Goal: Task Accomplishment & Management: Use online tool/utility

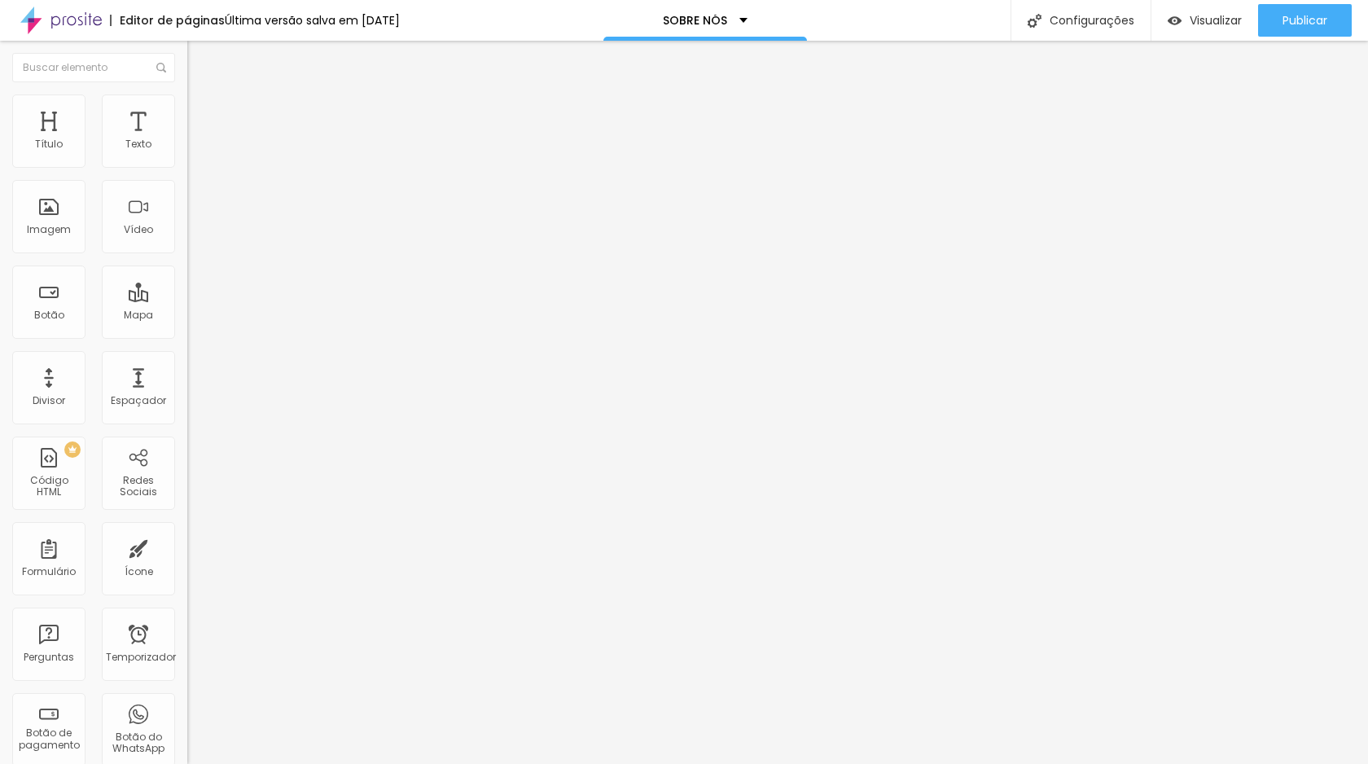
click at [199, 59] on img "button" at bounding box center [205, 59] width 13 height 13
click at [41, 235] on font "Imagem" at bounding box center [49, 229] width 44 height 14
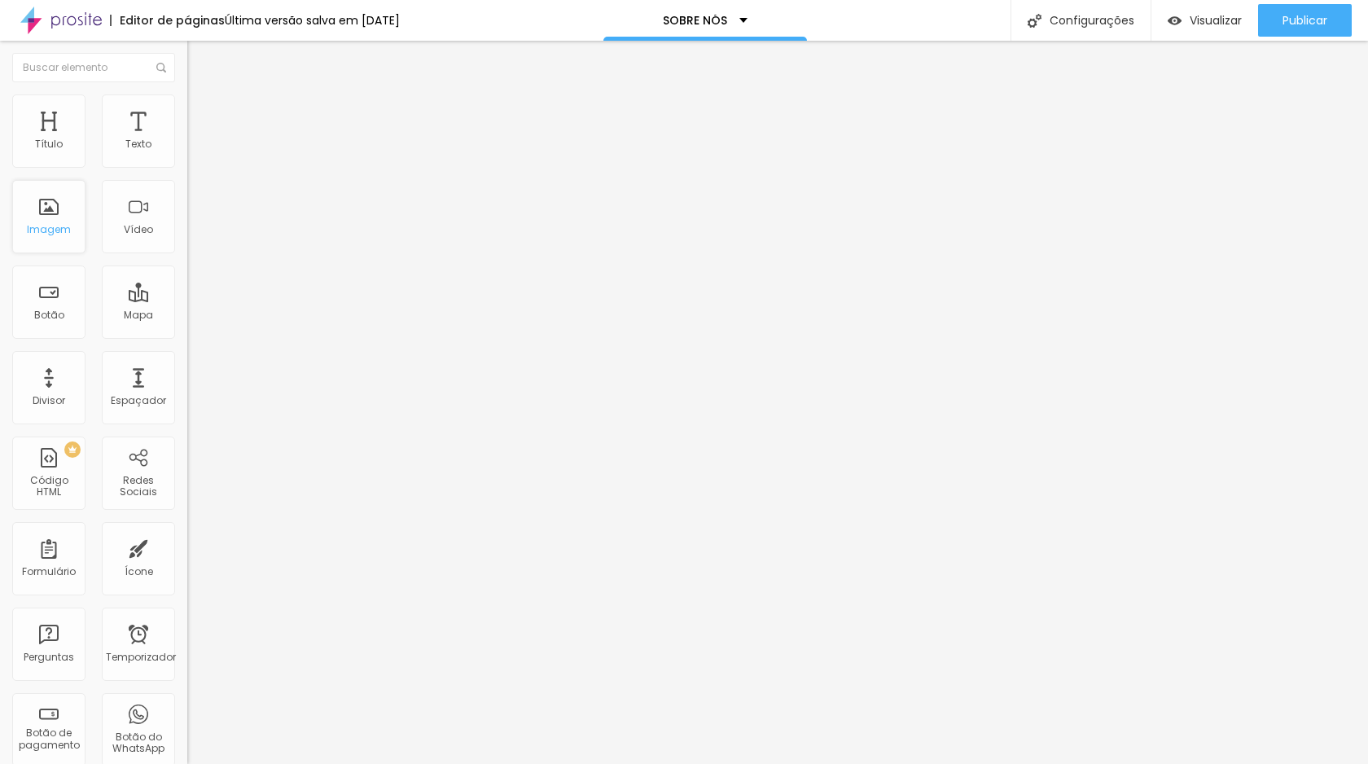
click at [41, 235] on font "Imagem" at bounding box center [49, 229] width 44 height 14
click at [202, 112] on font "Estilo" at bounding box center [214, 106] width 25 height 14
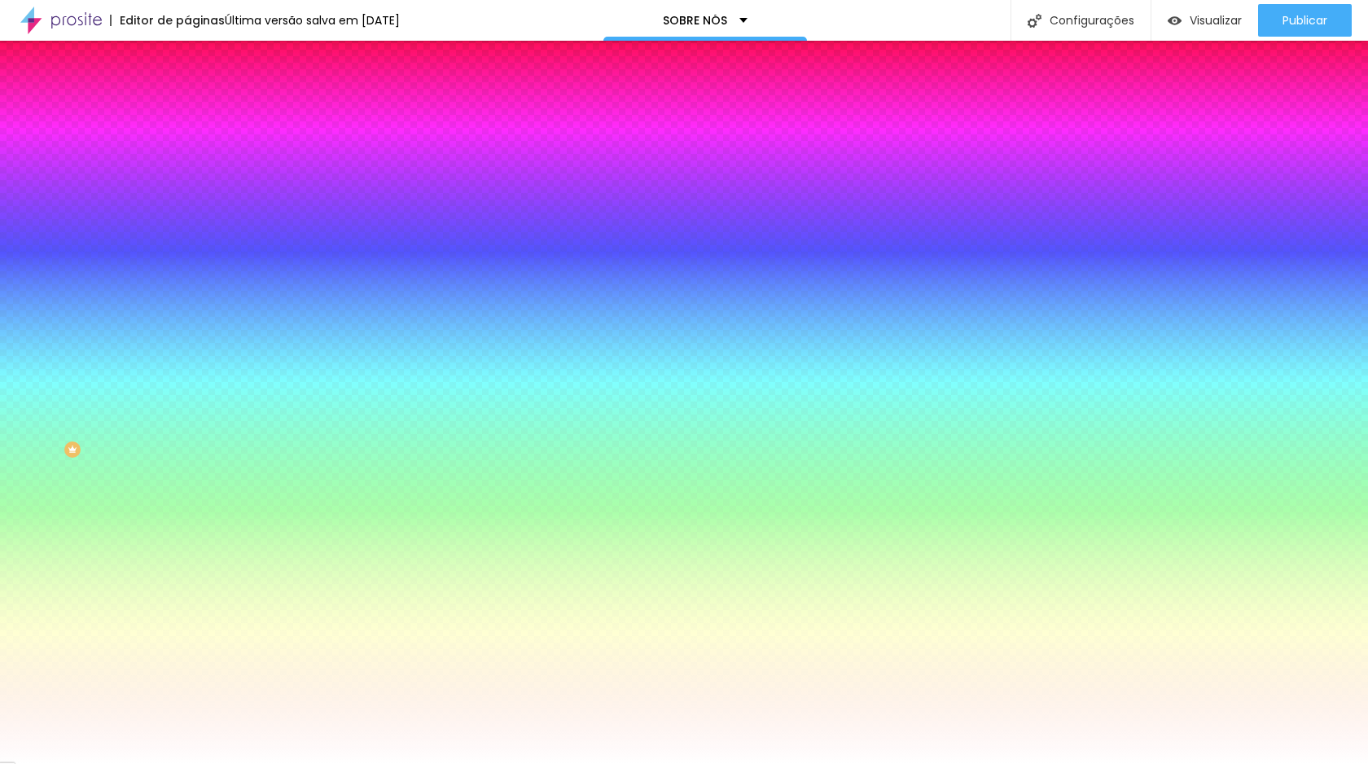
click at [187, 169] on span "Nenhum" at bounding box center [208, 163] width 42 height 14
click at [187, 195] on font "Paralaxe" at bounding box center [208, 188] width 43 height 14
click at [187, 179] on font "Nenhum" at bounding box center [208, 172] width 42 height 14
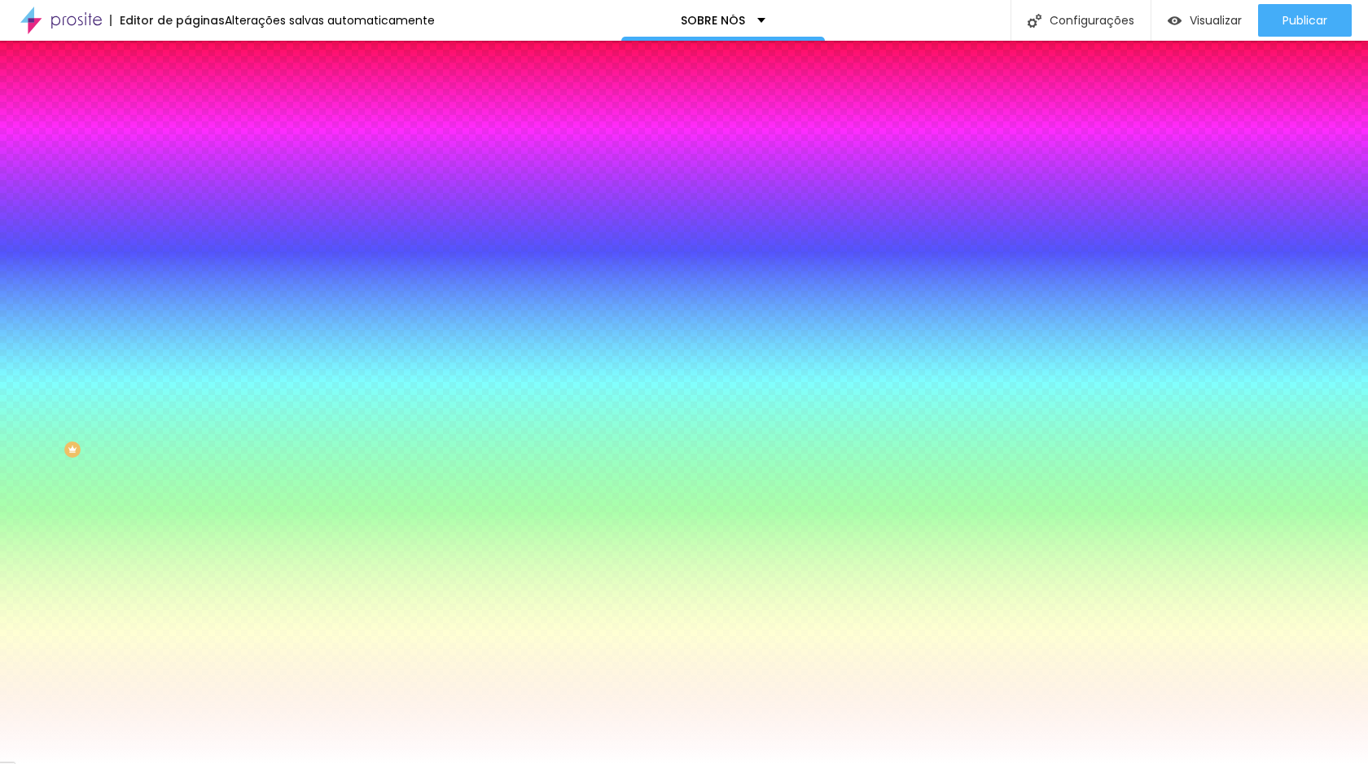
click at [187, 193] on div "Efeito da Imagem Nenhum Nenhum Paralaxe" at bounding box center [280, 170] width 187 height 45
click at [187, 111] on img at bounding box center [194, 118] width 15 height 15
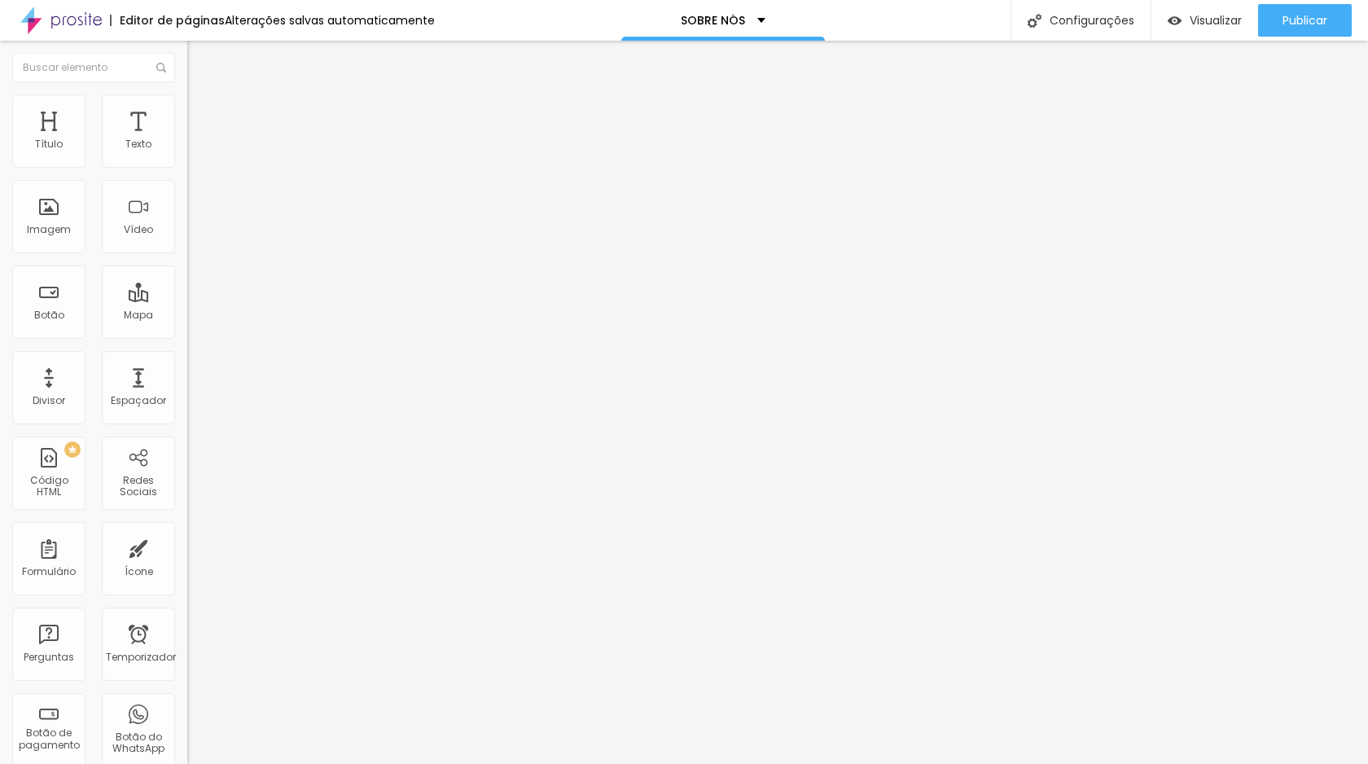
type input "266"
type input "259"
type input "230"
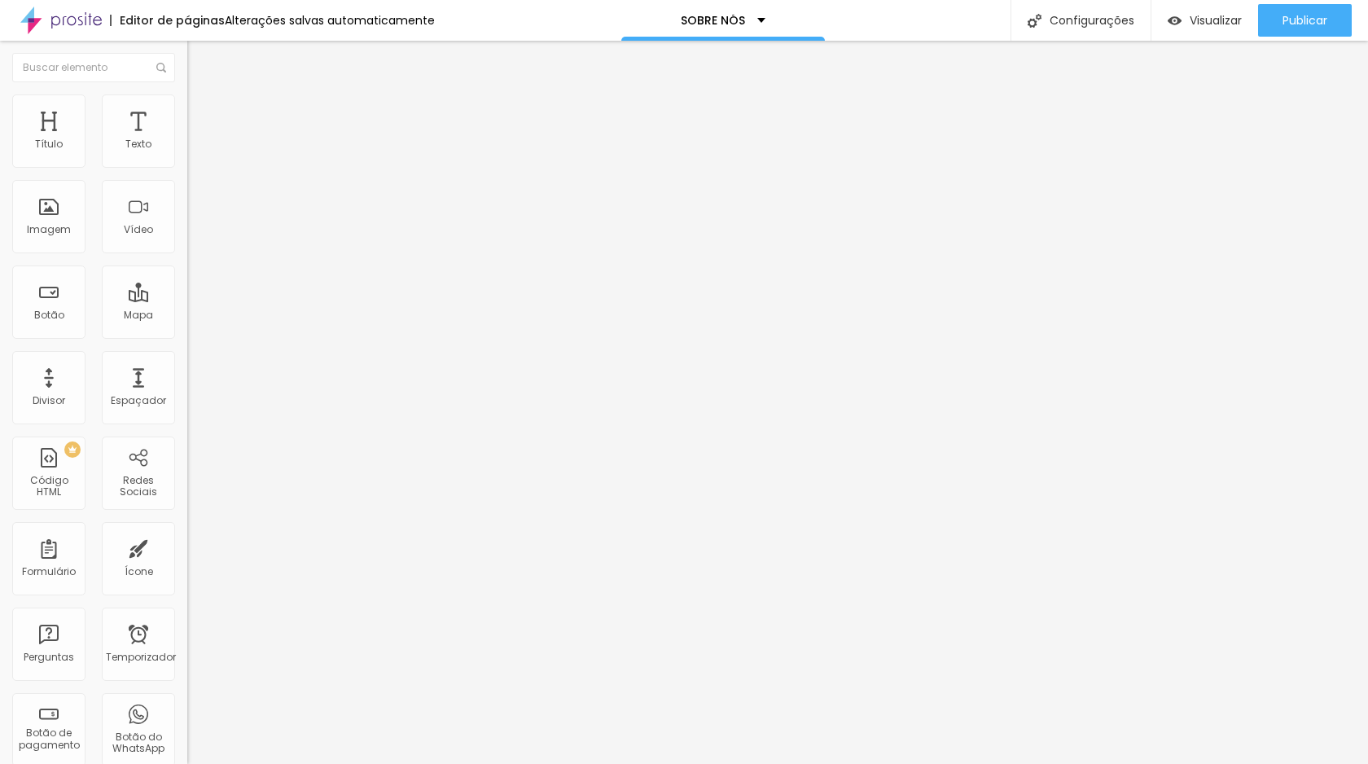
type input "230"
type input "223"
type input "218"
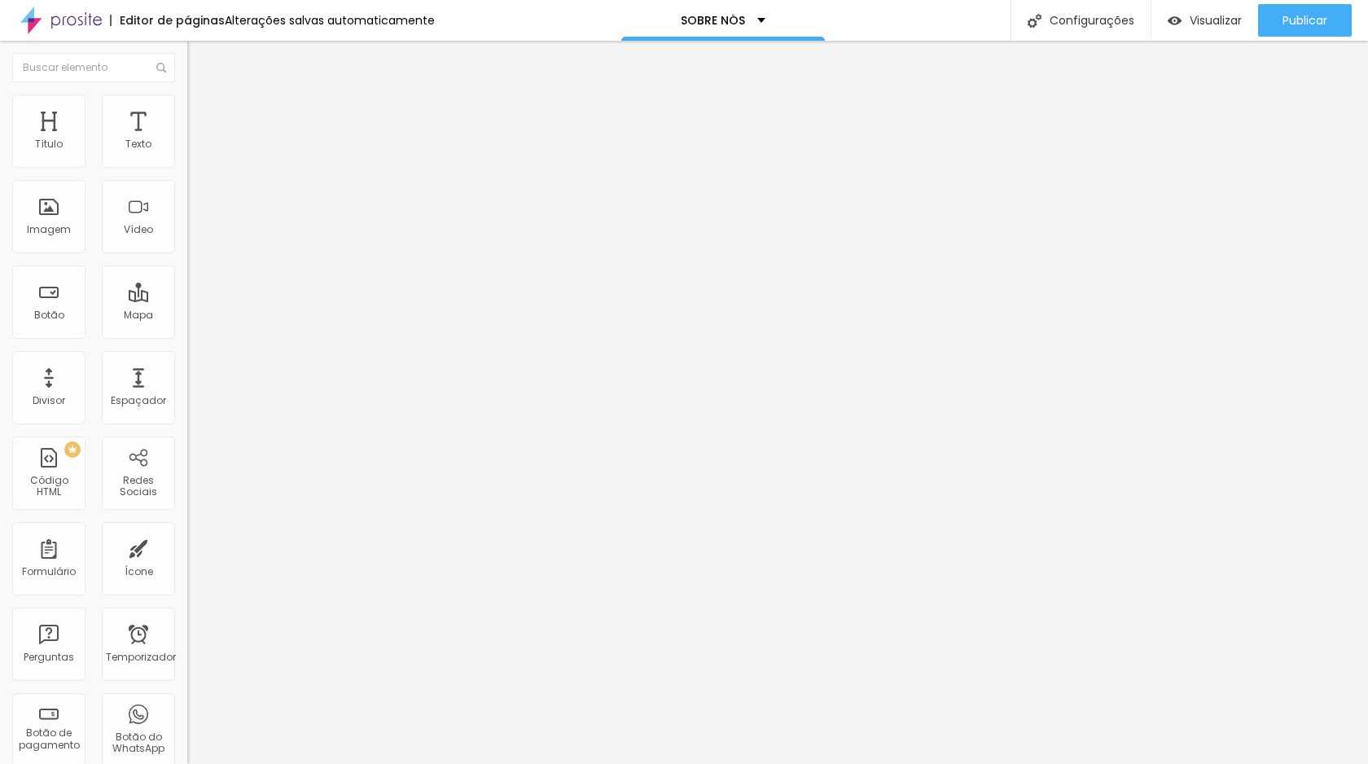
type input "210"
type input "201"
type input "191"
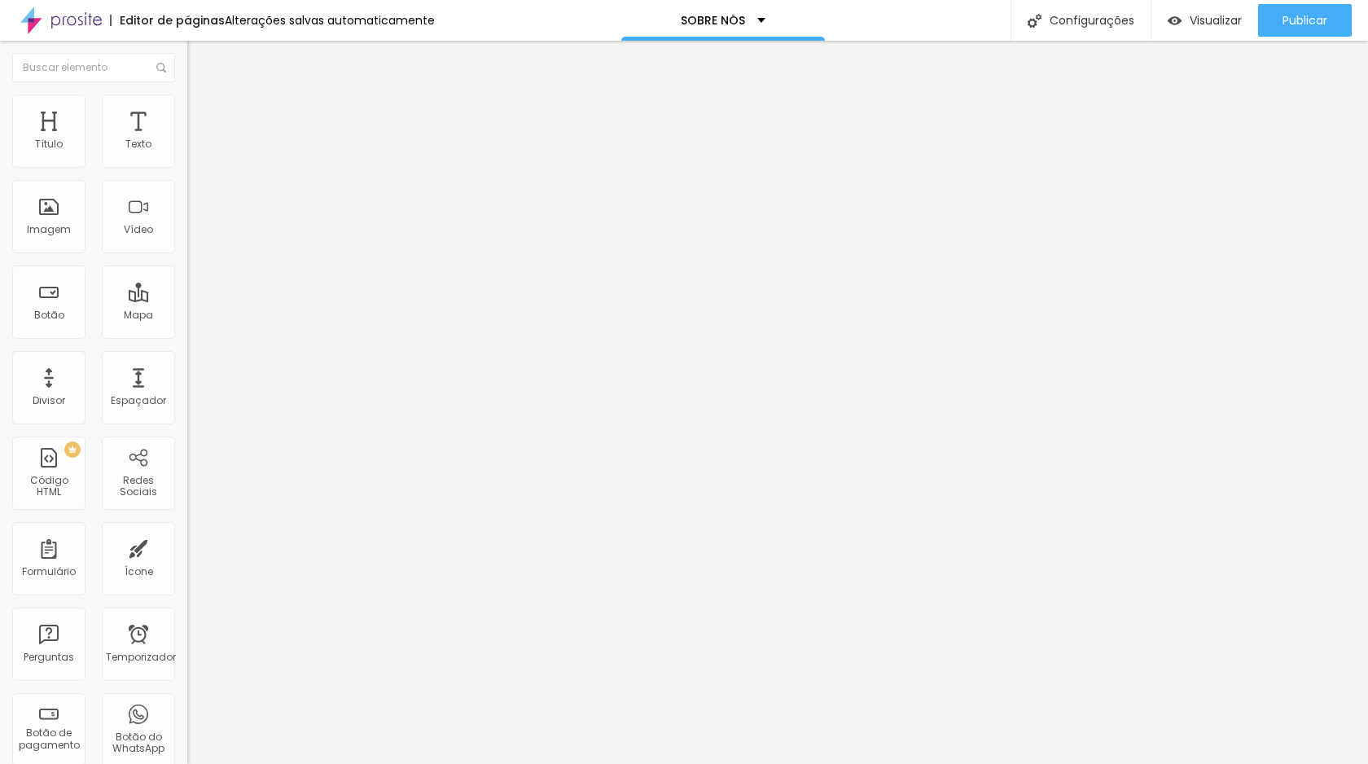
type input "191"
type input "182"
type input "173"
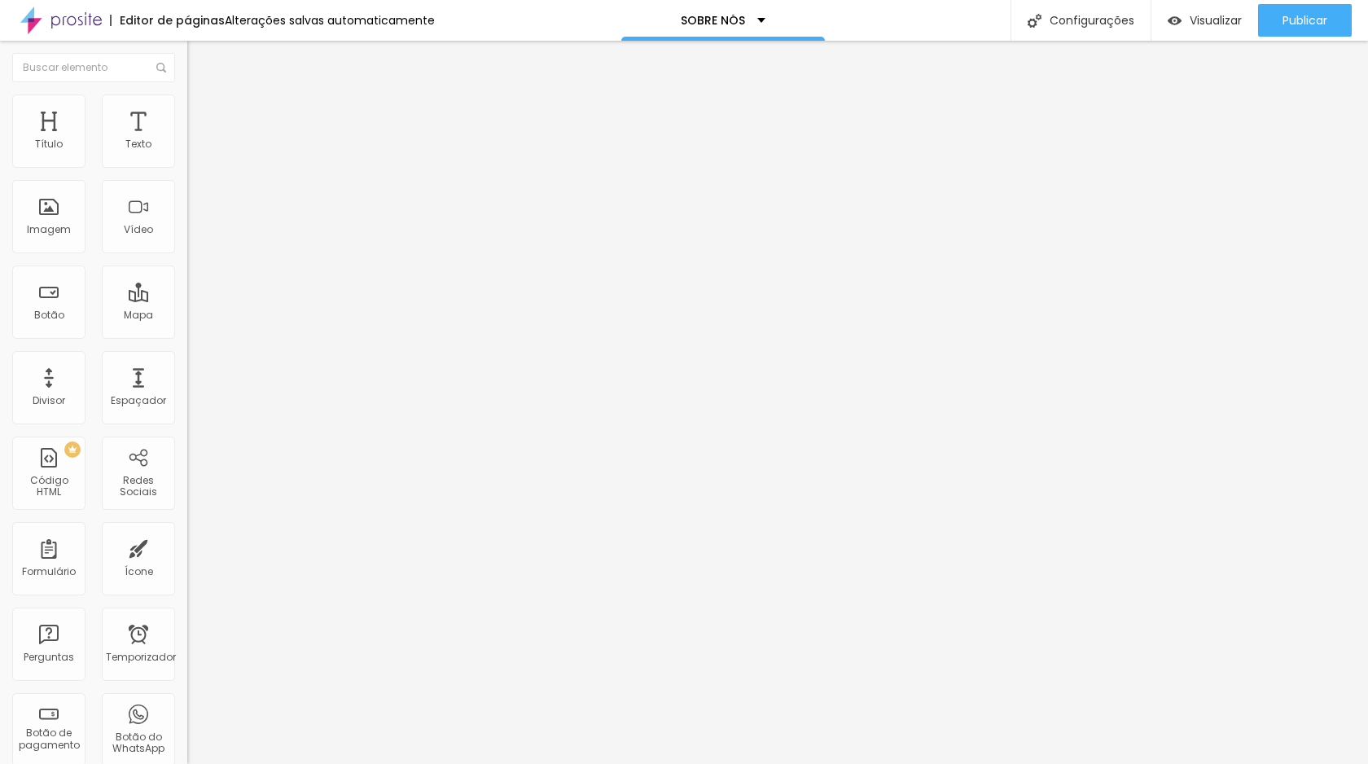
type input "164"
type input "162"
type input "160"
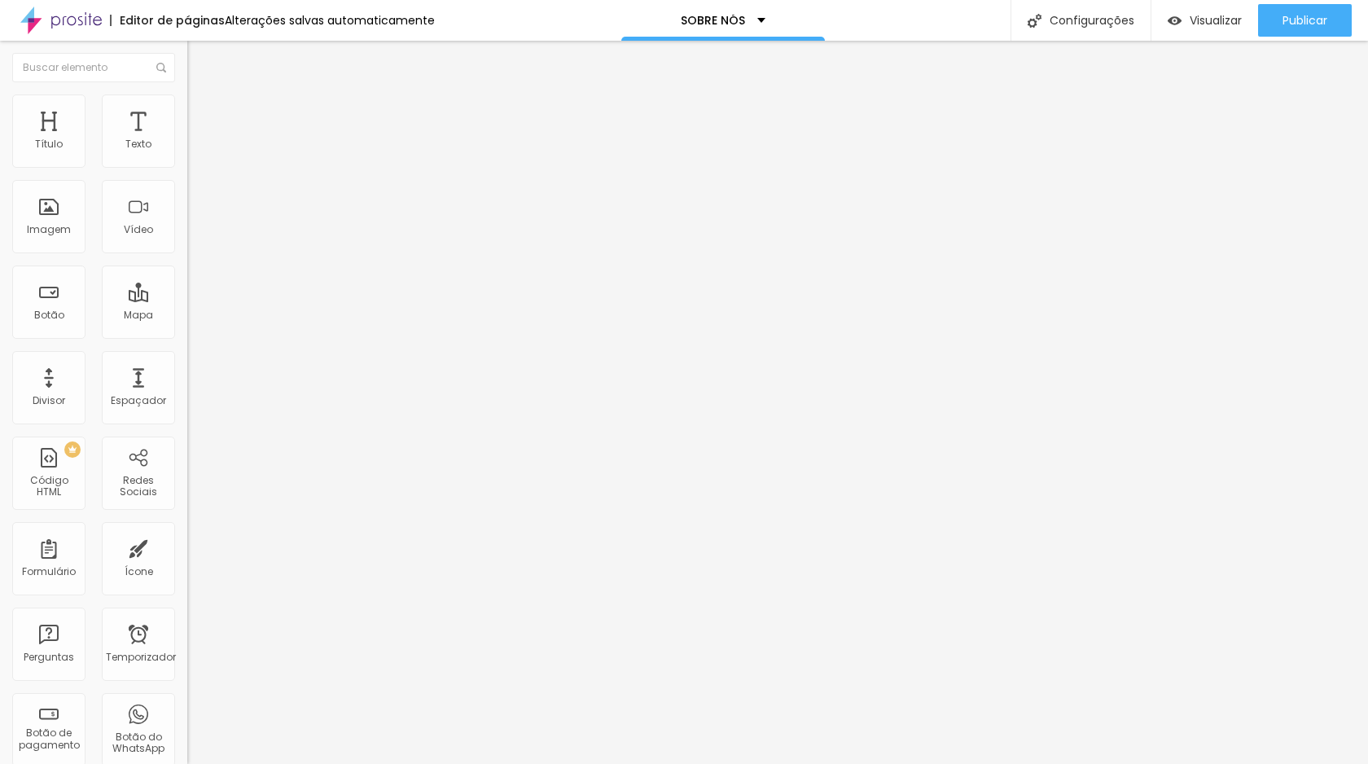
type input "160"
type input "155"
type input "152"
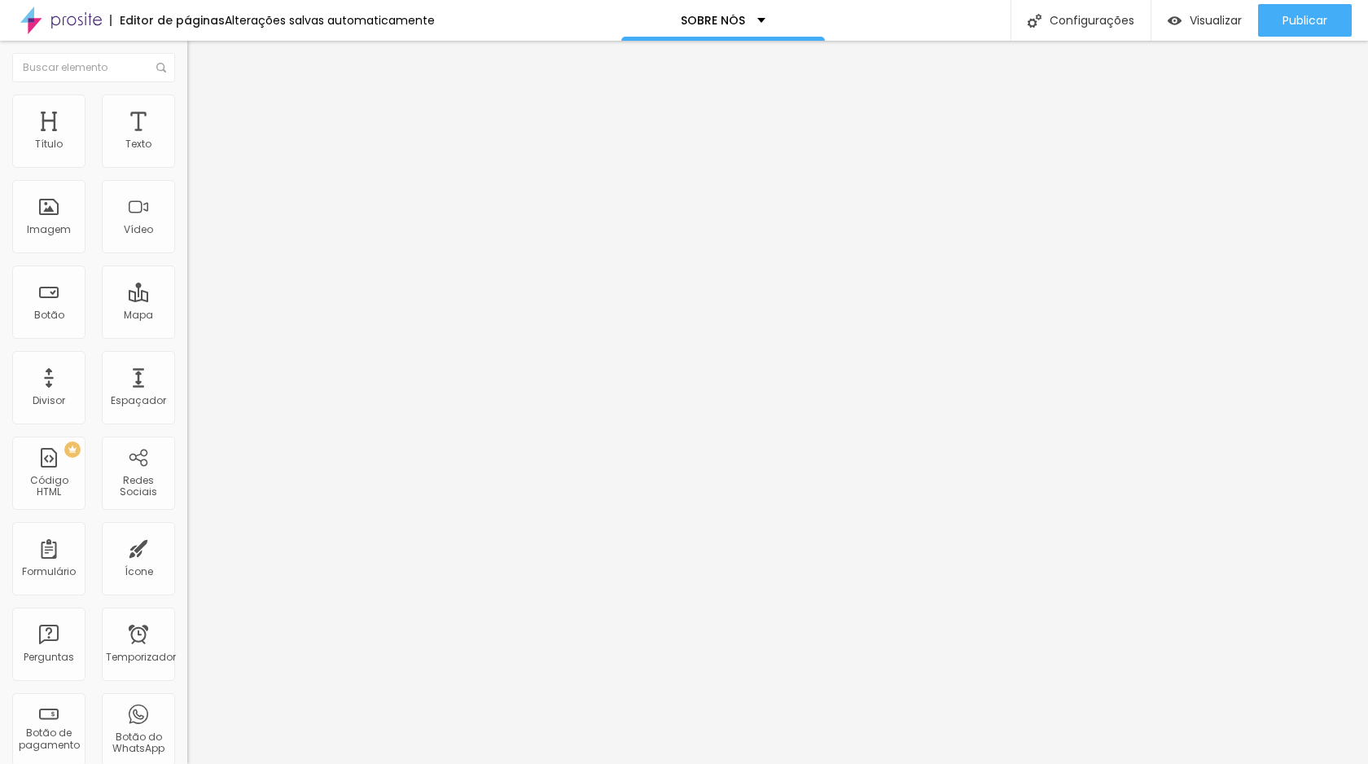
type input "140"
type input "138"
type input "136"
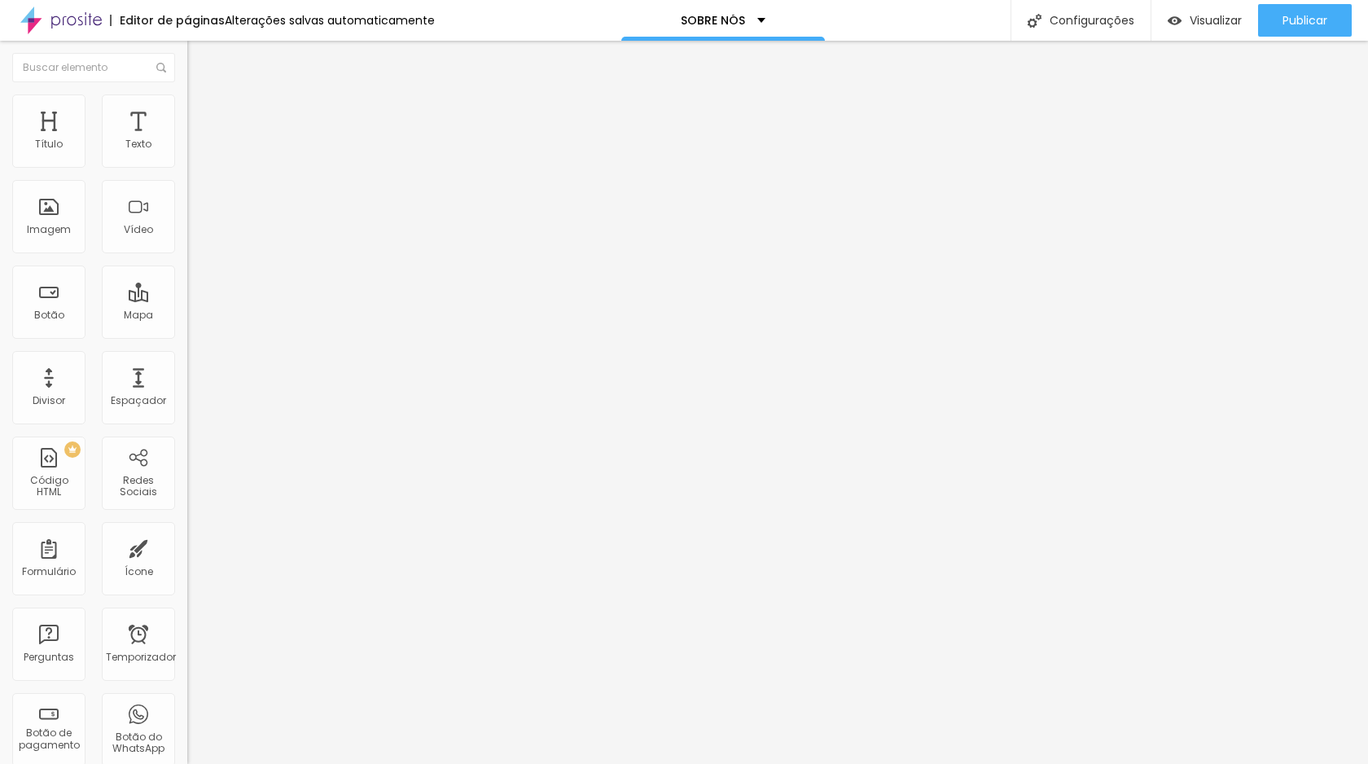
type input "136"
type input "121"
type input "118"
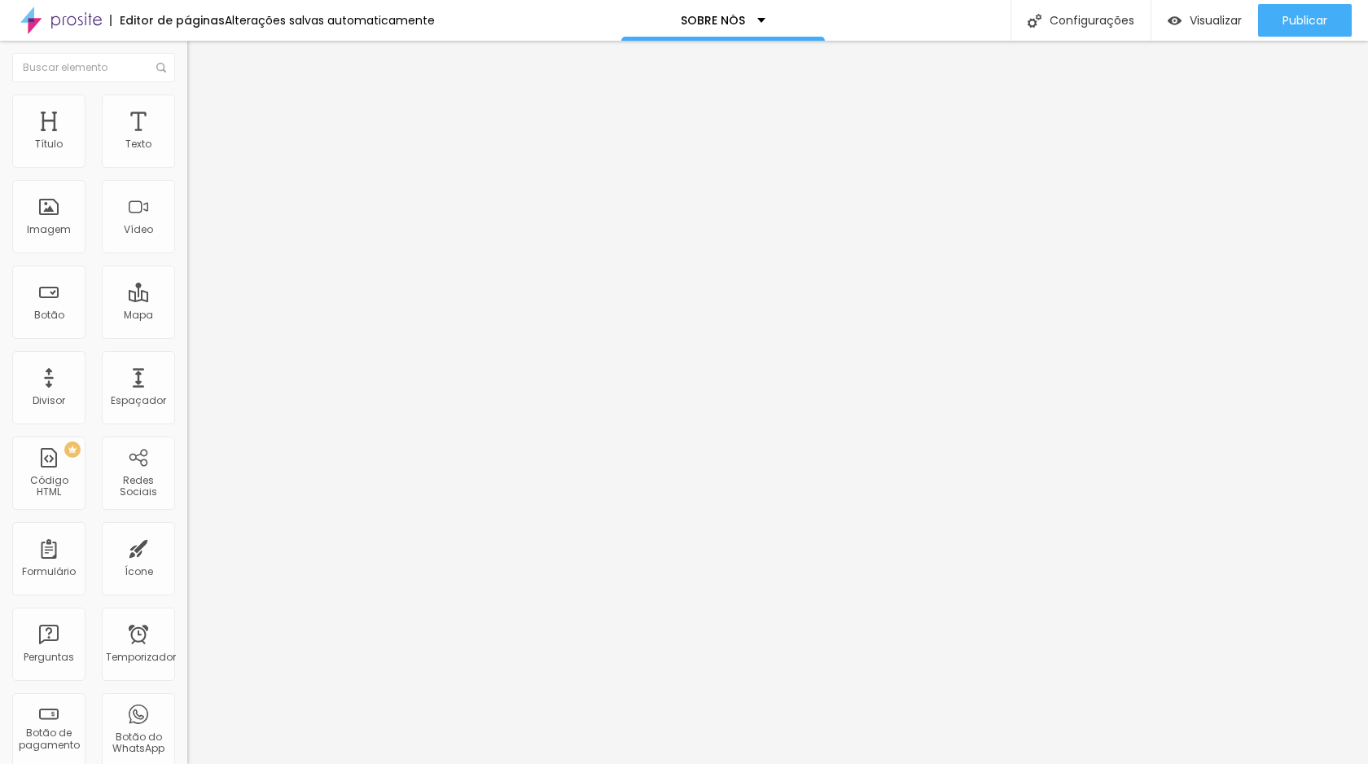
type input "116"
type input "115"
type input "108"
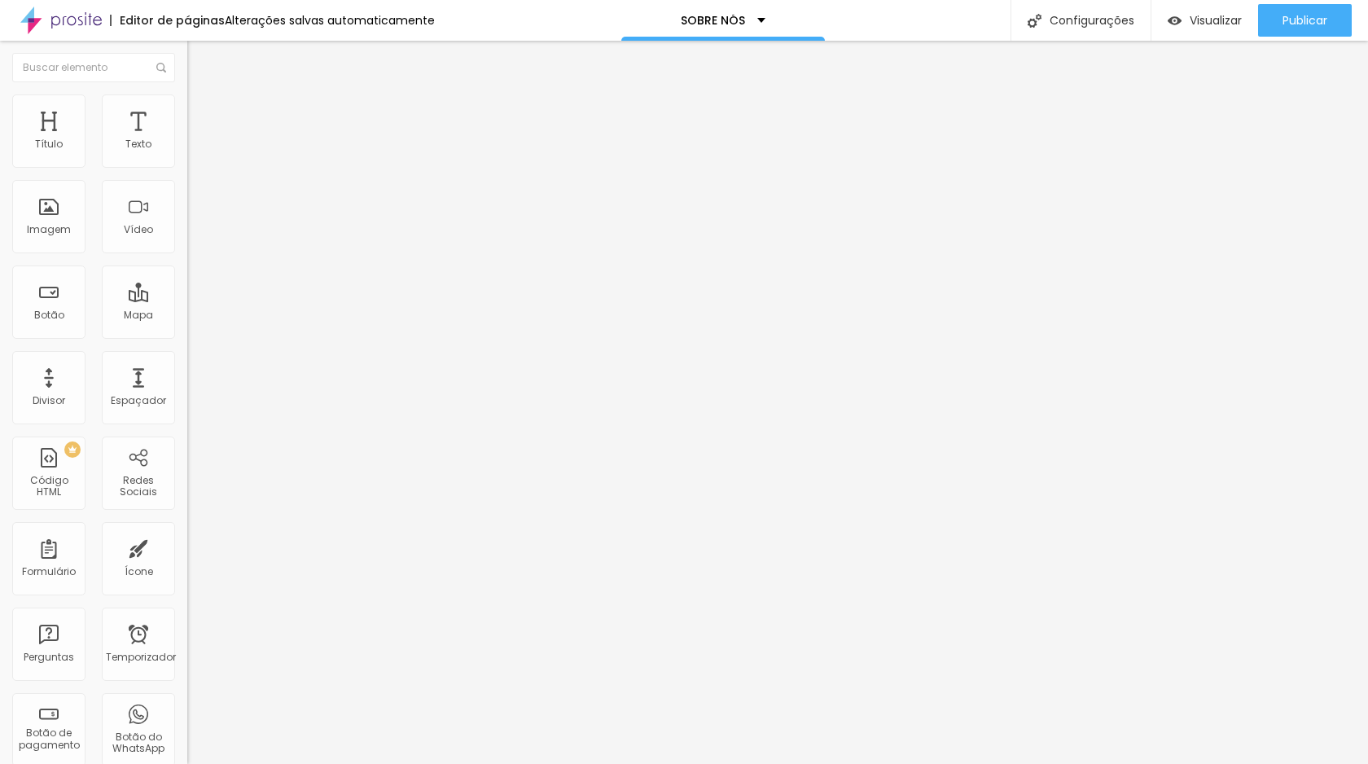
type input "108"
type input "66"
type input "50"
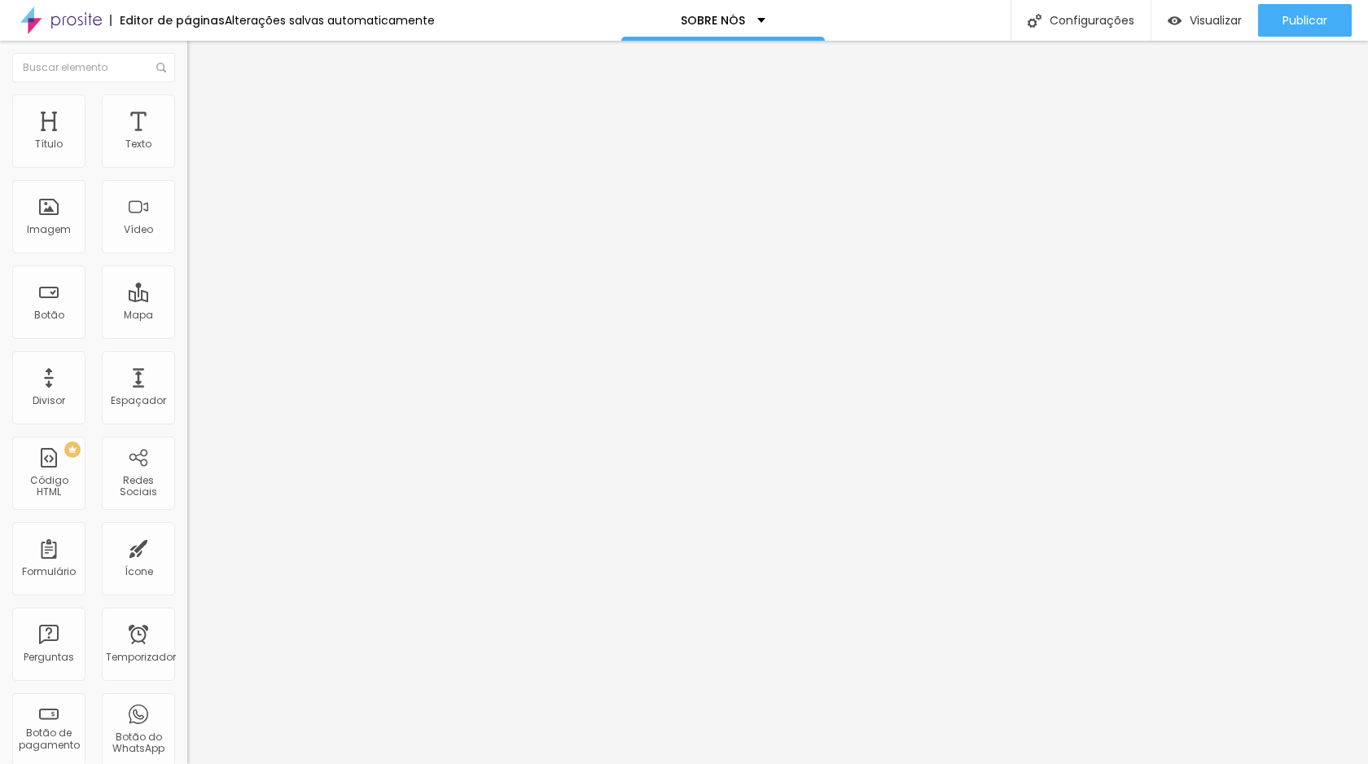
type input "40"
type input "23"
type input "7"
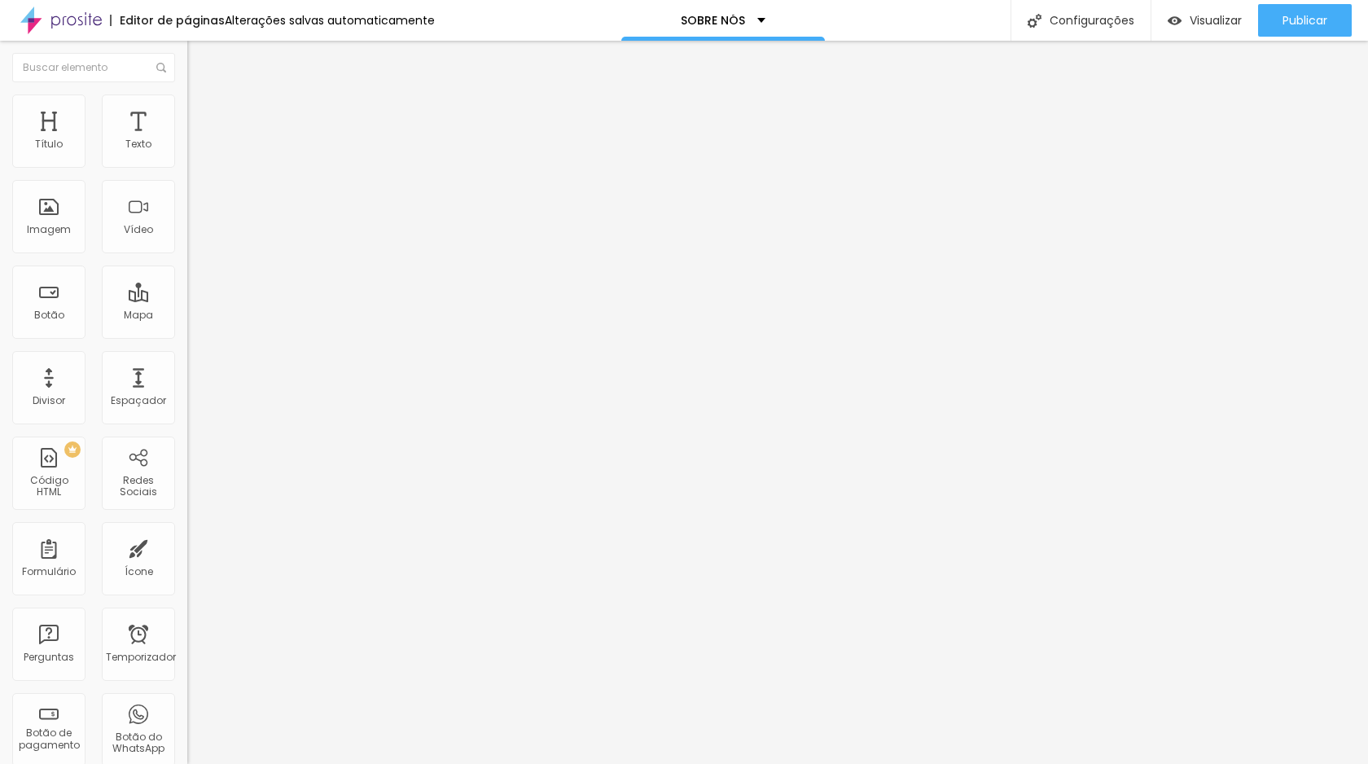
type input "7"
type input "0"
type input "3"
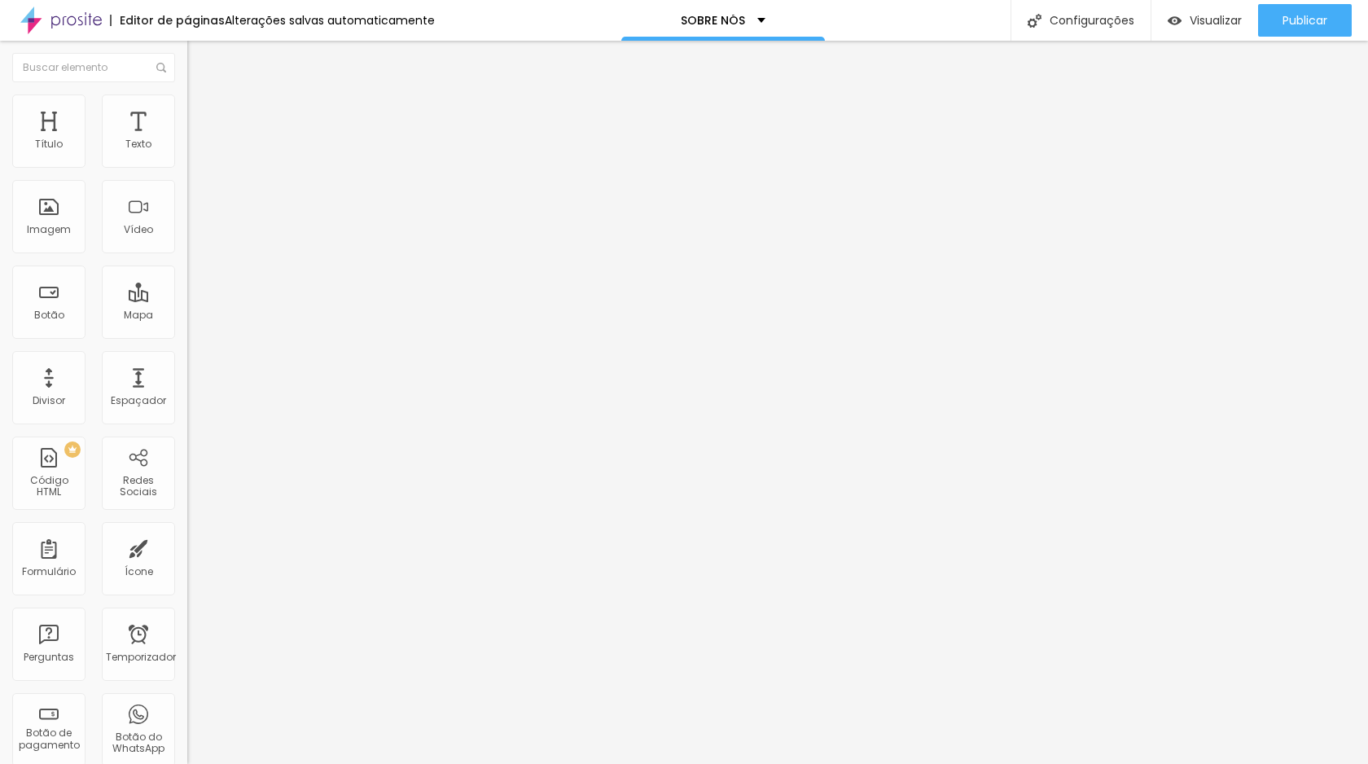
type input "14"
type input "15"
type input "16"
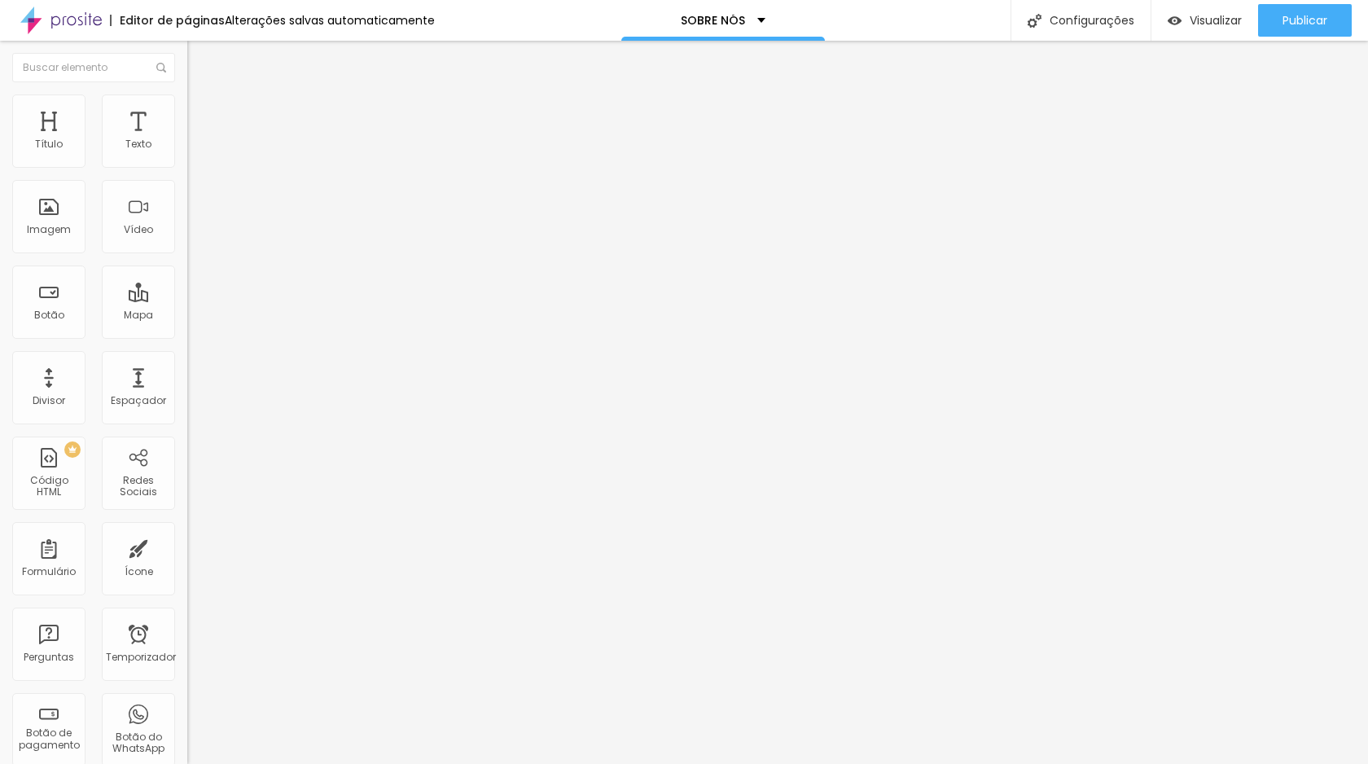
type input "16"
type input "19"
type input "33"
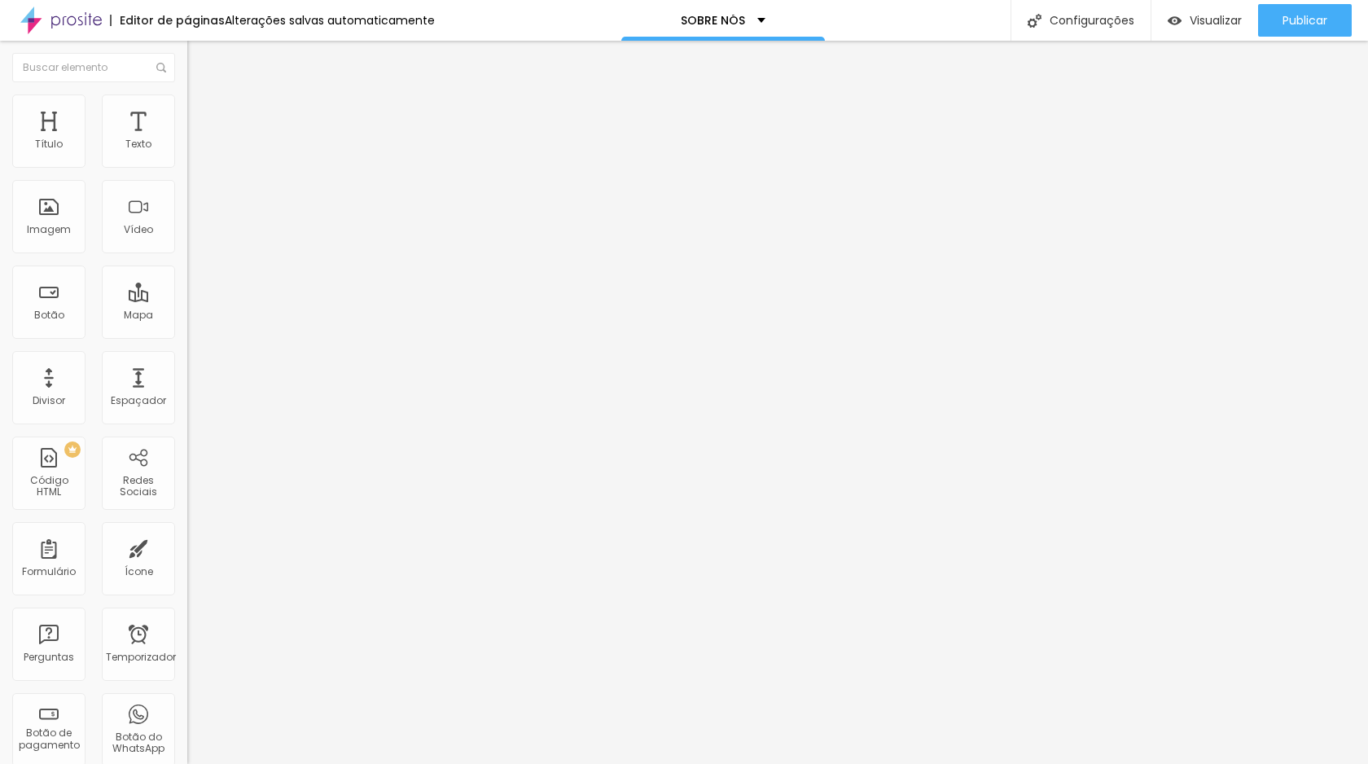
type input "36"
type input "39"
type input "103"
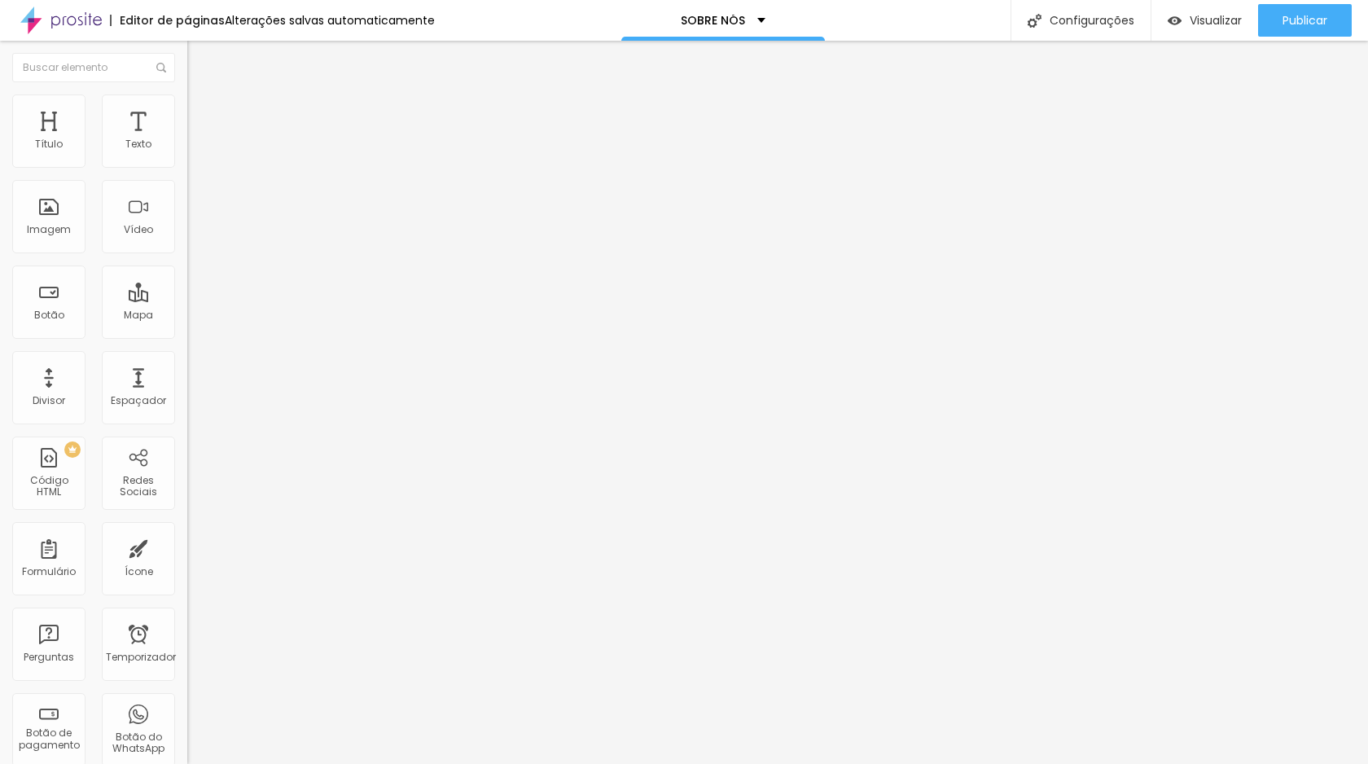
type input "103"
type input "121"
type input "126"
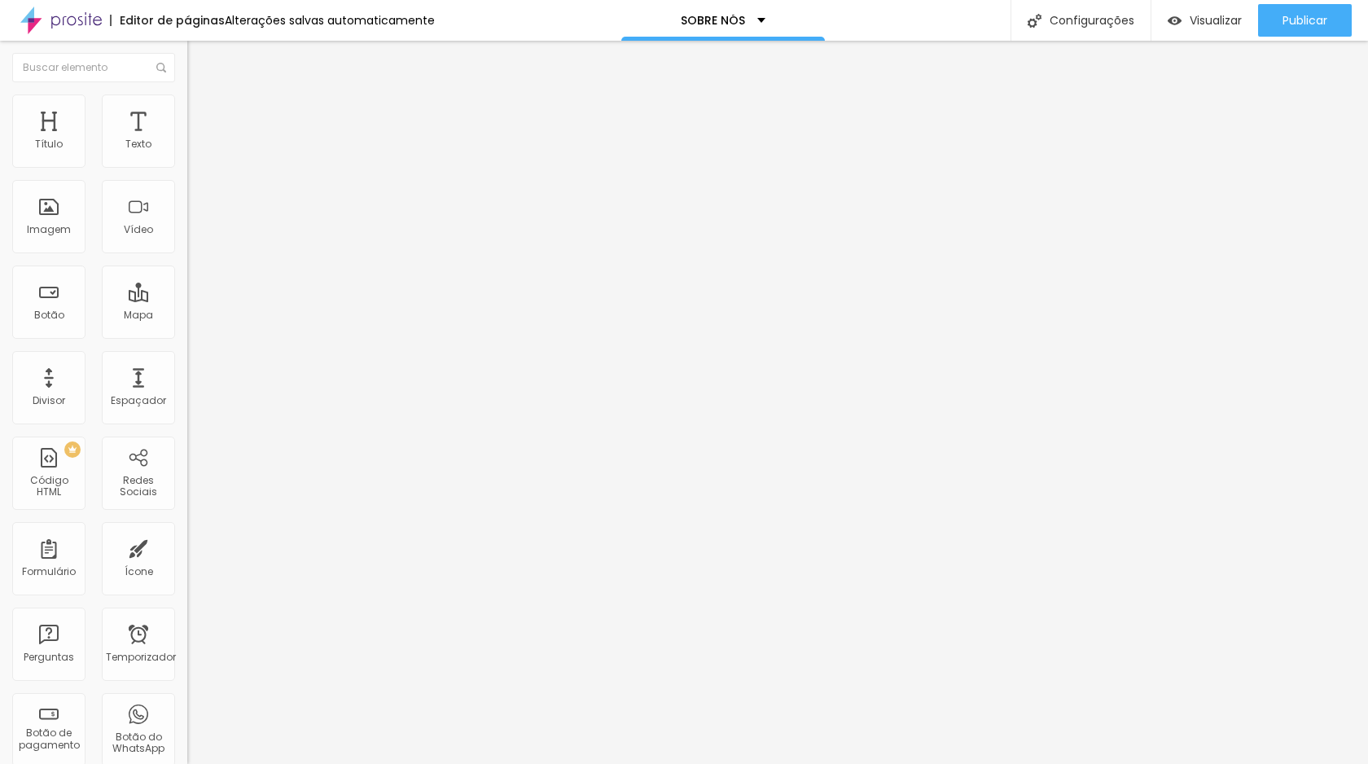
type input "134"
type input "159"
type input "167"
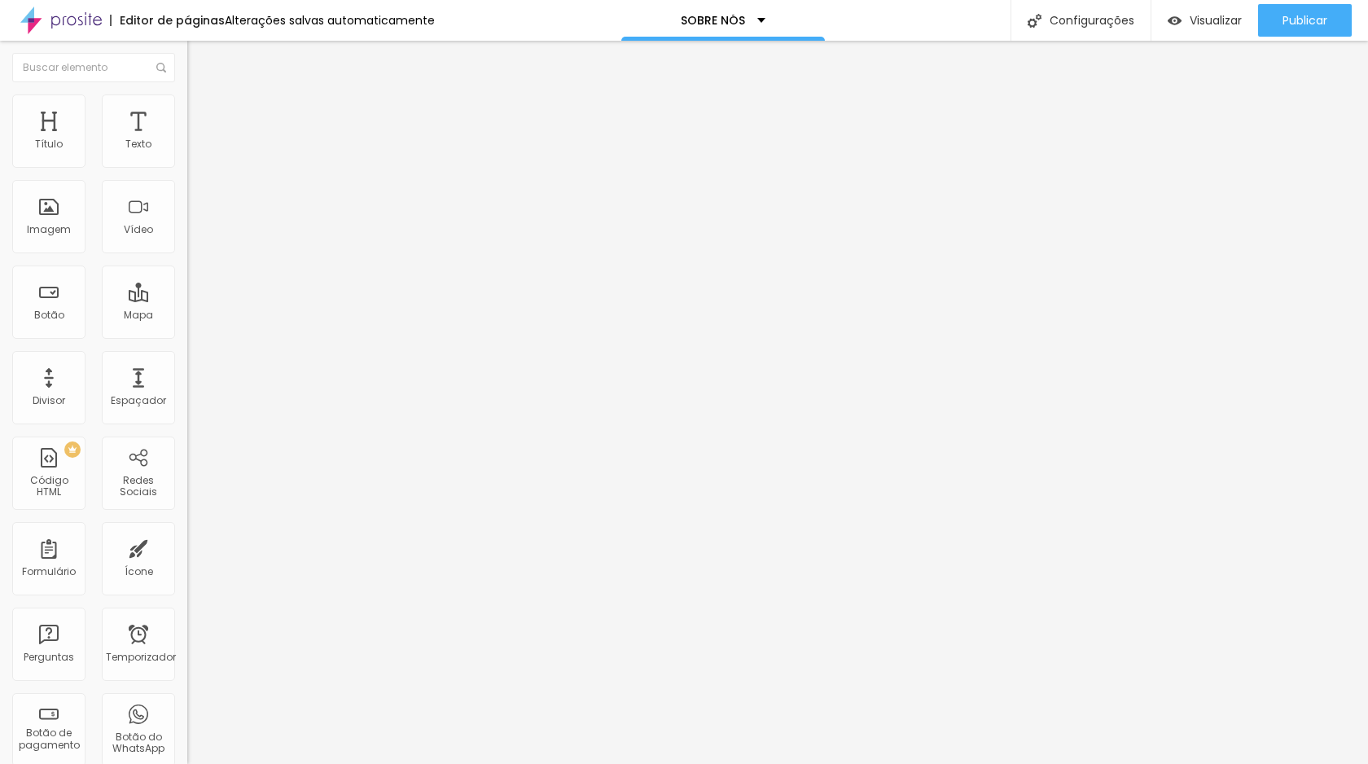
type input "167"
type input "172"
type input "173"
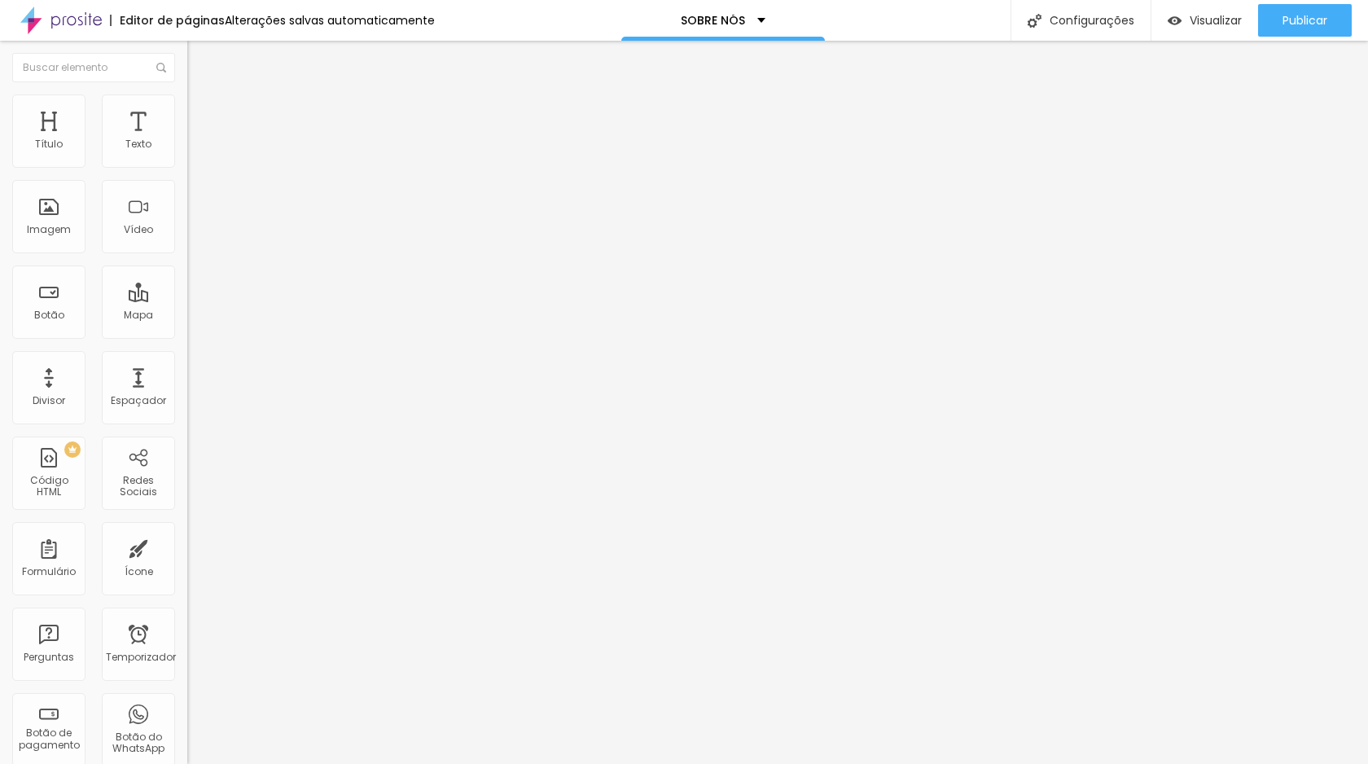
type input "177"
type input "184"
type input "193"
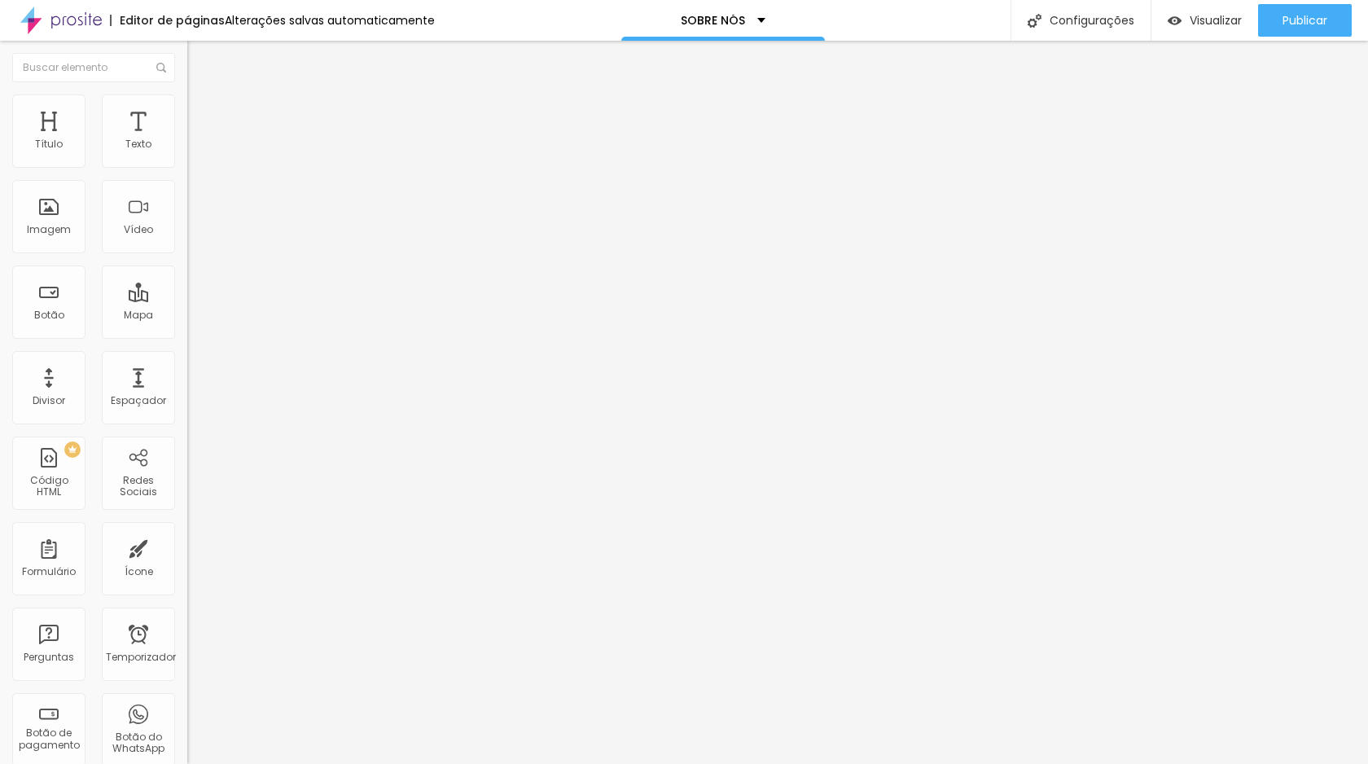
type input "193"
type input "206"
type input "210"
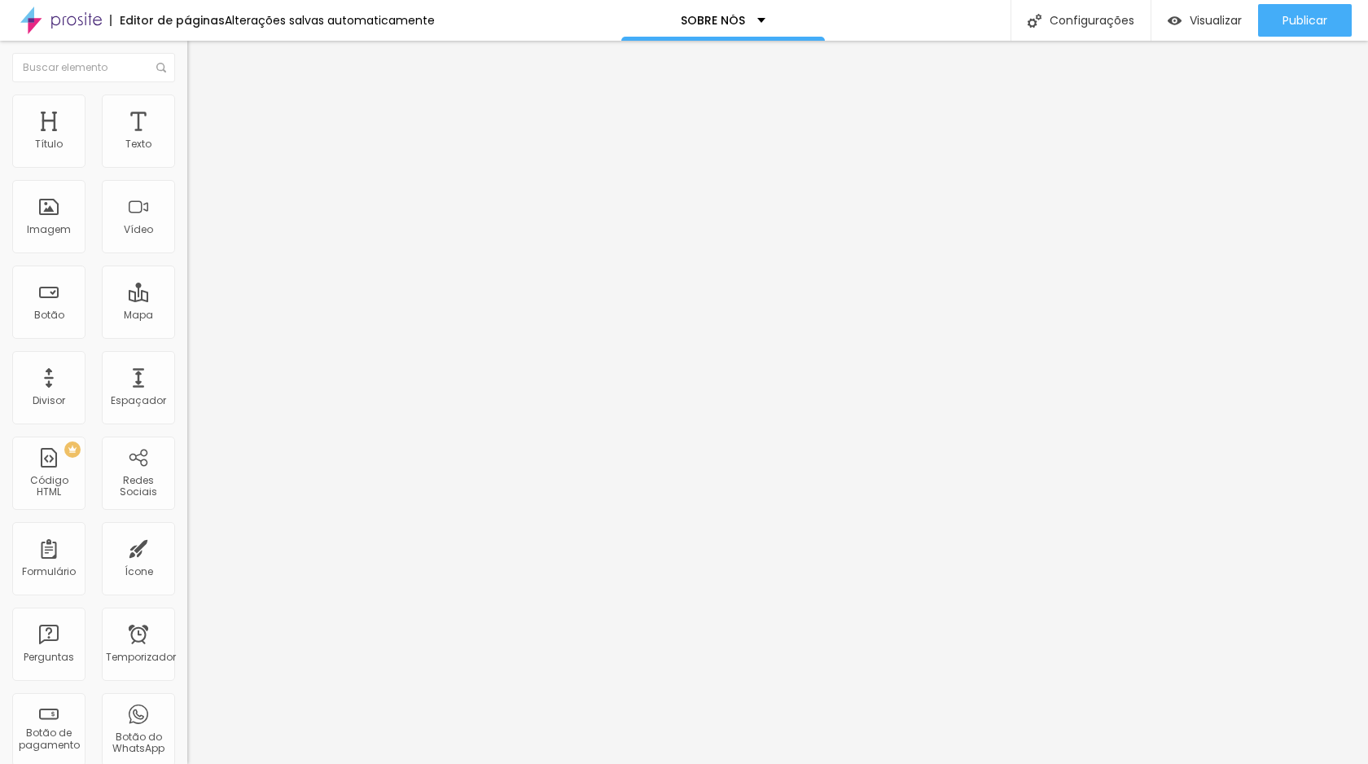
type input "211"
type input "212"
type input "213"
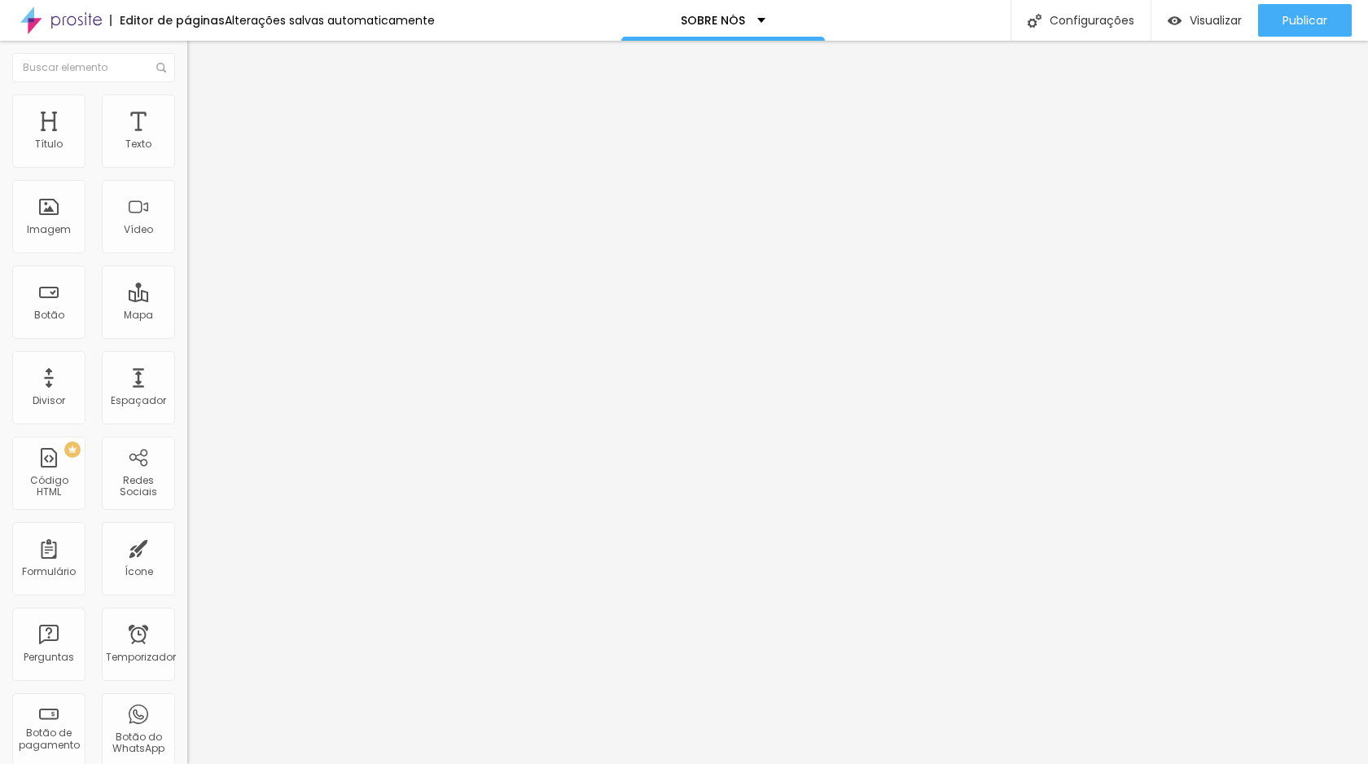
type input "213"
type input "216"
type input "221"
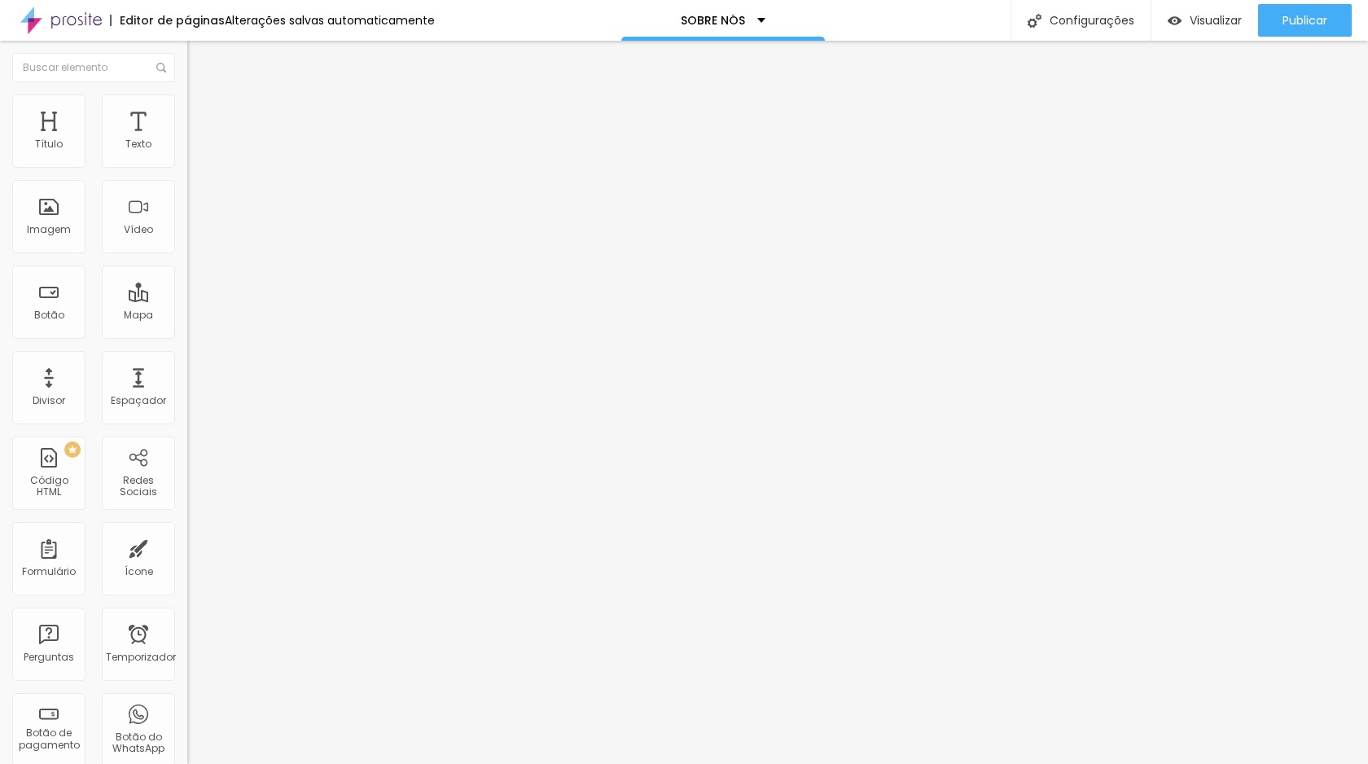
type input "229"
type input "242"
type input "256"
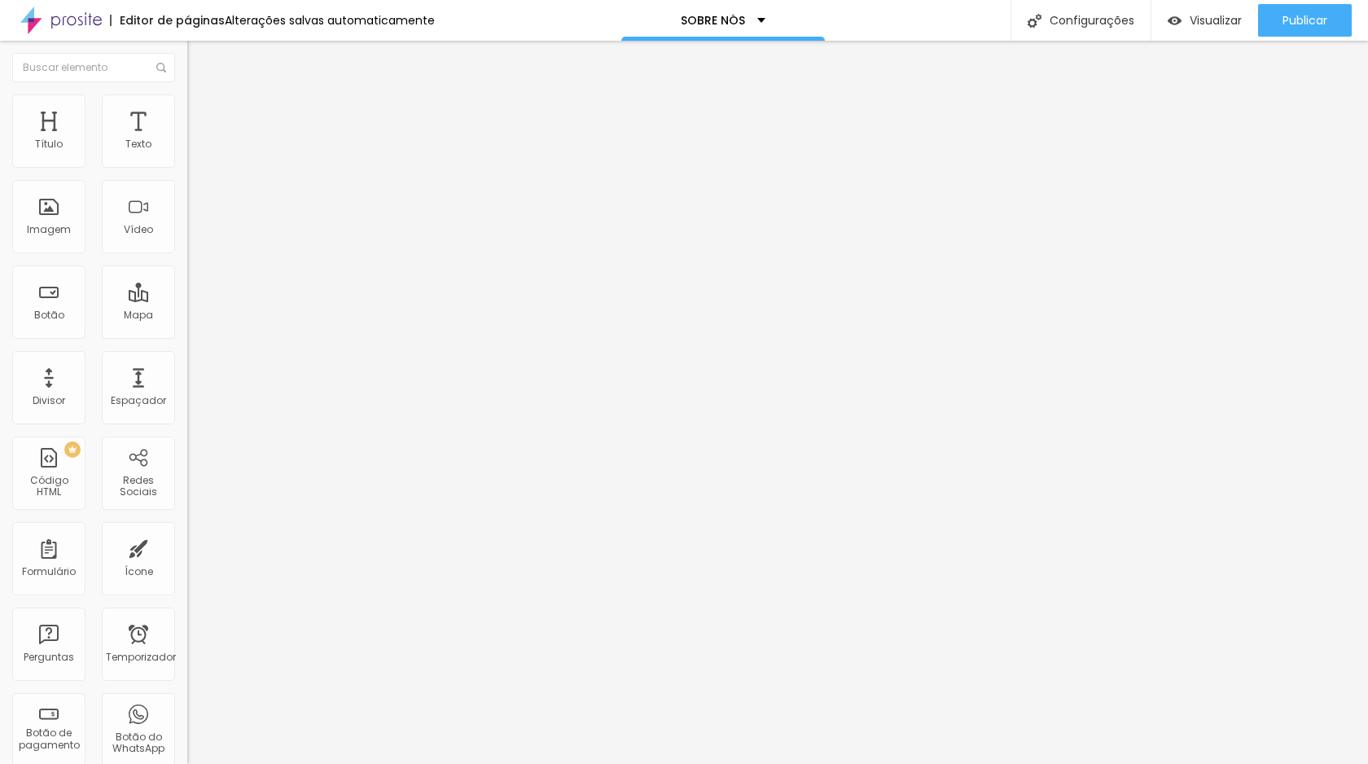
type input "256"
type input "263"
type input "265"
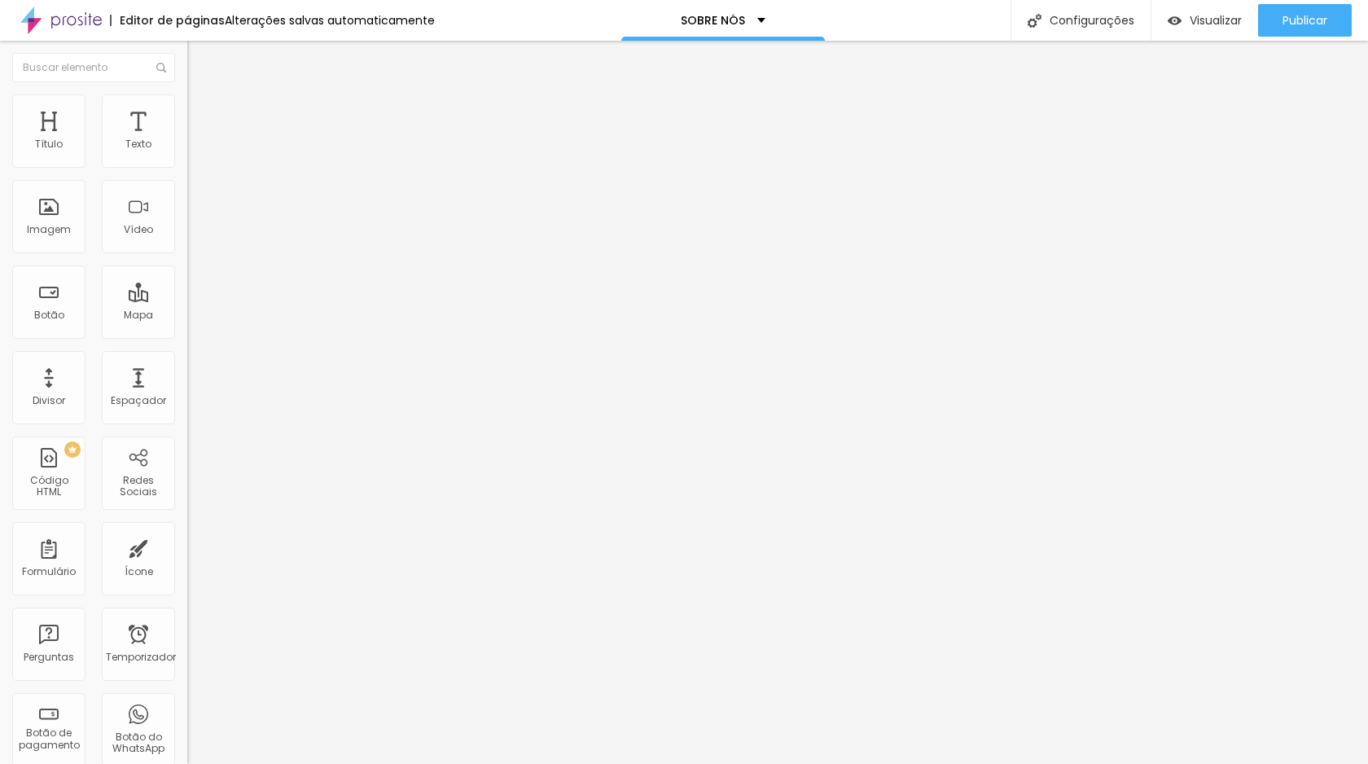
type input "266"
type input "272"
type input "296"
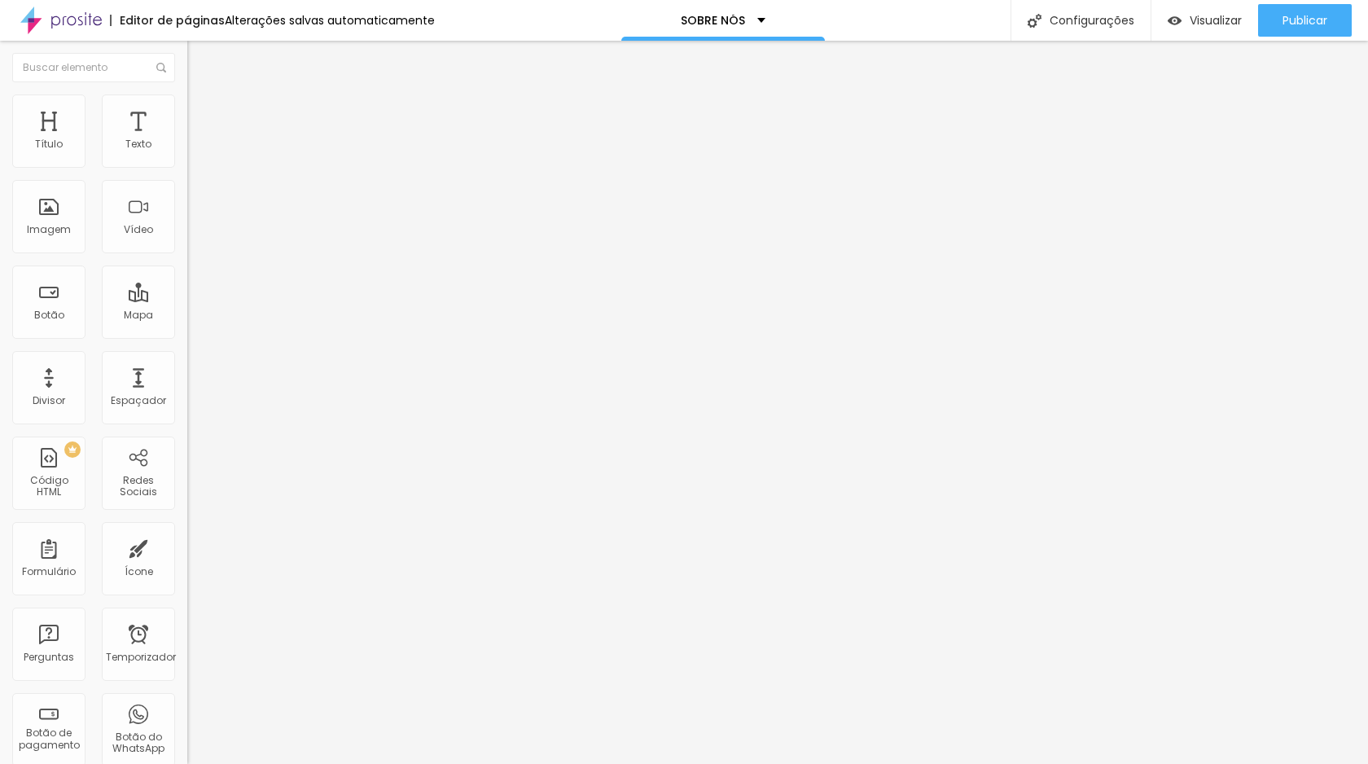
type input "296"
type input "302"
type input "304"
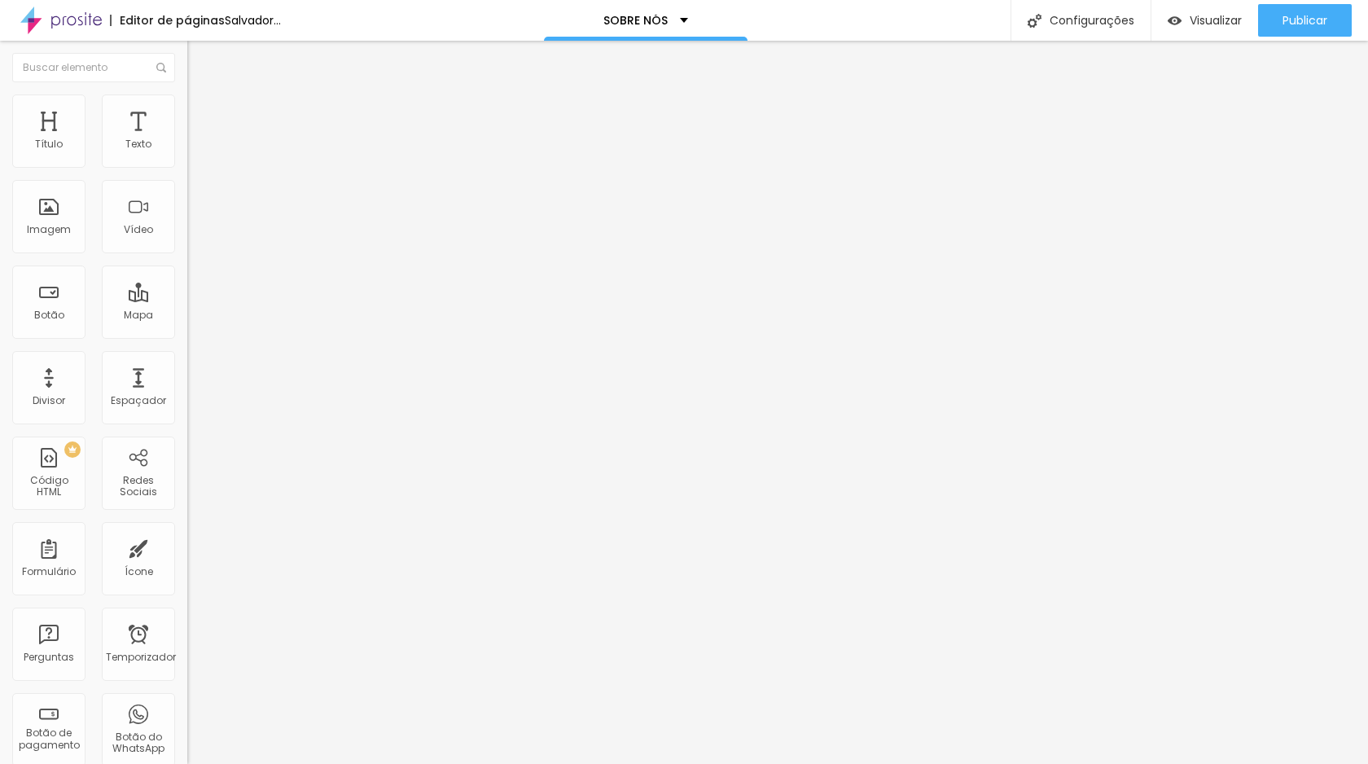
type input "308"
type input "322"
type input "327"
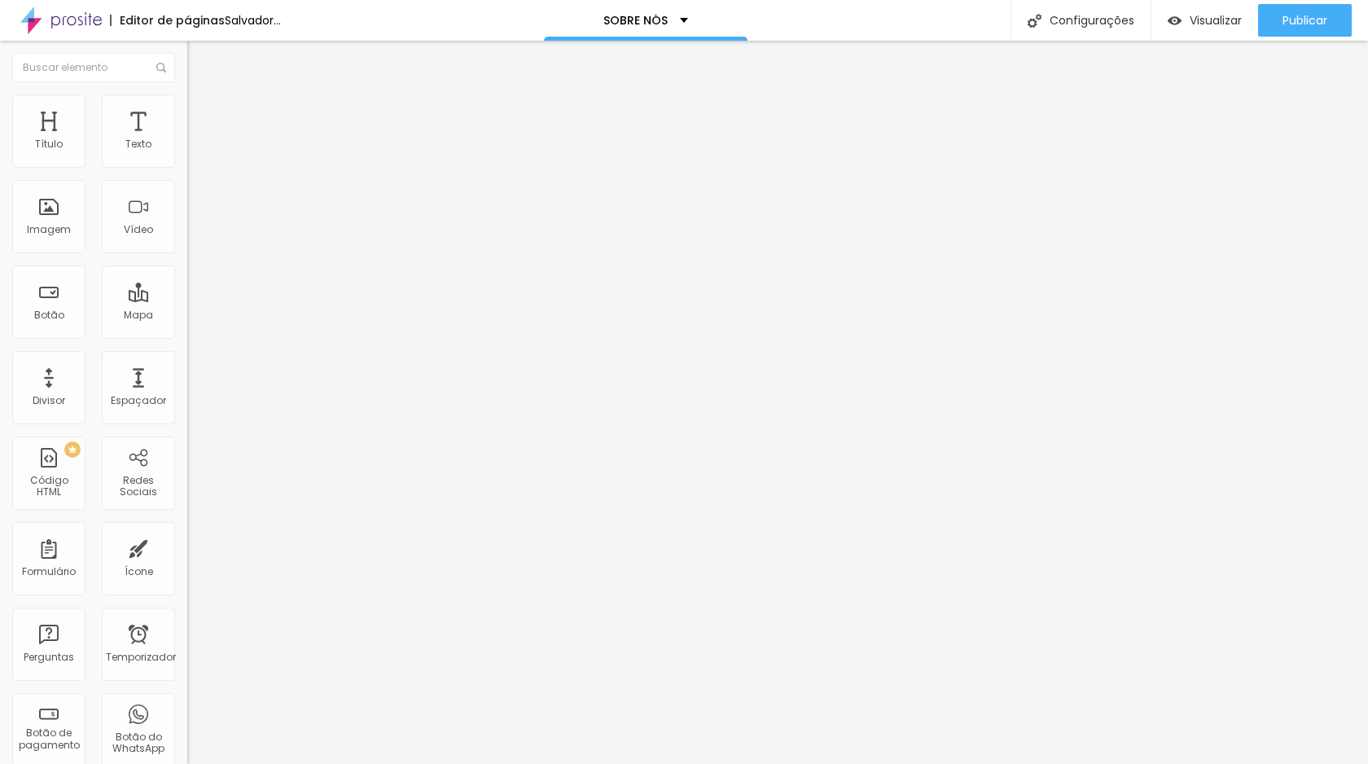
type input "327"
type input "330"
type input "337"
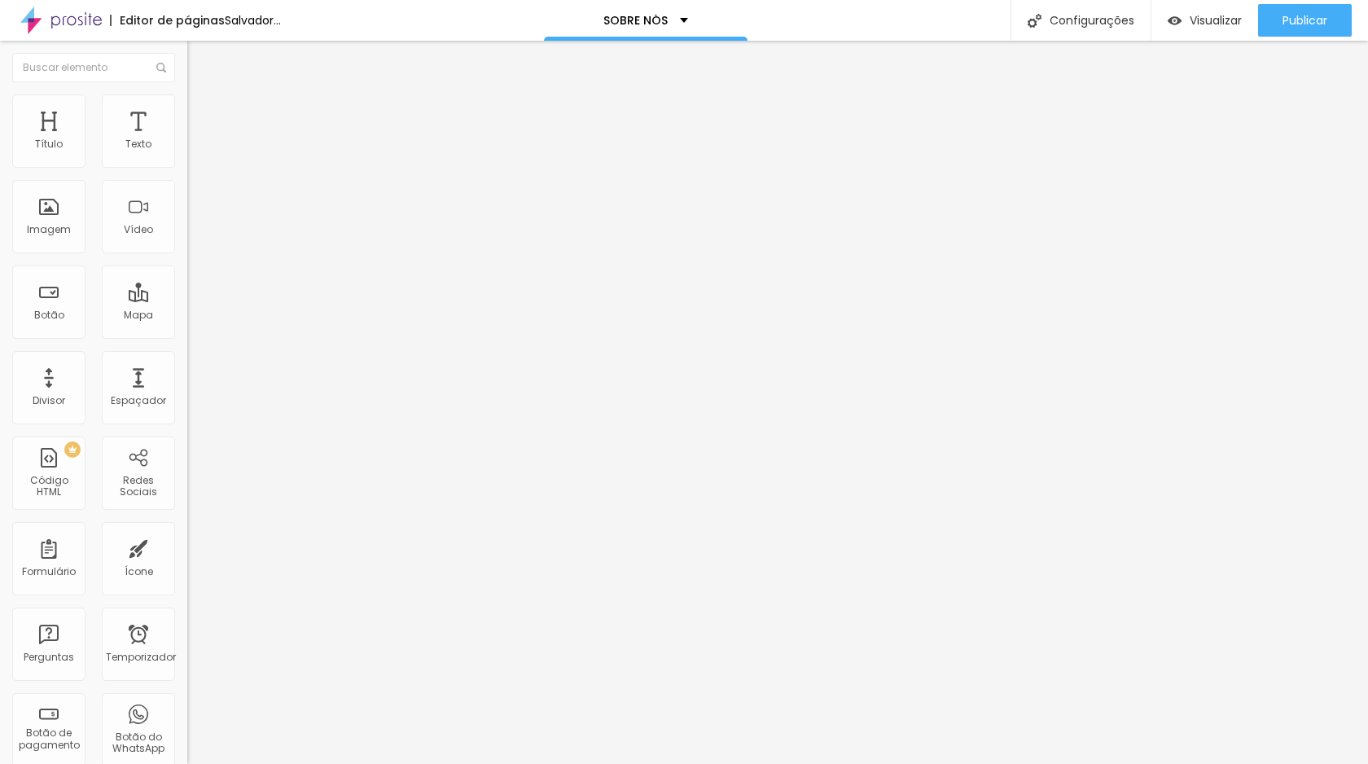
type input "340"
type input "341"
type input "342"
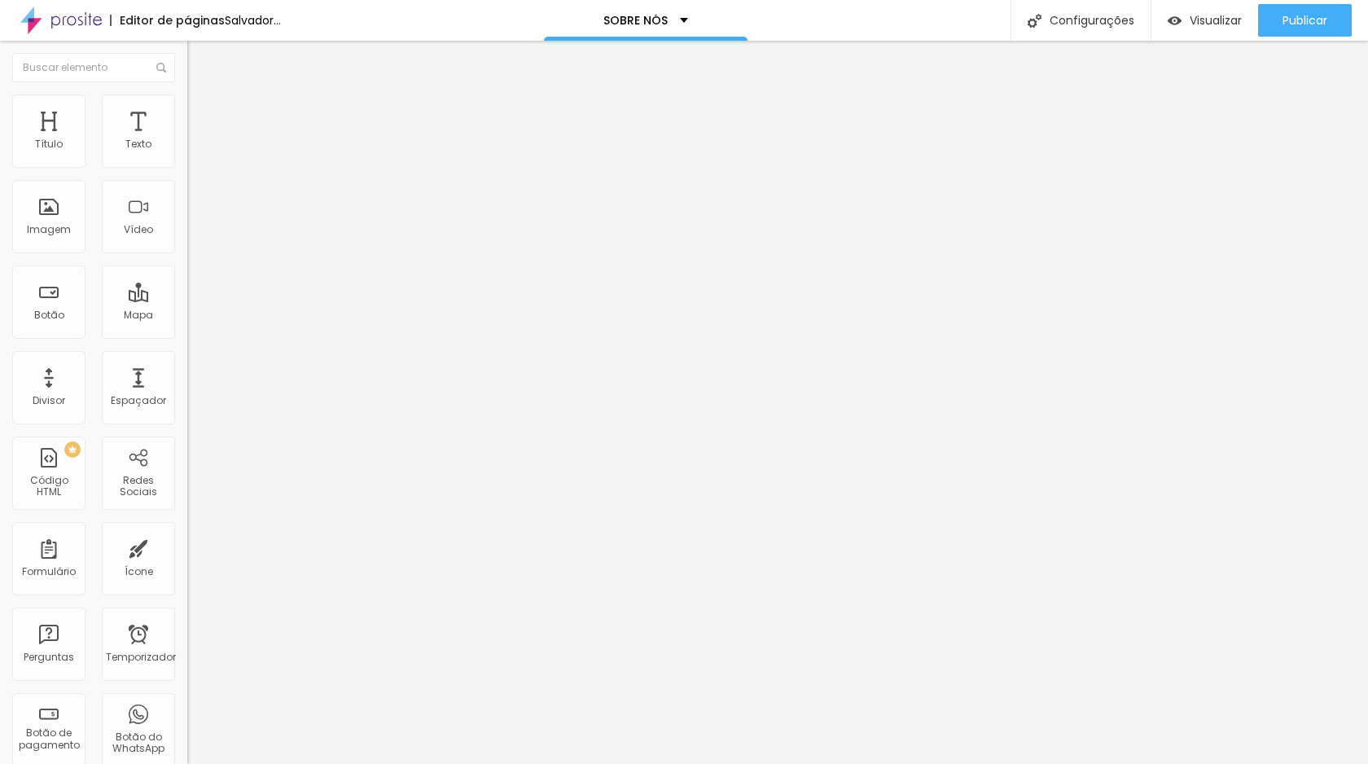
type input "342"
type input "343"
type input "346"
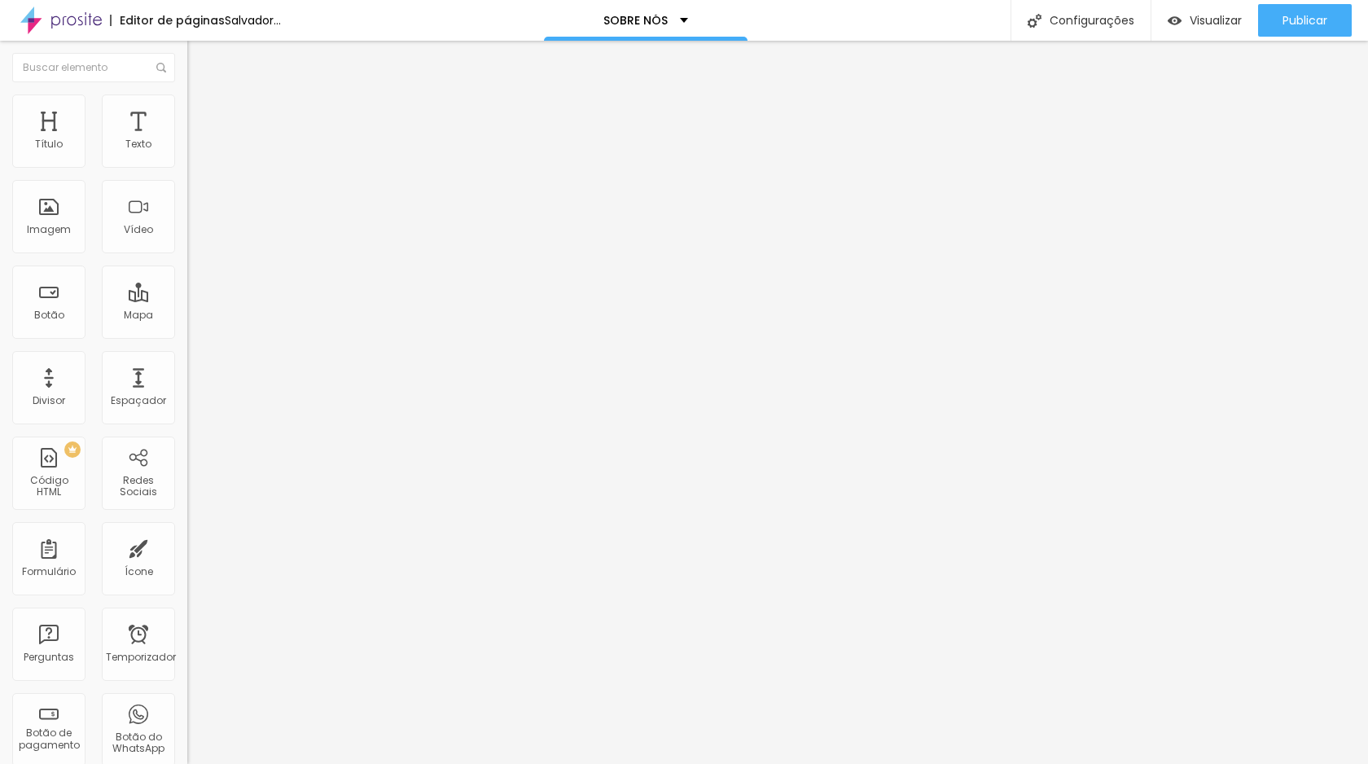
type input "351"
type input "355"
type input "360"
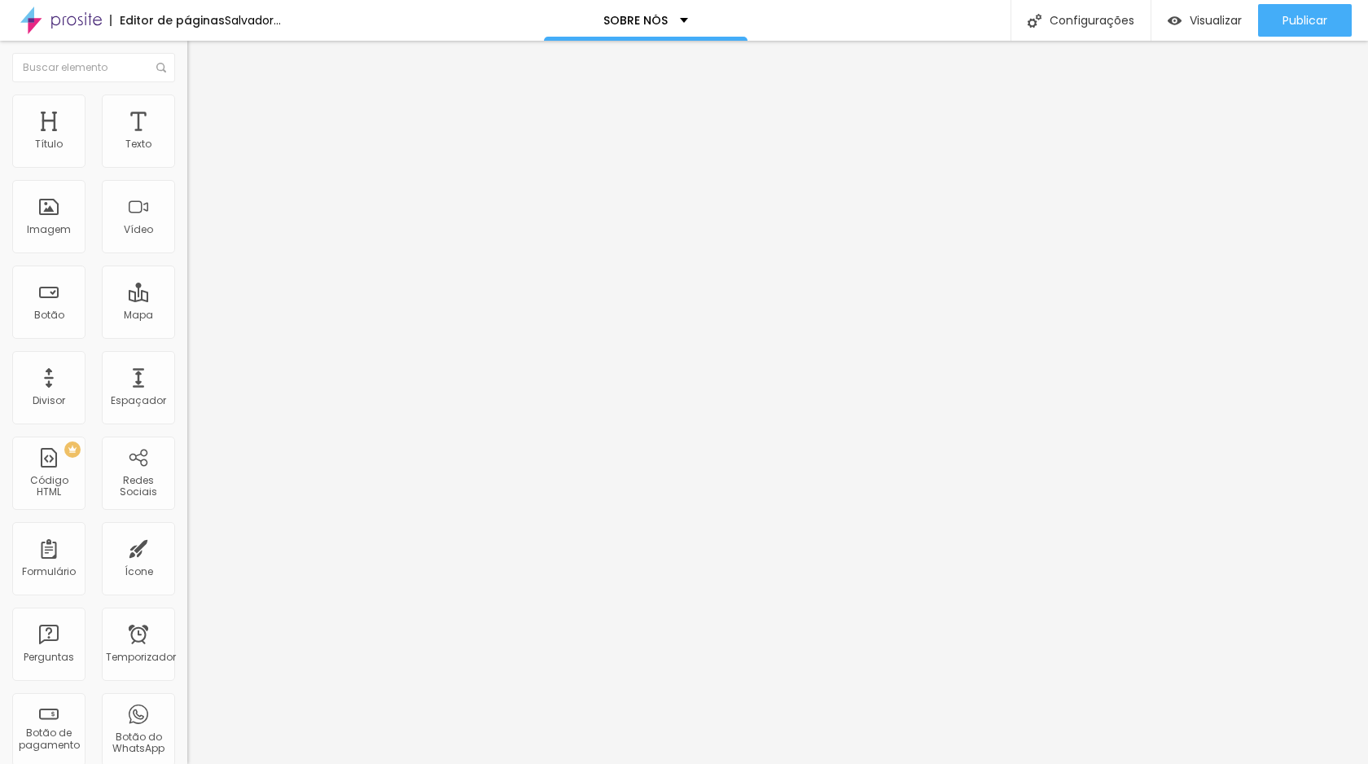
type input "360"
type input "361"
type input "362"
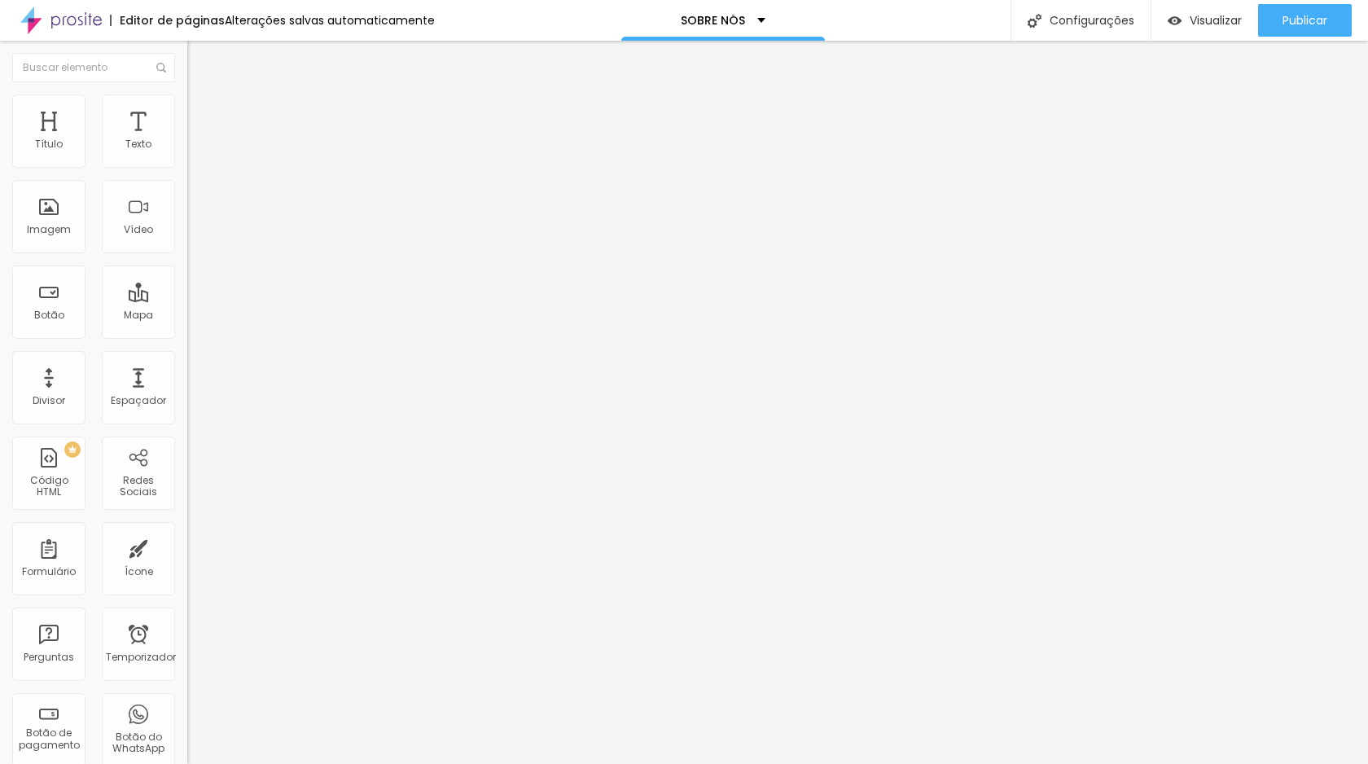
type input "385"
type input "391"
type input "392"
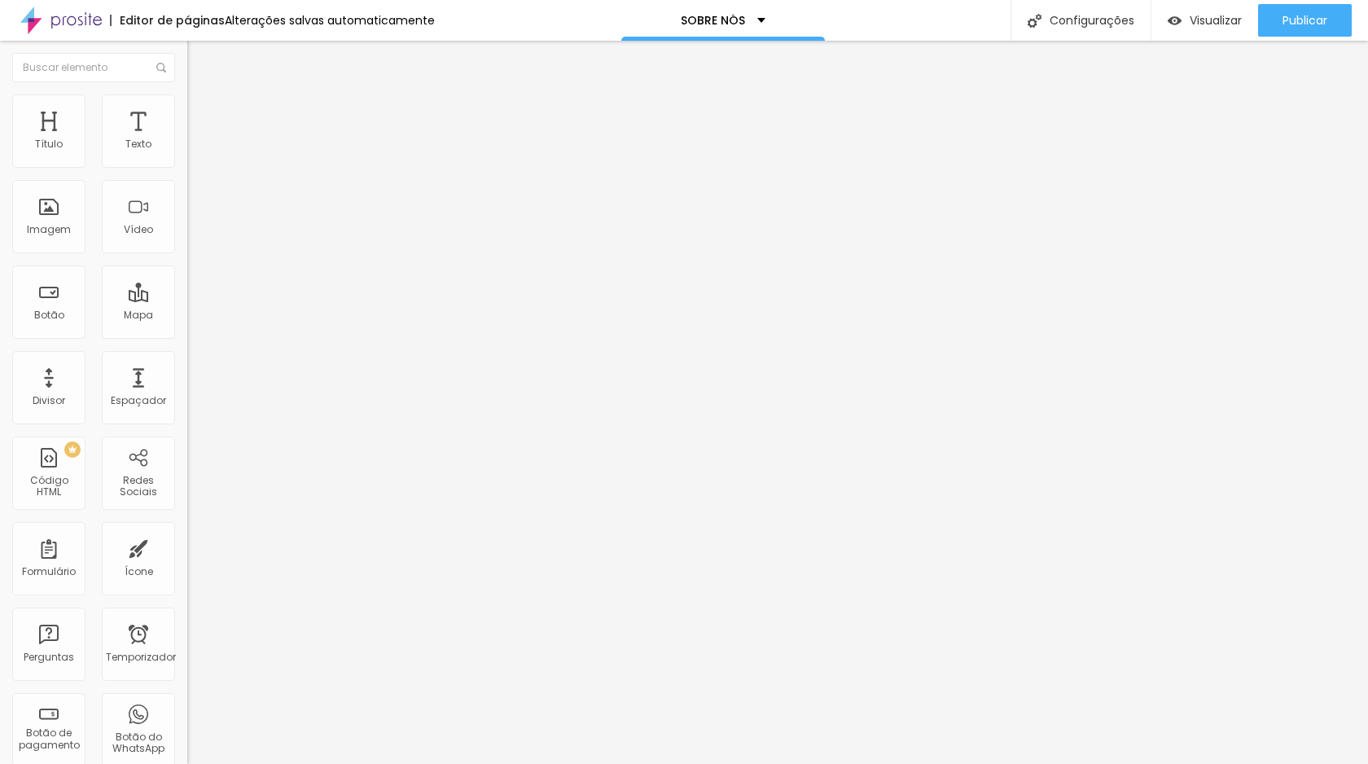
type input "392"
type input "394"
type input "403"
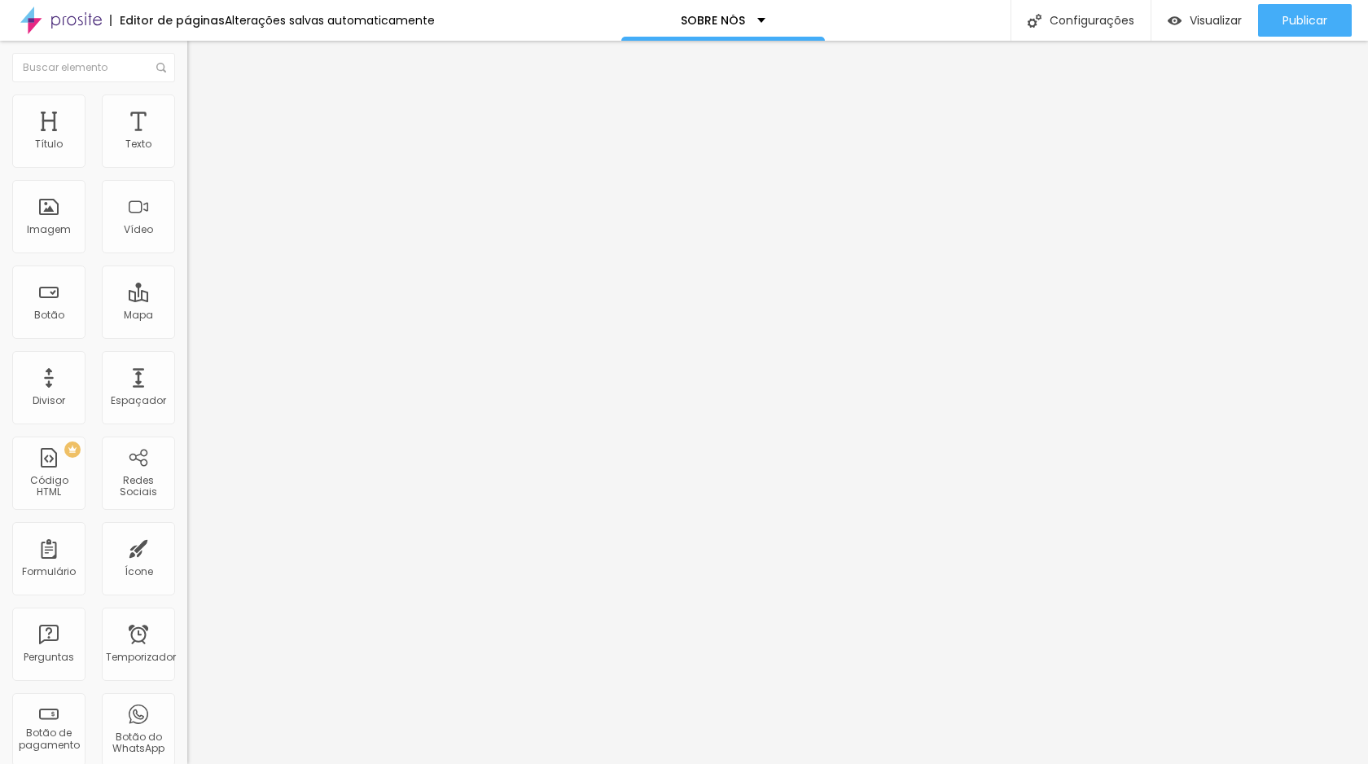
type input "406"
type input "410"
type input "416"
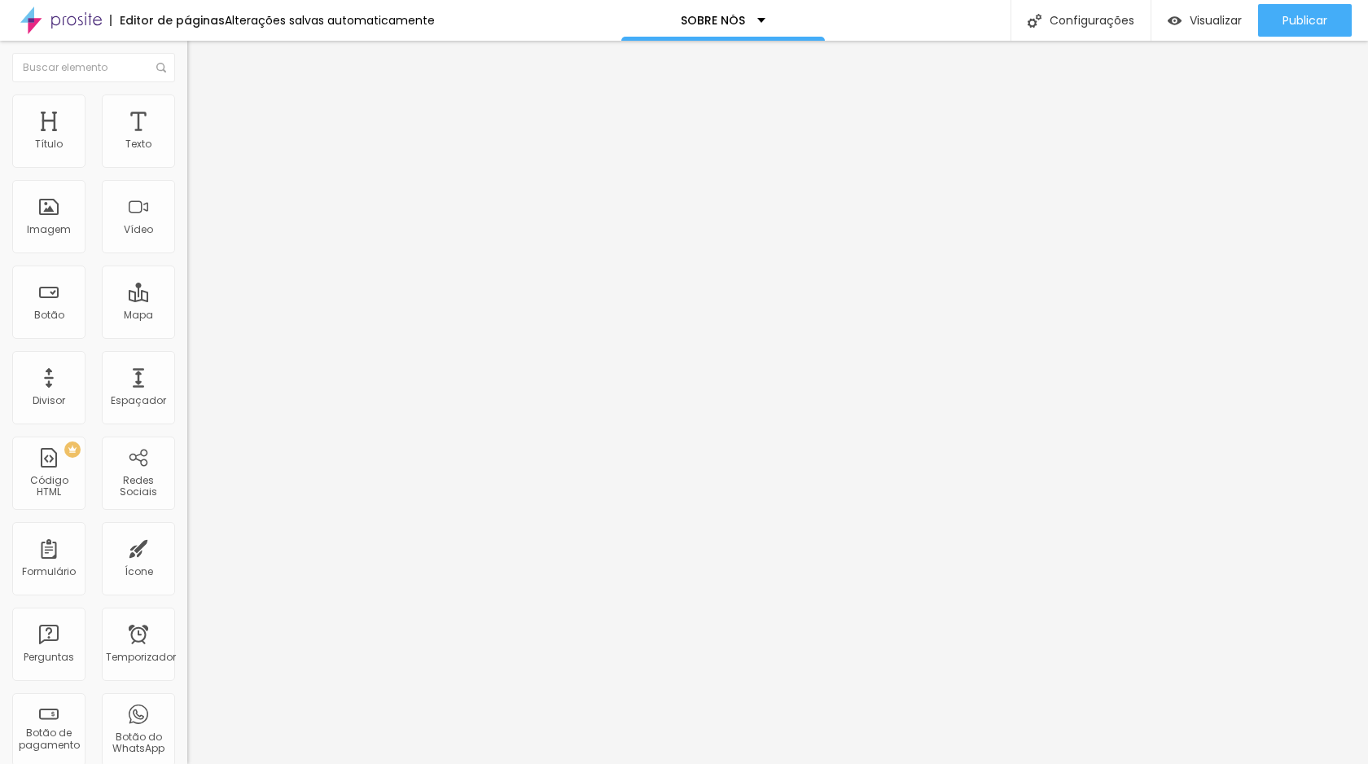
type input "416"
type input "423"
type input "424"
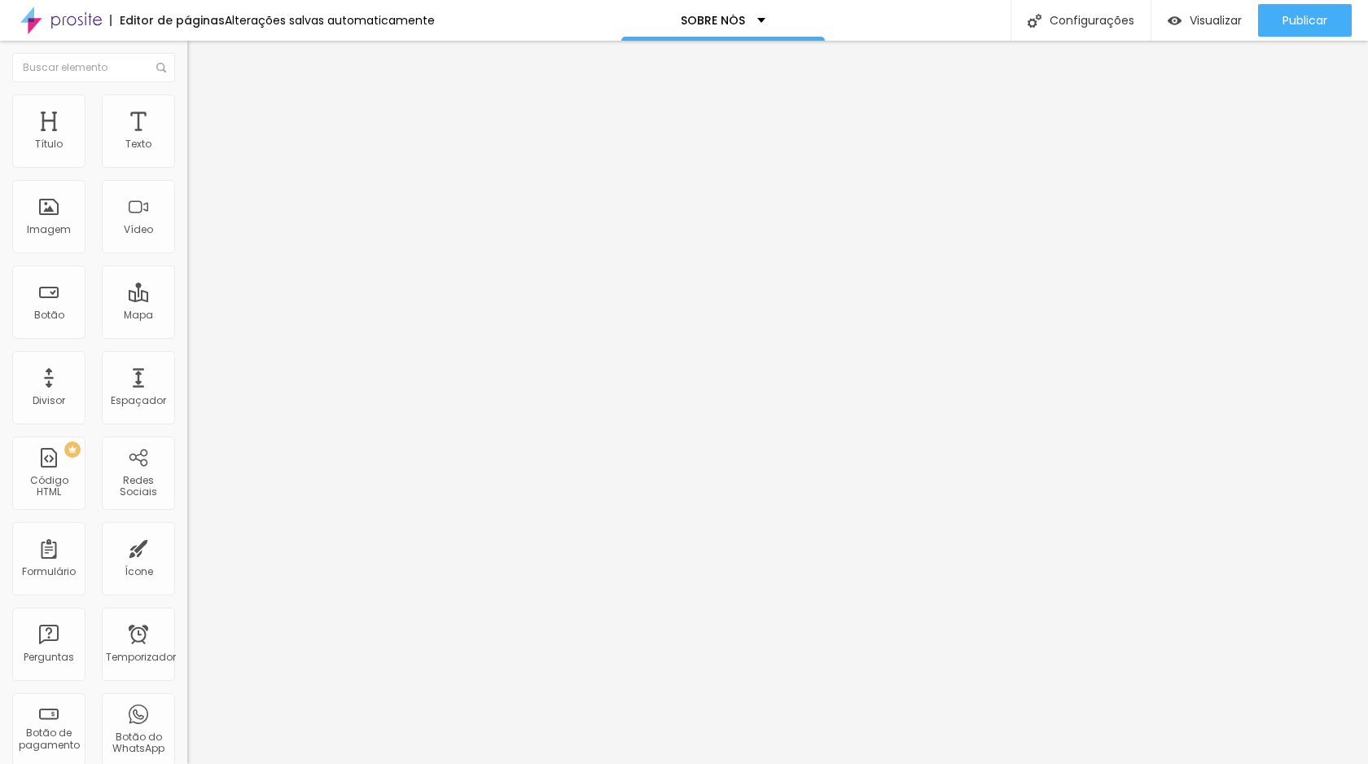
type input "427"
type input "429"
type input "408"
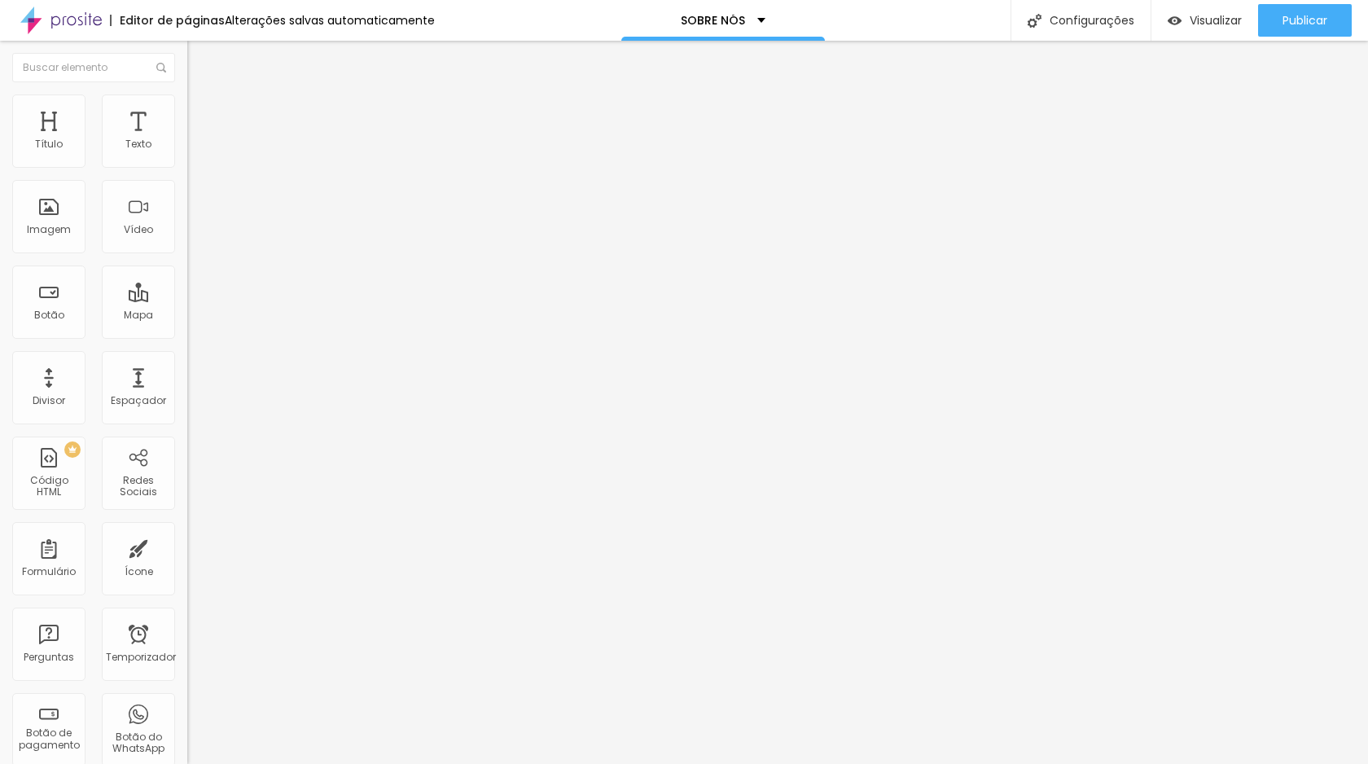
type input "408"
type input "343"
type input "316"
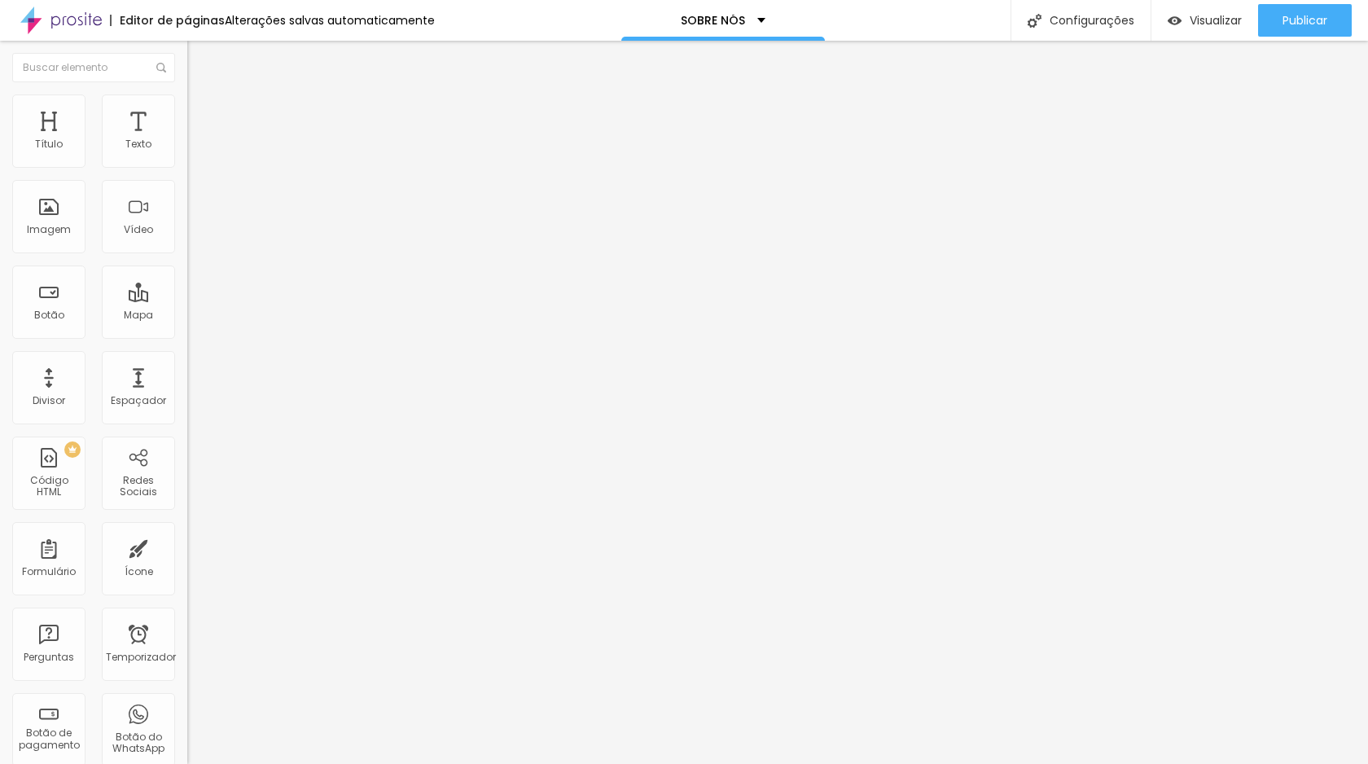
type input "292"
type input "280"
type input "275"
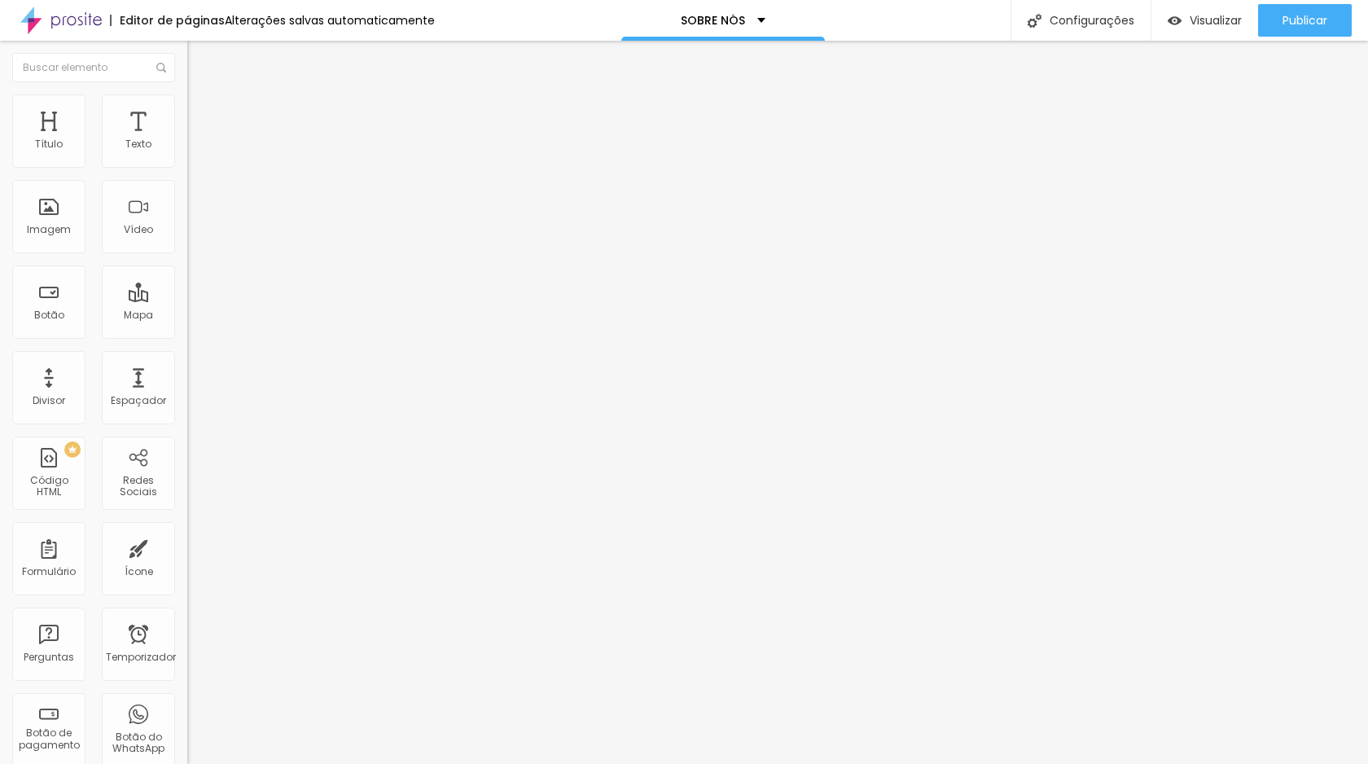
type input "275"
type input "272"
type input "267"
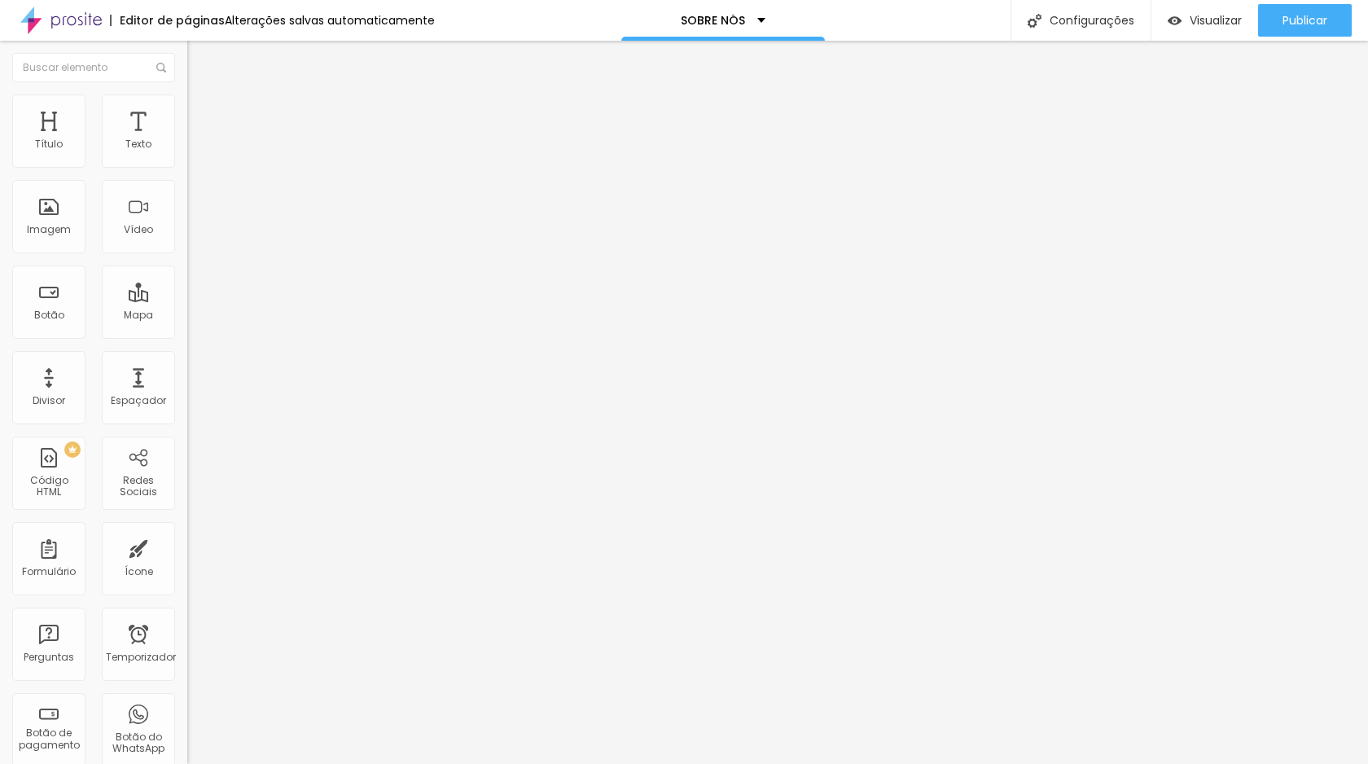
drag, startPoint x: 77, startPoint y: 189, endPoint x: 55, endPoint y: 184, distance: 22.5
click at [187, 546] on input "range" at bounding box center [239, 552] width 105 height 13
click at [187, 316] on input "range" at bounding box center [239, 322] width 105 height 13
click at [202, 112] on font "Estilo" at bounding box center [214, 106] width 25 height 14
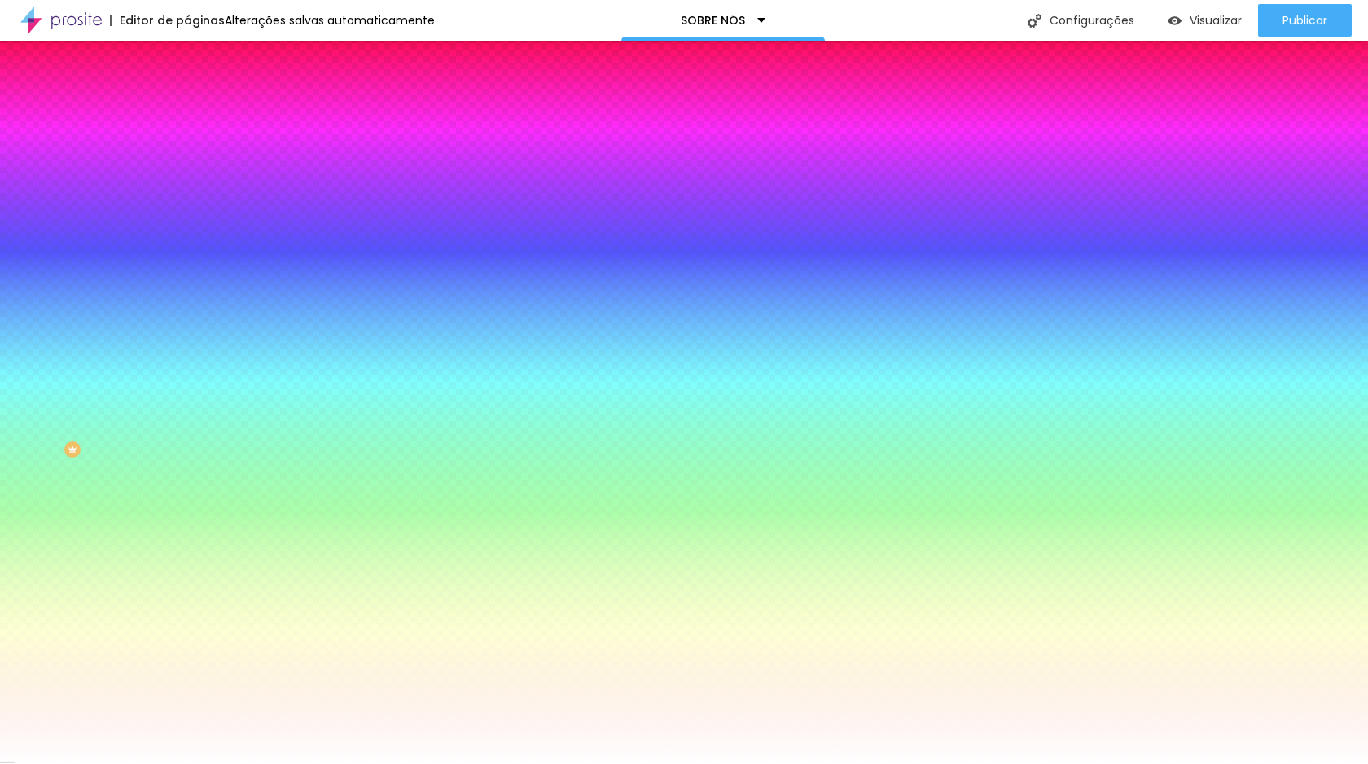
click at [187, 169] on span "Nenhum" at bounding box center [208, 163] width 42 height 14
click at [187, 195] on span "Paralaxe" at bounding box center [208, 188] width 43 height 14
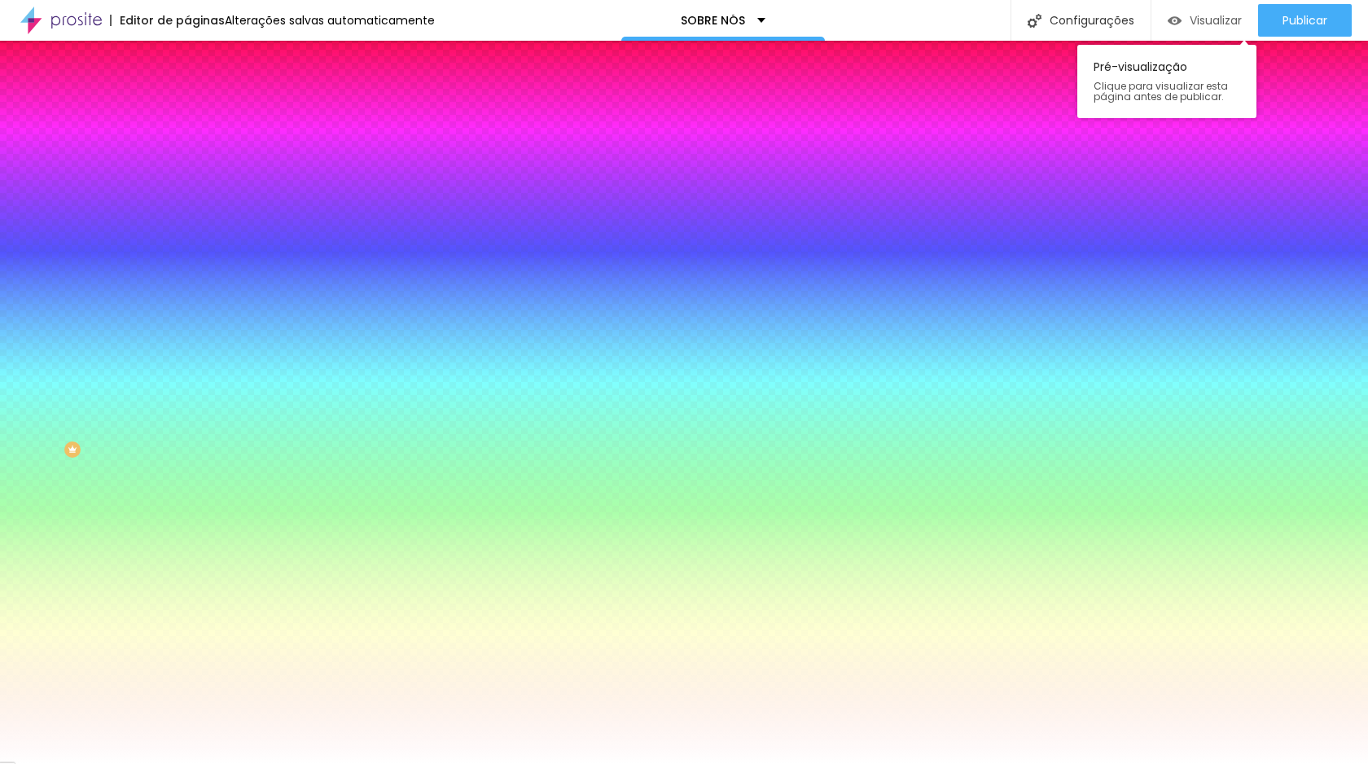
click at [1210, 20] on font "Visualizar" at bounding box center [1216, 20] width 52 height 16
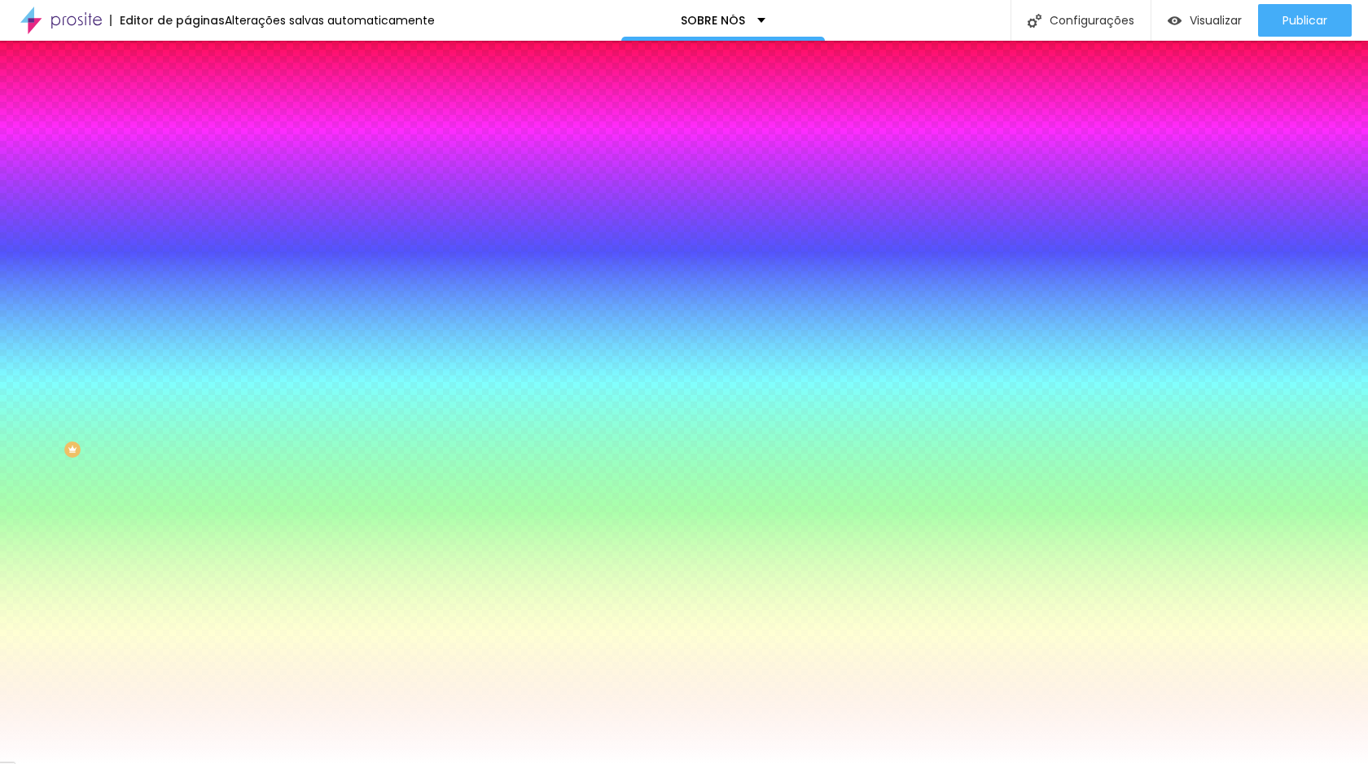
click at [187, 179] on font "Nenhum" at bounding box center [208, 172] width 42 height 14
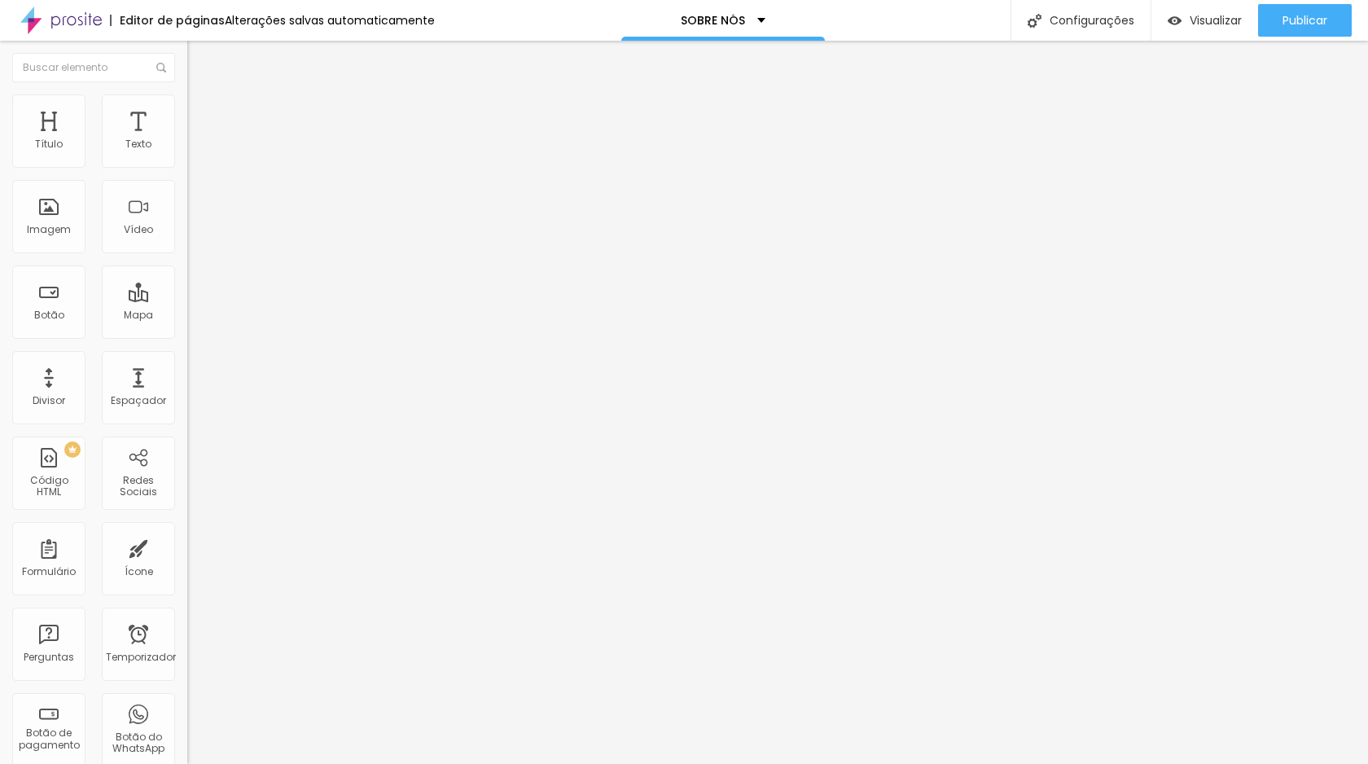
click at [202, 112] on font "Avançado" at bounding box center [229, 106] width 54 height 14
click at [202, 96] on font "Estilo" at bounding box center [214, 89] width 25 height 14
click at [187, 255] on span "Original" at bounding box center [206, 248] width 39 height 14
click at [187, 265] on span "Cinema" at bounding box center [207, 258] width 41 height 14
click at [187, 255] on span "Original" at bounding box center [206, 248] width 39 height 14
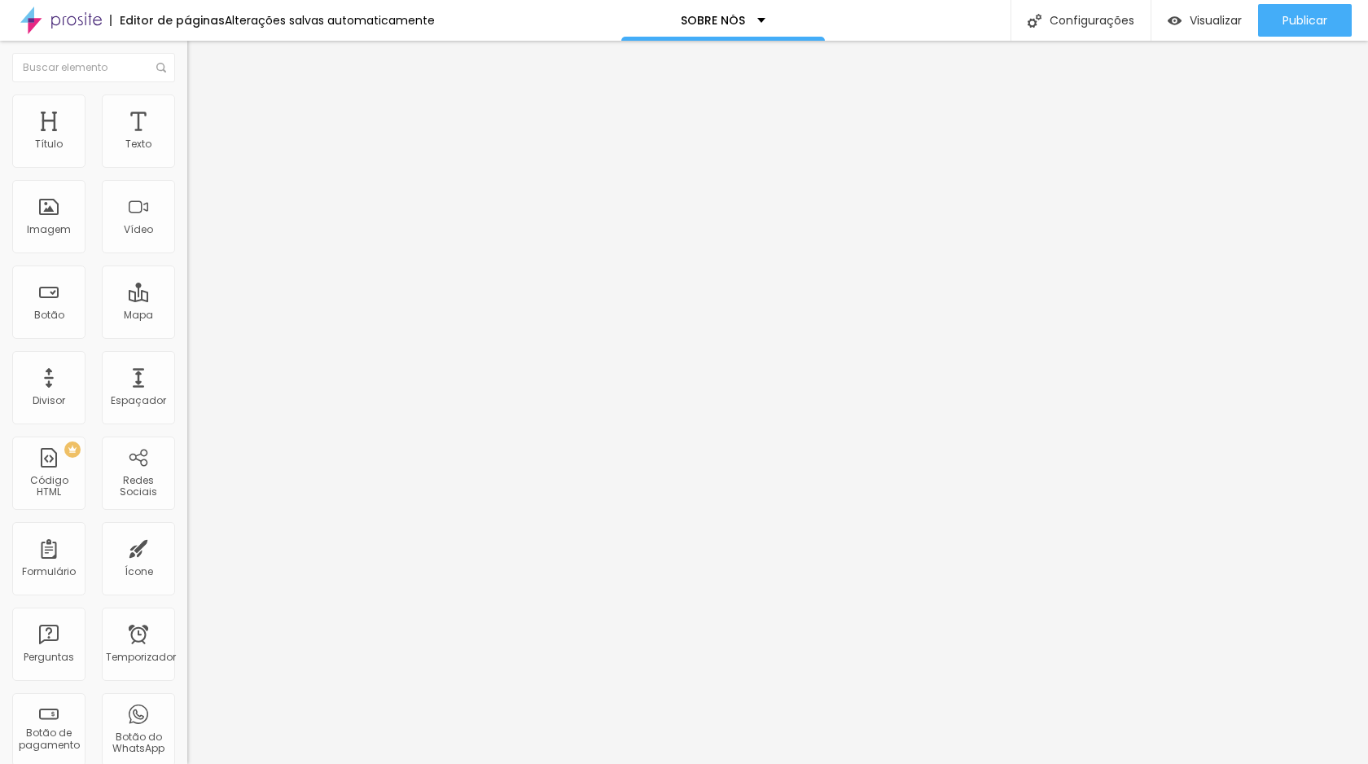
click at [187, 255] on span "Original" at bounding box center [206, 248] width 39 height 14
click at [187, 298] on div "Original" at bounding box center [280, 293] width 187 height 10
click at [187, 99] on img at bounding box center [194, 101] width 15 height 15
drag, startPoint x: 172, startPoint y: 176, endPoint x: 141, endPoint y: 168, distance: 32.0
click at [187, 167] on input "range" at bounding box center [239, 160] width 105 height 13
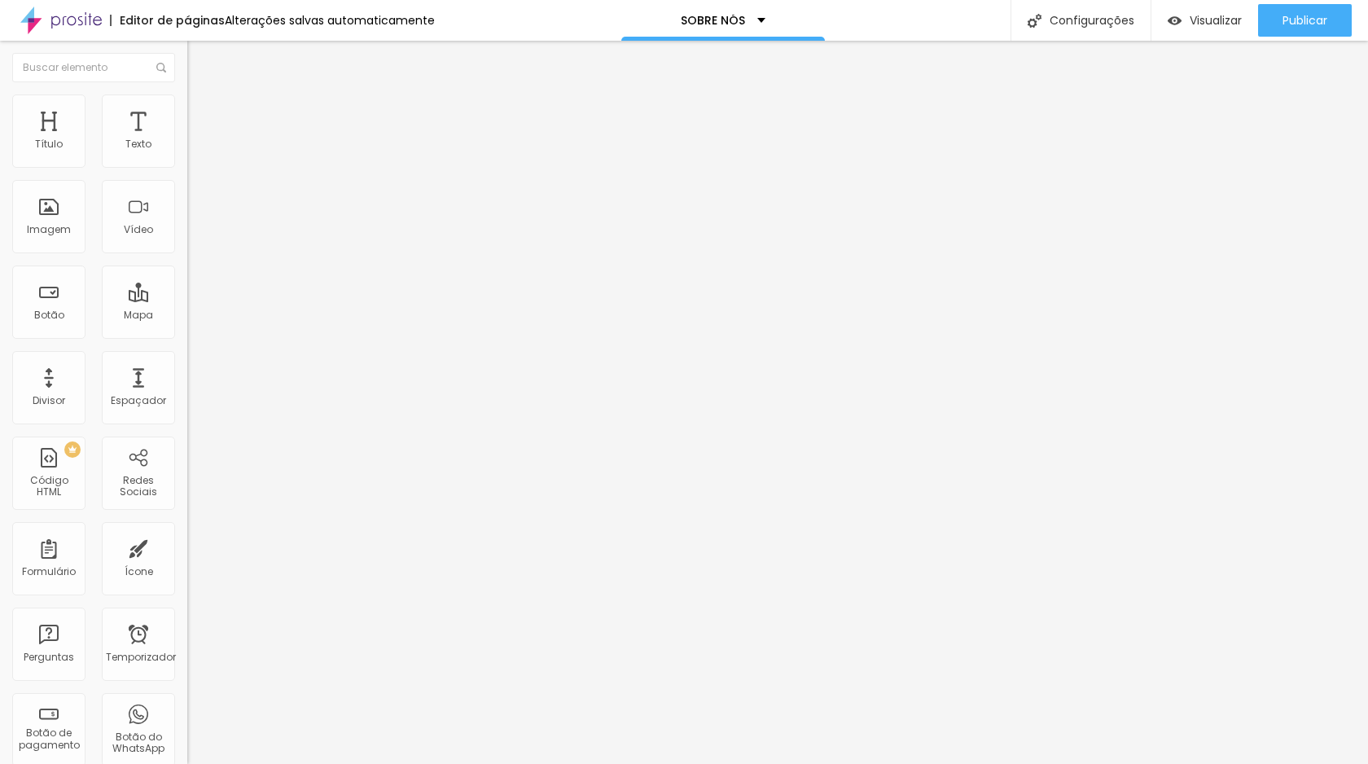
click at [187, 104] on li "Estilo" at bounding box center [280, 102] width 187 height 16
drag, startPoint x: 169, startPoint y: 173, endPoint x: 146, endPoint y: 170, distance: 23.8
click at [187, 167] on input "range" at bounding box center [239, 160] width 105 height 13
click at [199, 58] on div "Editar nulo" at bounding box center [241, 59] width 85 height 13
click at [199, 60] on div "Editar nulo" at bounding box center [241, 59] width 85 height 13
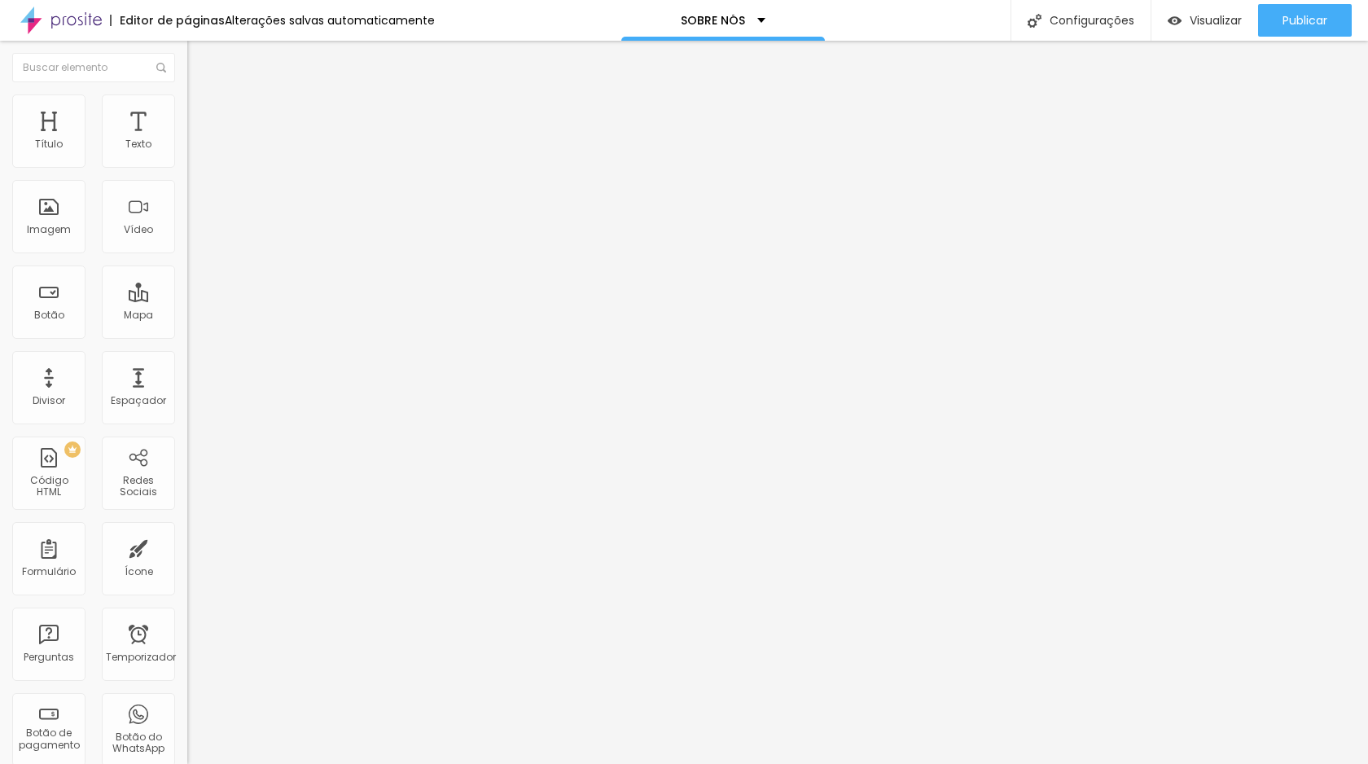
click at [199, 61] on img "button" at bounding box center [205, 59] width 13 height 13
click at [225, 59] on font "Editar nulo" at bounding box center [254, 59] width 59 height 16
click at [59, 154] on div "Título" at bounding box center [48, 130] width 73 height 73
click at [225, 59] on font "Editar nulo" at bounding box center [254, 59] width 59 height 16
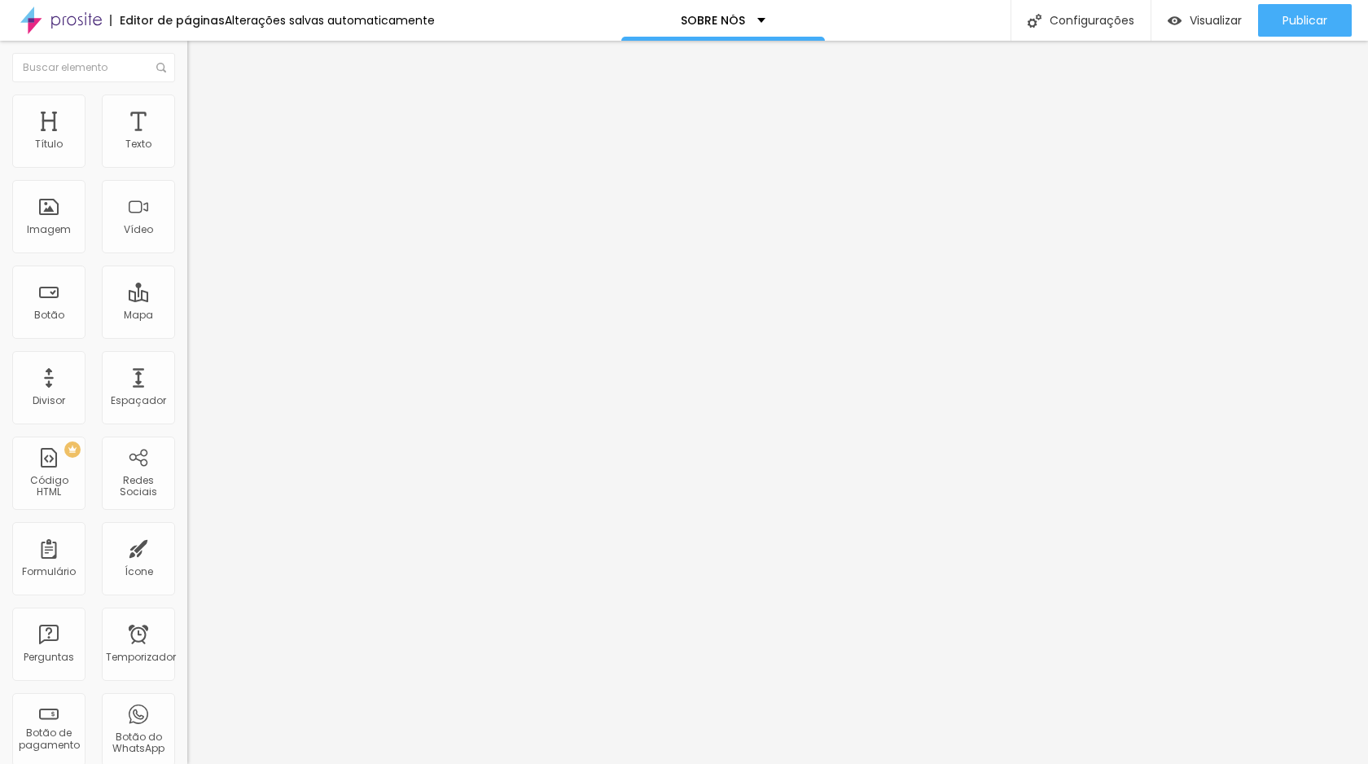
click at [202, 112] on font "Estilo" at bounding box center [214, 106] width 25 height 14
drag, startPoint x: 139, startPoint y: 171, endPoint x: 81, endPoint y: 168, distance: 58.7
click at [187, 167] on input "range" at bounding box center [239, 160] width 105 height 13
click at [202, 112] on font "Estilo" at bounding box center [214, 106] width 25 height 14
drag, startPoint x: 166, startPoint y: 174, endPoint x: 142, endPoint y: 173, distance: 24.4
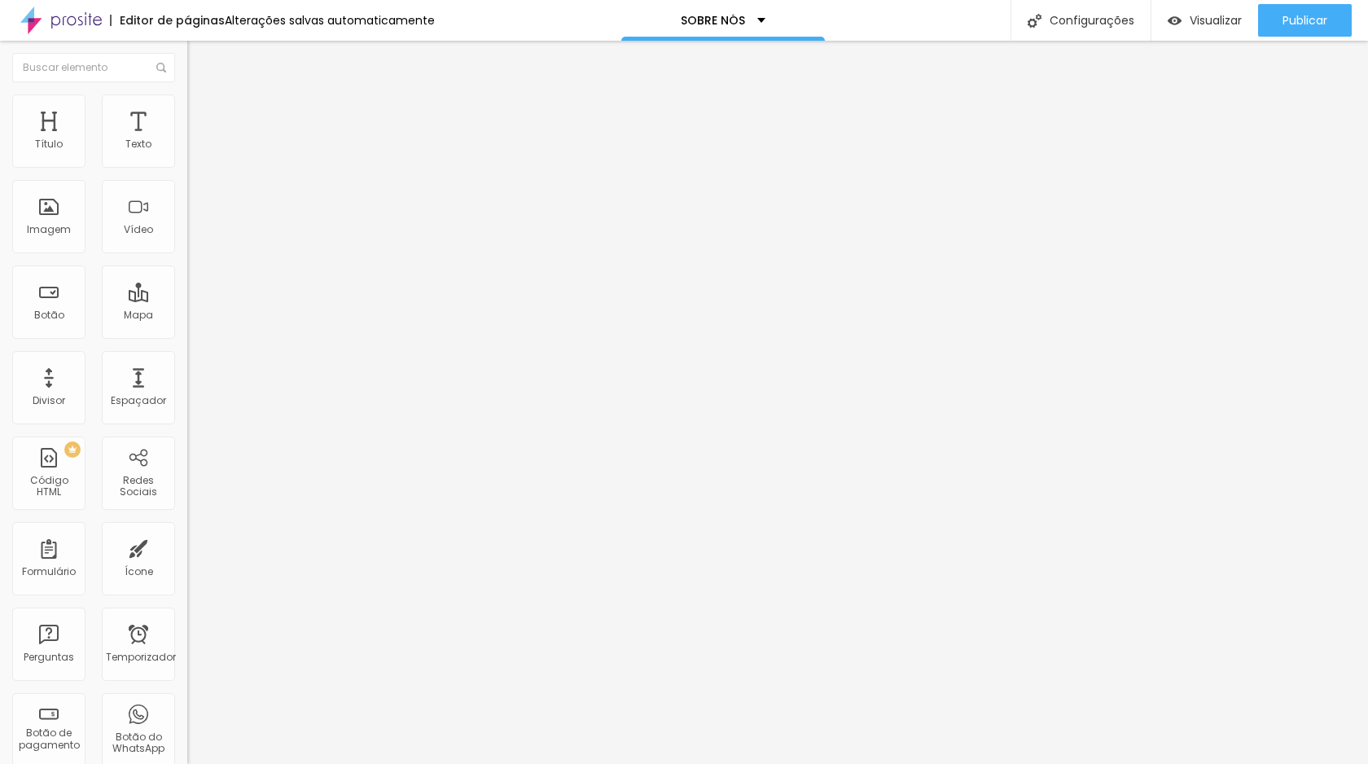
click at [187, 167] on input "range" at bounding box center [239, 160] width 105 height 13
click at [187, 99] on img at bounding box center [194, 101] width 15 height 15
click at [187, 107] on li "Estilo" at bounding box center [280, 102] width 187 height 16
click at [187, 102] on img at bounding box center [194, 101] width 15 height 15
drag, startPoint x: 173, startPoint y: 178, endPoint x: 103, endPoint y: 177, distance: 70.0
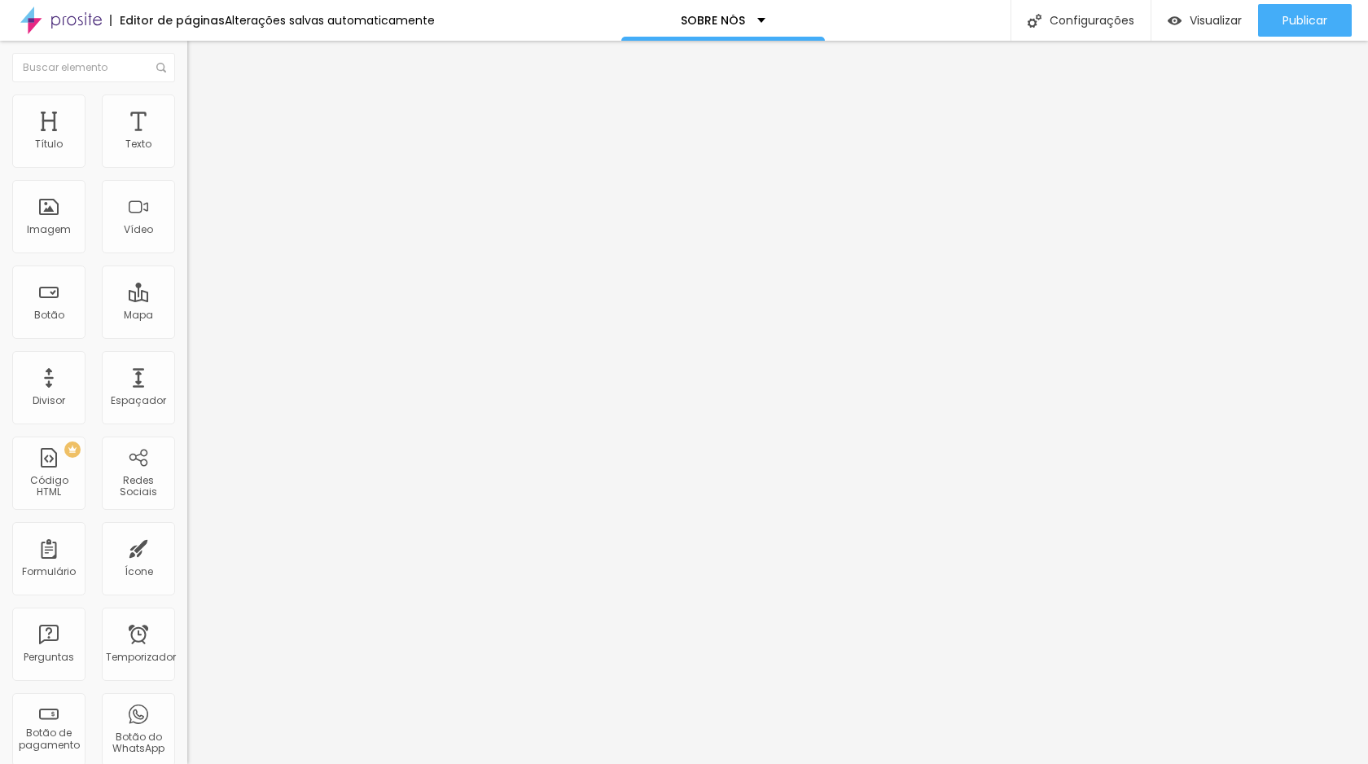
click at [187, 167] on input "range" at bounding box center [239, 160] width 105 height 13
drag, startPoint x: 103, startPoint y: 173, endPoint x: 93, endPoint y: 173, distance: 10.6
click at [187, 167] on input "range" at bounding box center [239, 160] width 105 height 13
click at [187, 106] on li "Estilo" at bounding box center [280, 102] width 187 height 16
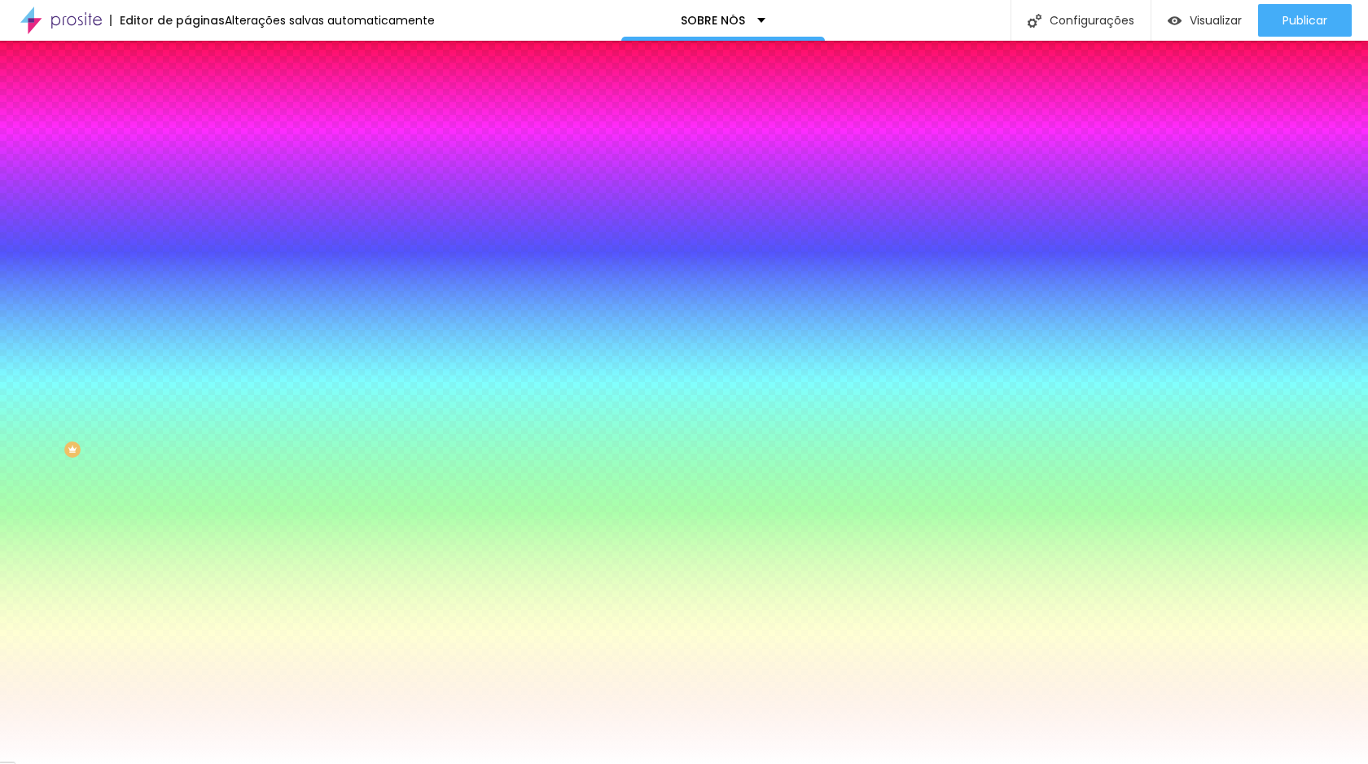
drag, startPoint x: 42, startPoint y: 198, endPoint x: 149, endPoint y: 134, distance: 124.8
click at [187, 361] on input "range" at bounding box center [239, 367] width 105 height 13
click at [202, 115] on font "Avançado" at bounding box center [229, 122] width 54 height 14
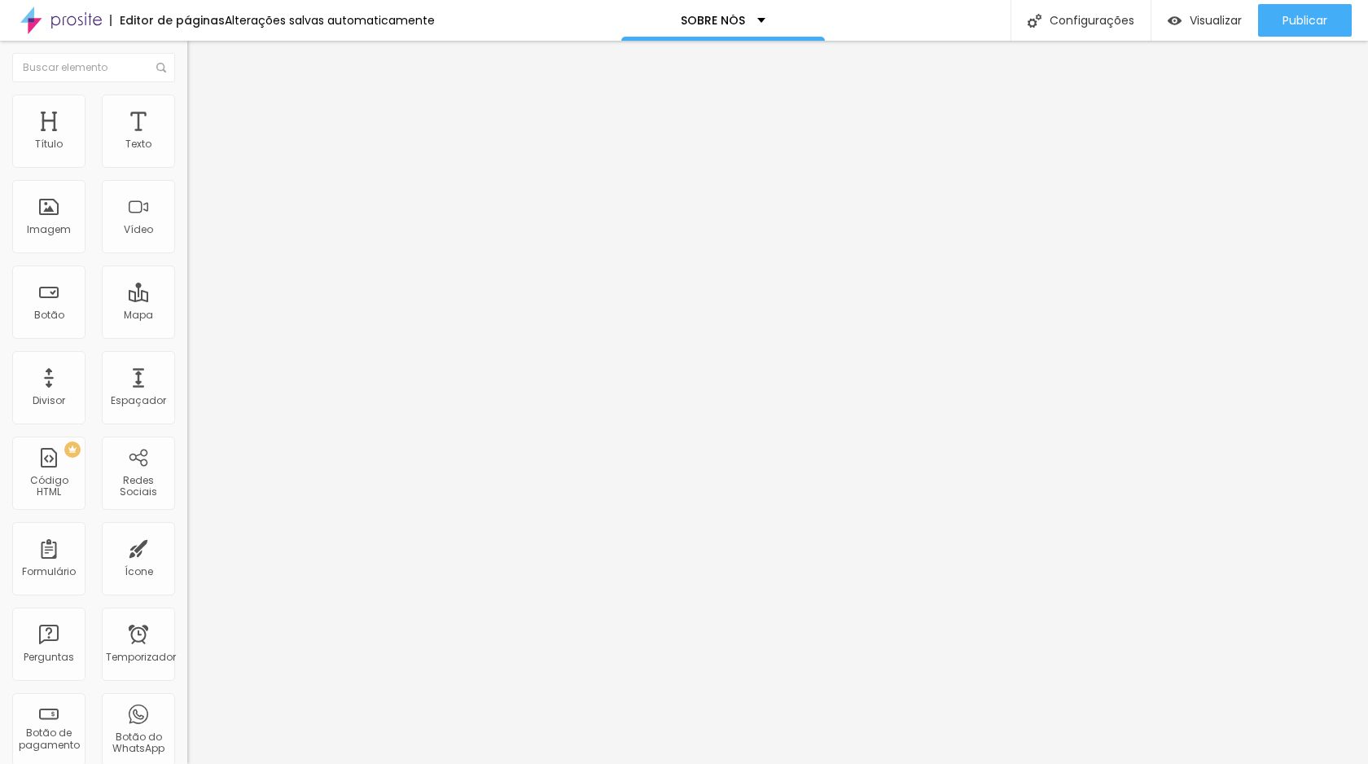
click at [187, 316] on input "range" at bounding box center [239, 322] width 105 height 13
click at [187, 100] on li "Estilo" at bounding box center [280, 102] width 187 height 16
click at [202, 115] on font "Avançado" at bounding box center [229, 122] width 54 height 14
click at [202, 110] on font "Estilo" at bounding box center [214, 106] width 25 height 14
click at [202, 96] on font "Conteúdo" at bounding box center [227, 89] width 50 height 14
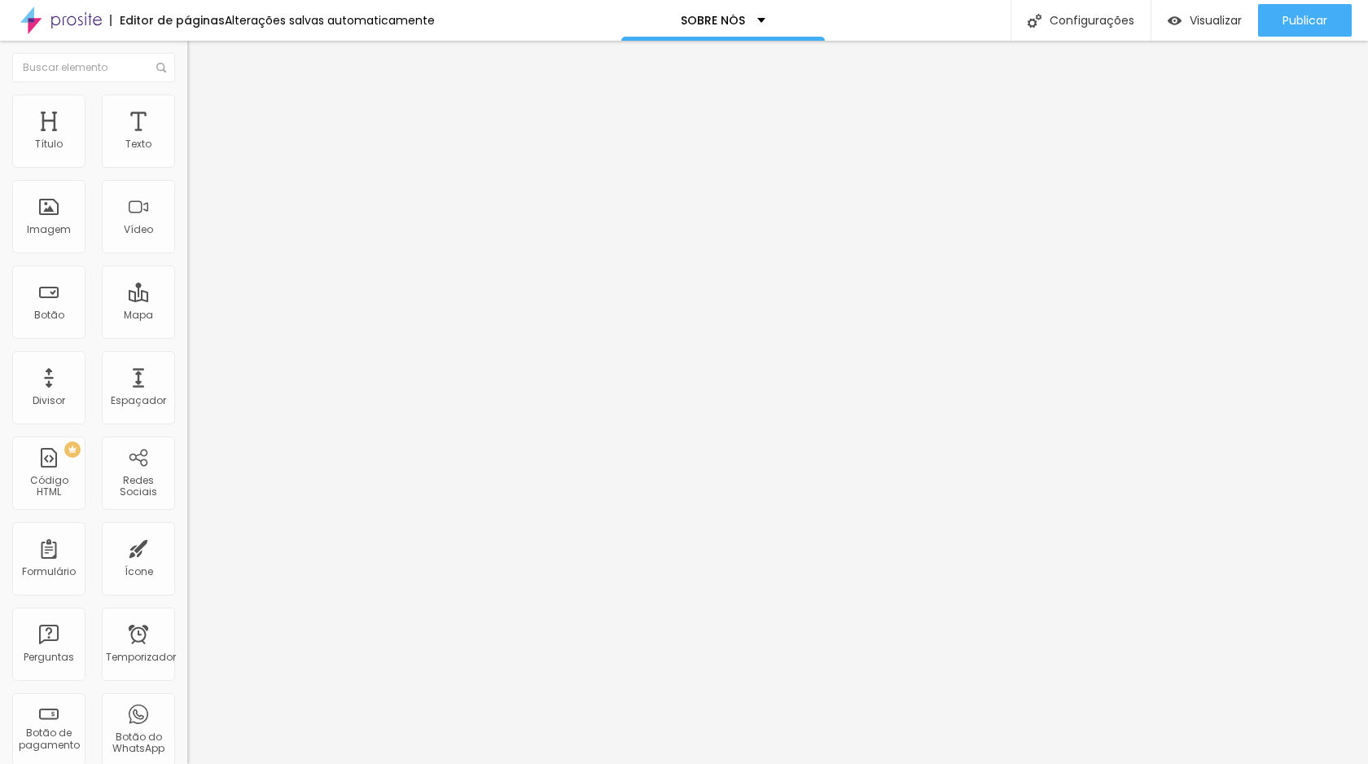
click at [187, 140] on span "Trocar imagem" at bounding box center [231, 133] width 89 height 14
click at [187, 99] on img at bounding box center [194, 101] width 15 height 15
drag, startPoint x: 79, startPoint y: 173, endPoint x: 175, endPoint y: 207, distance: 102.0
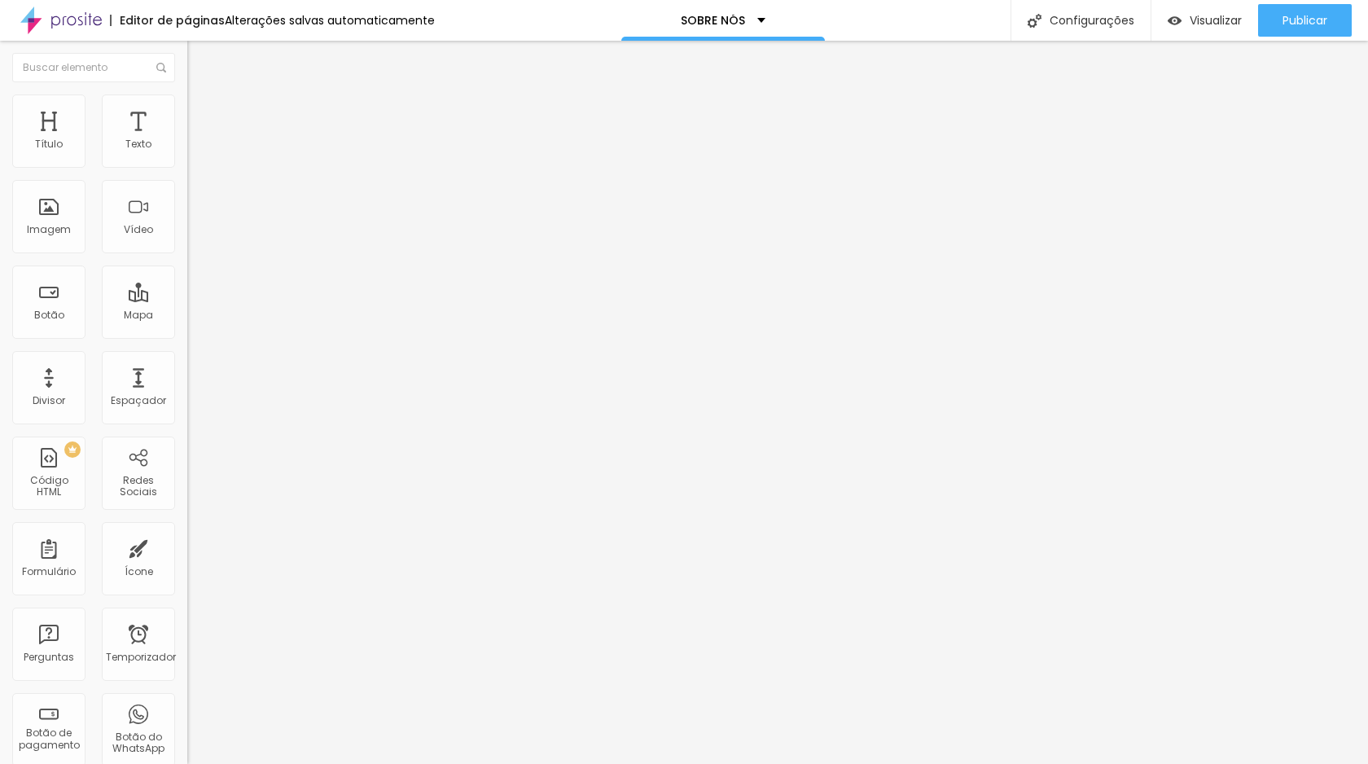
click at [187, 167] on input "range" at bounding box center [239, 160] width 105 height 13
click at [187, 300] on input "range" at bounding box center [239, 306] width 105 height 13
click at [187, 301] on div "Editar nulo Estilo Avançado 18 Tamanho do texto 0 Espaço entre letras 1.8 Altur…" at bounding box center [280, 402] width 187 height 723
click at [187, 760] on input "range" at bounding box center [239, 766] width 105 height 13
drag, startPoint x: 39, startPoint y: 257, endPoint x: 64, endPoint y: 259, distance: 24.5
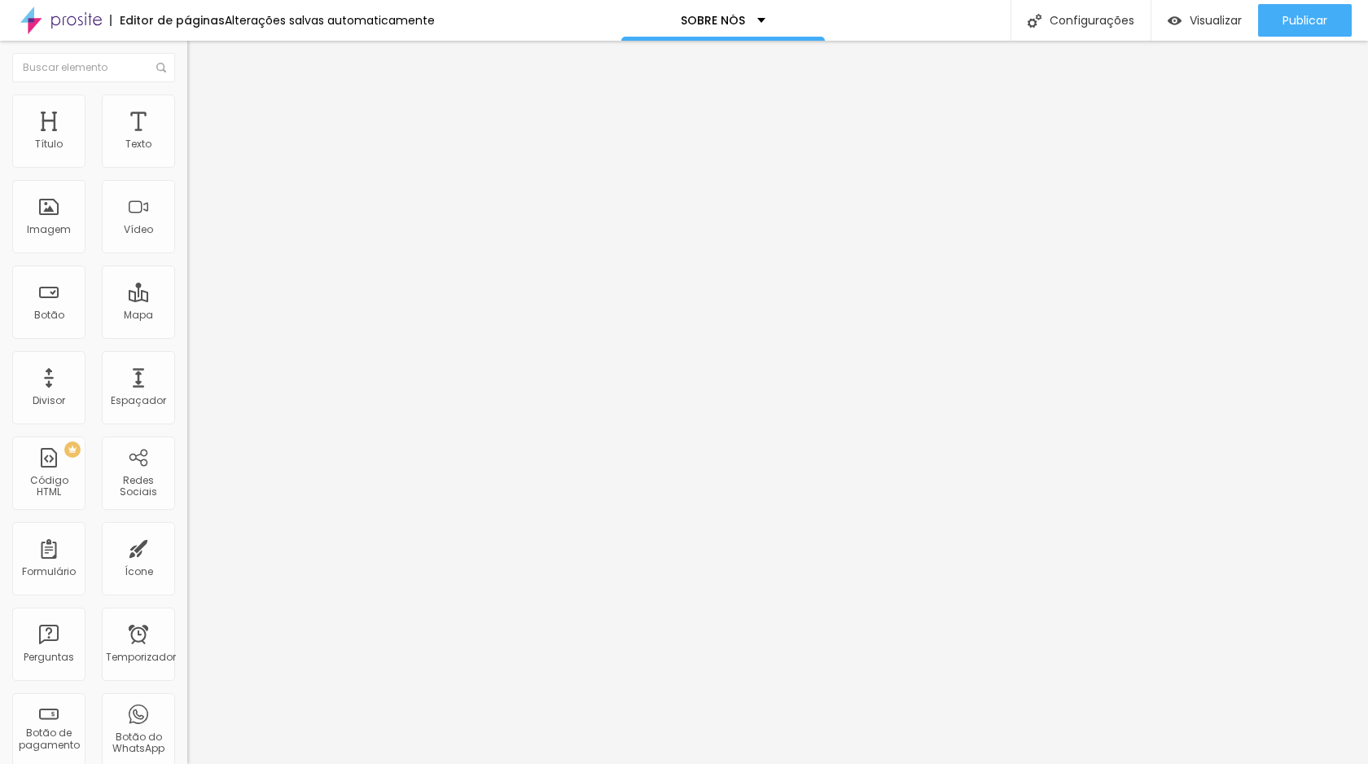
drag, startPoint x: 88, startPoint y: 405, endPoint x: 114, endPoint y: 402, distance: 26.2
click at [187, 455] on div "Tamanho Título 1 H1 Título 2 H2 Título 3 H3 Título 4 H4 Título 5 H5 Título 6 H6…" at bounding box center [280, 614] width 187 height 1006
drag, startPoint x: 92, startPoint y: 407, endPoint x: 110, endPoint y: 405, distance: 18.1
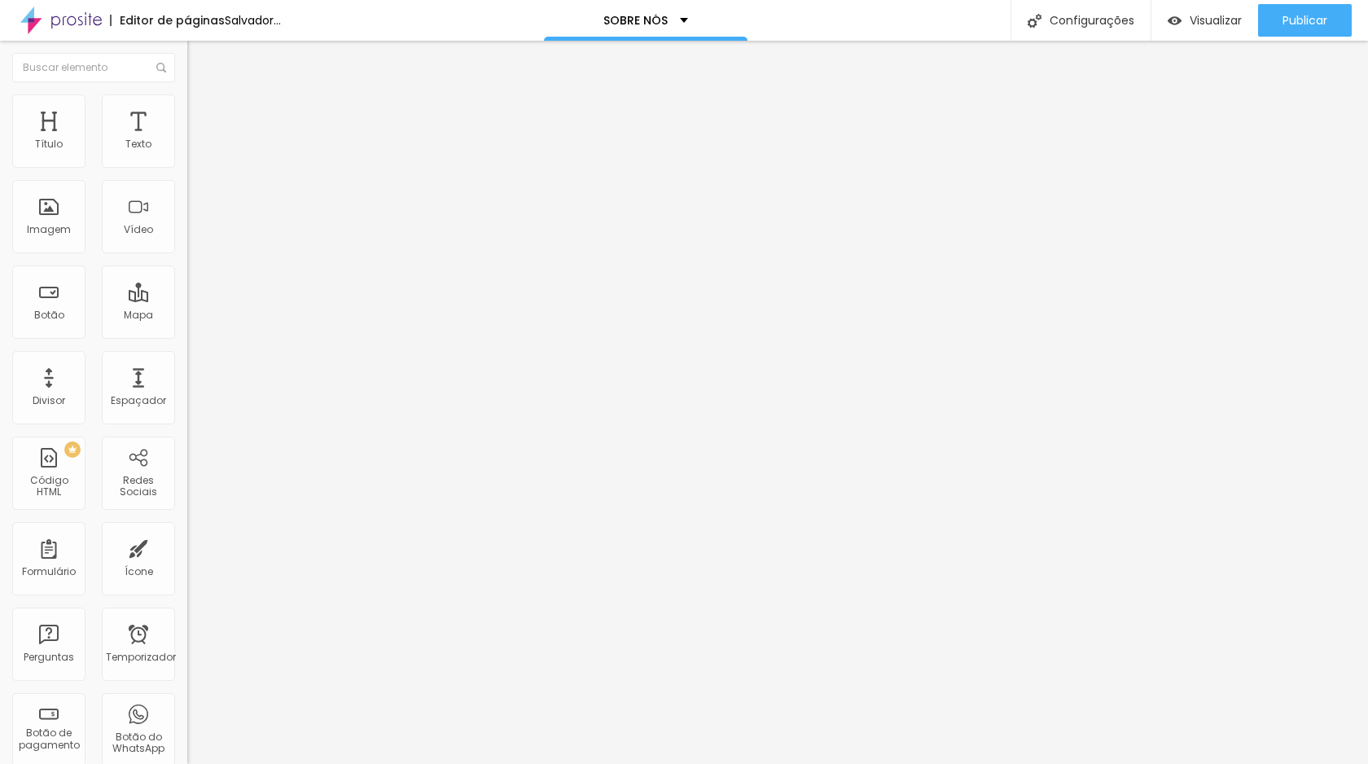
click at [187, 104] on li "Estilo" at bounding box center [280, 102] width 187 height 16
click at [194, 256] on img at bounding box center [199, 261] width 10 height 10
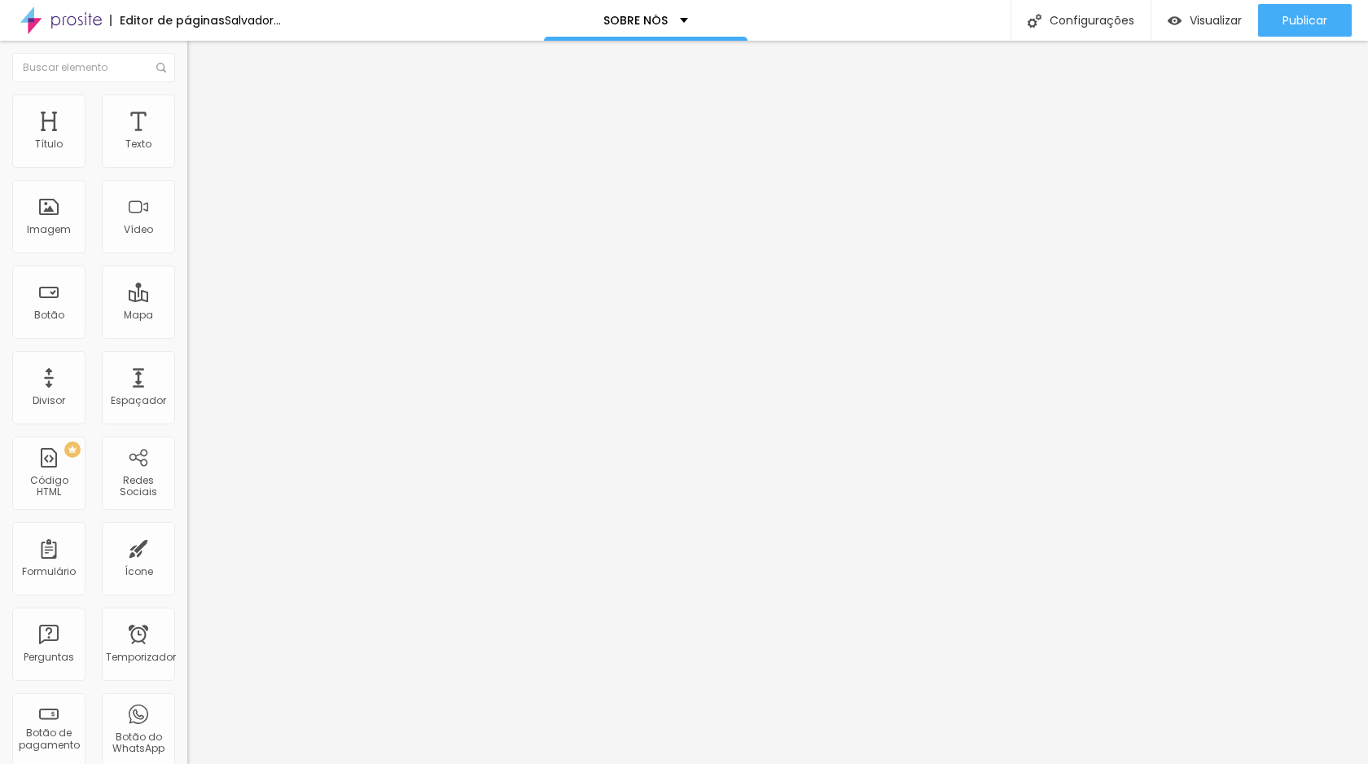
click at [194, 256] on img at bounding box center [199, 261] width 10 height 10
drag, startPoint x: 57, startPoint y: 248, endPoint x: 74, endPoint y: 246, distance: 17.2
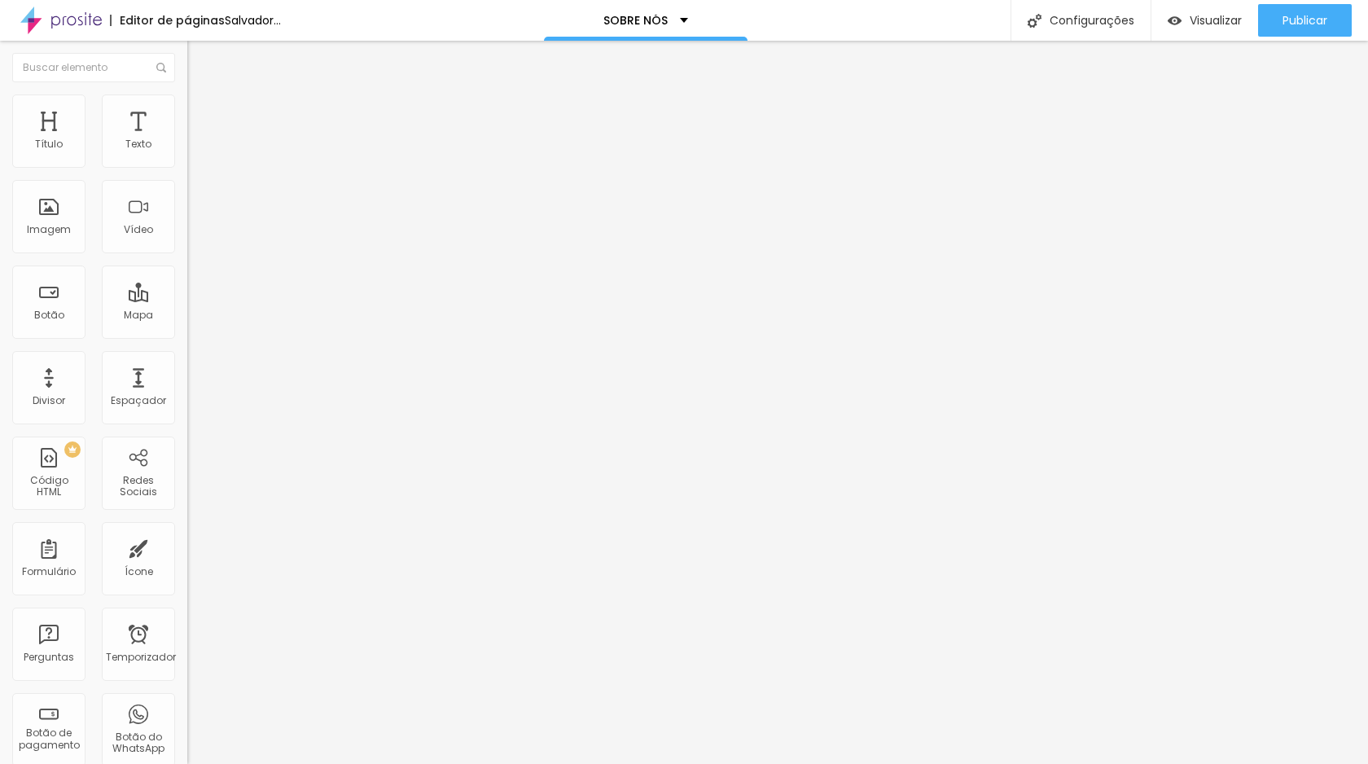
click at [187, 472] on input "range" at bounding box center [239, 478] width 105 height 13
click at [187, 357] on div "Editar nulo Conteúdo Estilo Avançado Visual 15 Tamanho do texto Cor Verde claro…" at bounding box center [280, 402] width 187 height 723
click at [187, 340] on div "Editar nulo Conteúdo Estilo Avançado Visual 15 Tamanho do texto Cor Verde claro…" at bounding box center [280, 402] width 187 height 723
click at [187, 111] on li "Avançado" at bounding box center [280, 119] width 187 height 16
drag, startPoint x: 50, startPoint y: 164, endPoint x: 67, endPoint y: 163, distance: 16.4
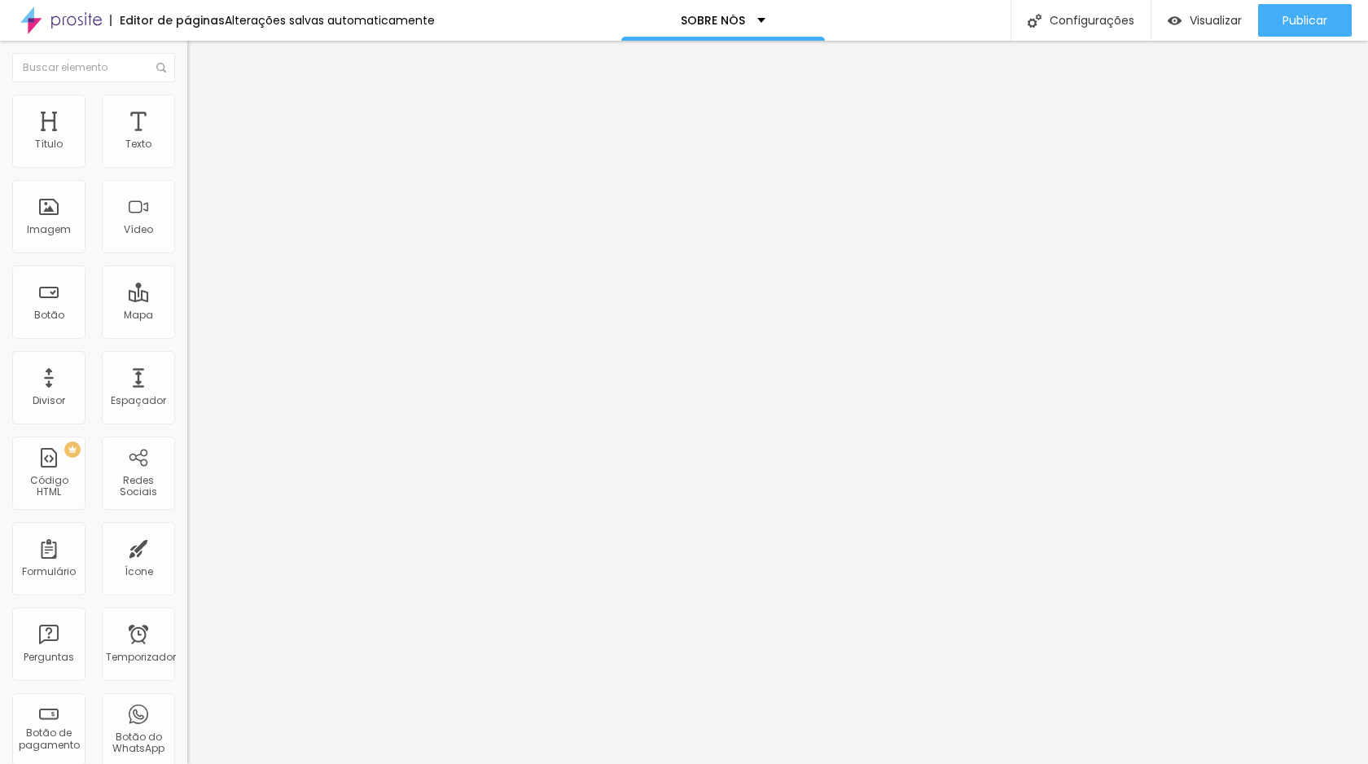
click at [187, 316] on div at bounding box center [280, 323] width 187 height 15
drag, startPoint x: 46, startPoint y: 160, endPoint x: 55, endPoint y: 162, distance: 9.3
click at [187, 316] on input "range" at bounding box center [239, 322] width 105 height 13
drag, startPoint x: 50, startPoint y: 189, endPoint x: 89, endPoint y: 188, distance: 39.1
click at [187, 546] on input "range" at bounding box center [239, 552] width 105 height 13
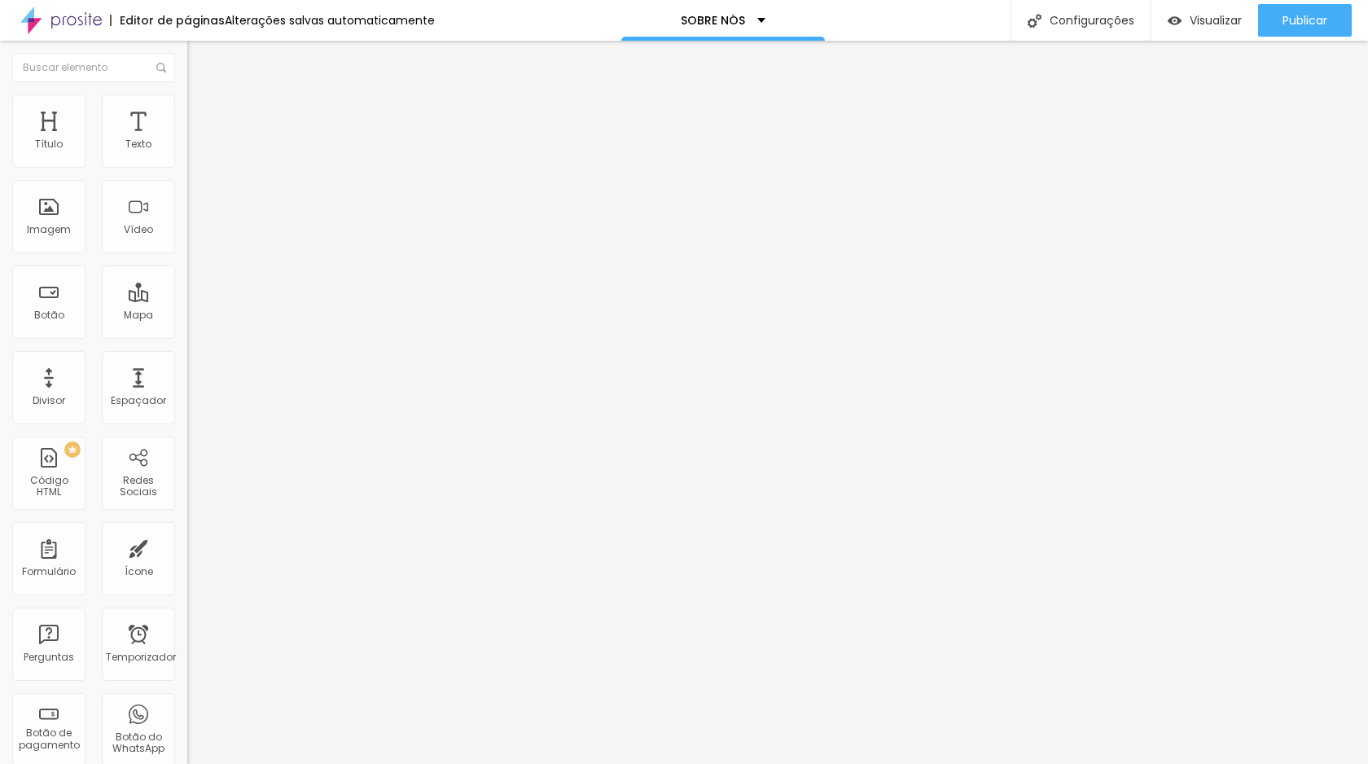
click at [197, 140] on font "Trocar imagem" at bounding box center [236, 133] width 79 height 14
click at [202, 112] on font "Estilo" at bounding box center [214, 106] width 25 height 14
drag, startPoint x: 141, startPoint y: 174, endPoint x: 96, endPoint y: 172, distance: 44.8
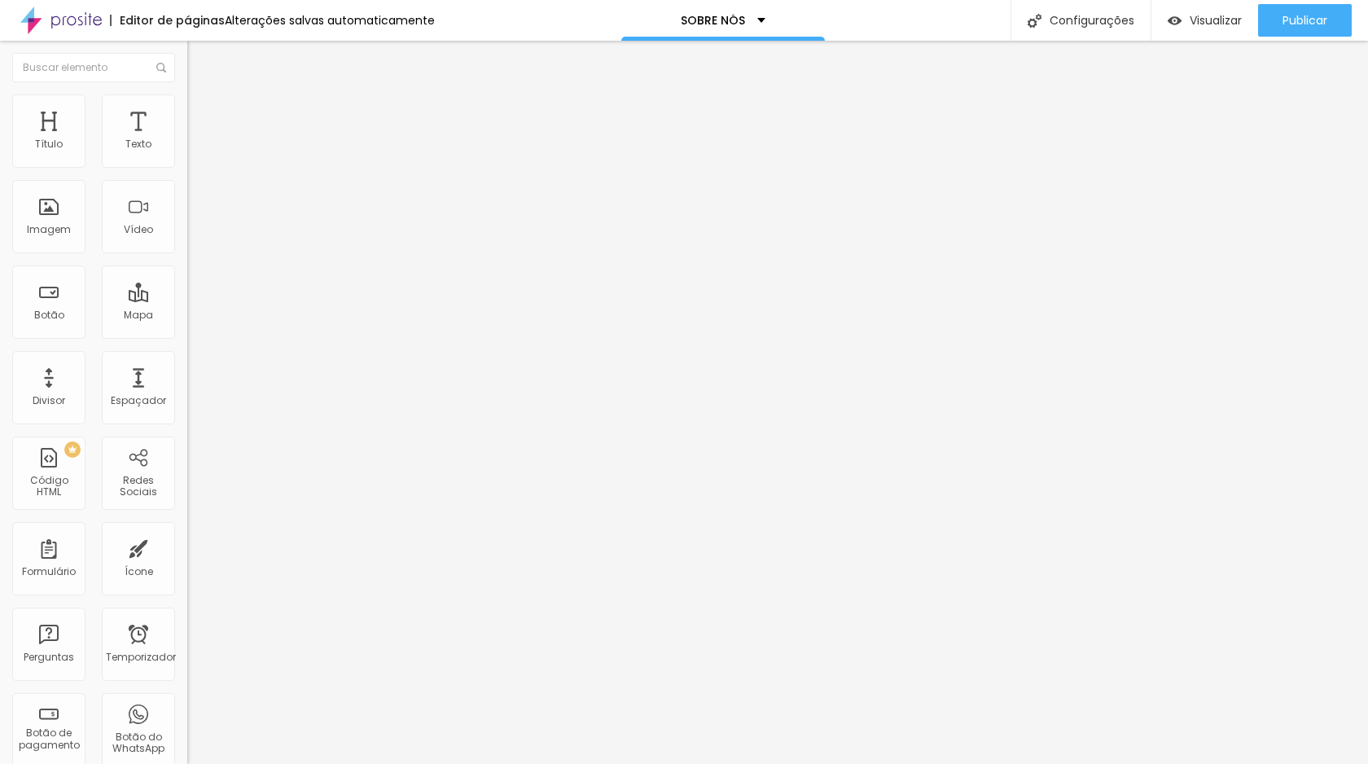
click at [187, 167] on input "range" at bounding box center [239, 160] width 105 height 13
click at [197, 140] on font "Adicionar imagem" at bounding box center [244, 133] width 95 height 14
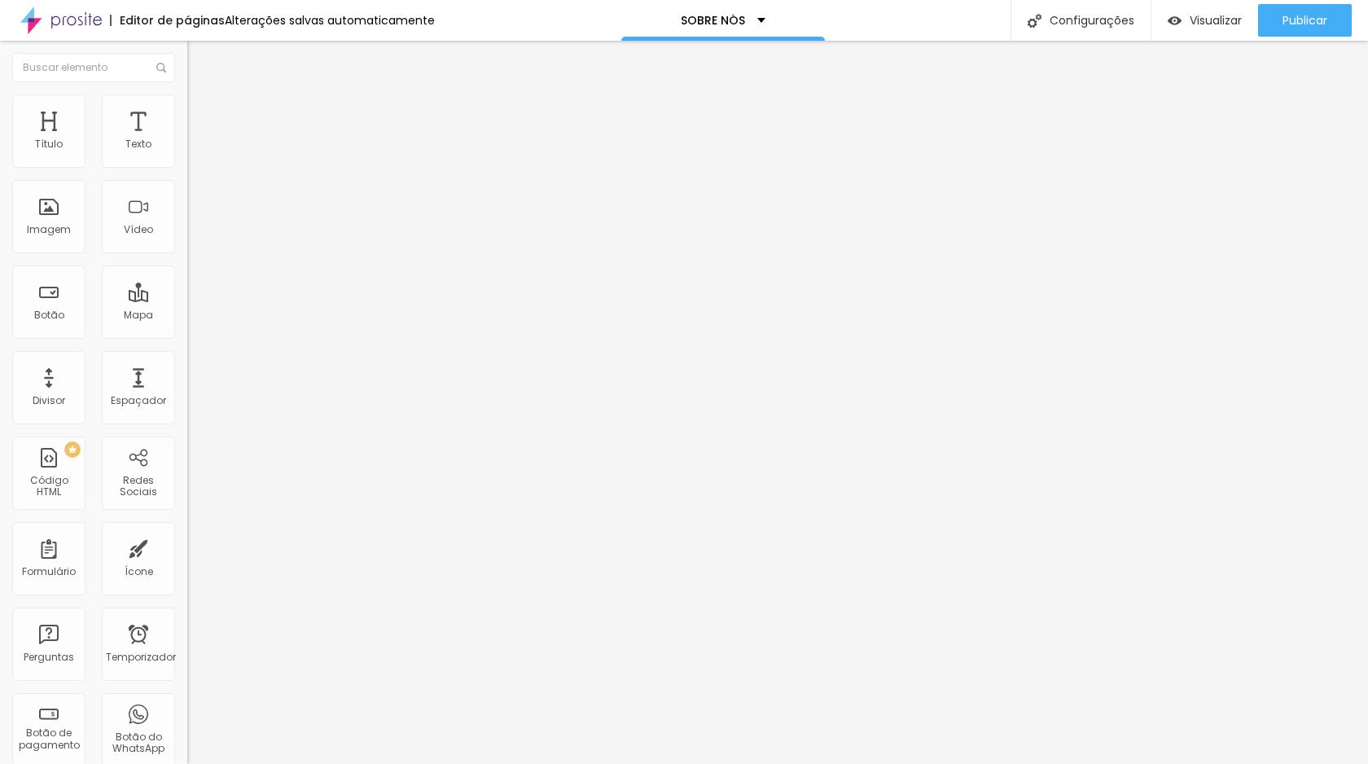
click at [197, 140] on font "Adicionar imagem" at bounding box center [244, 133] width 95 height 14
click at [202, 112] on font "Estilo" at bounding box center [214, 106] width 25 height 14
drag, startPoint x: 171, startPoint y: 176, endPoint x: 142, endPoint y: 173, distance: 28.6
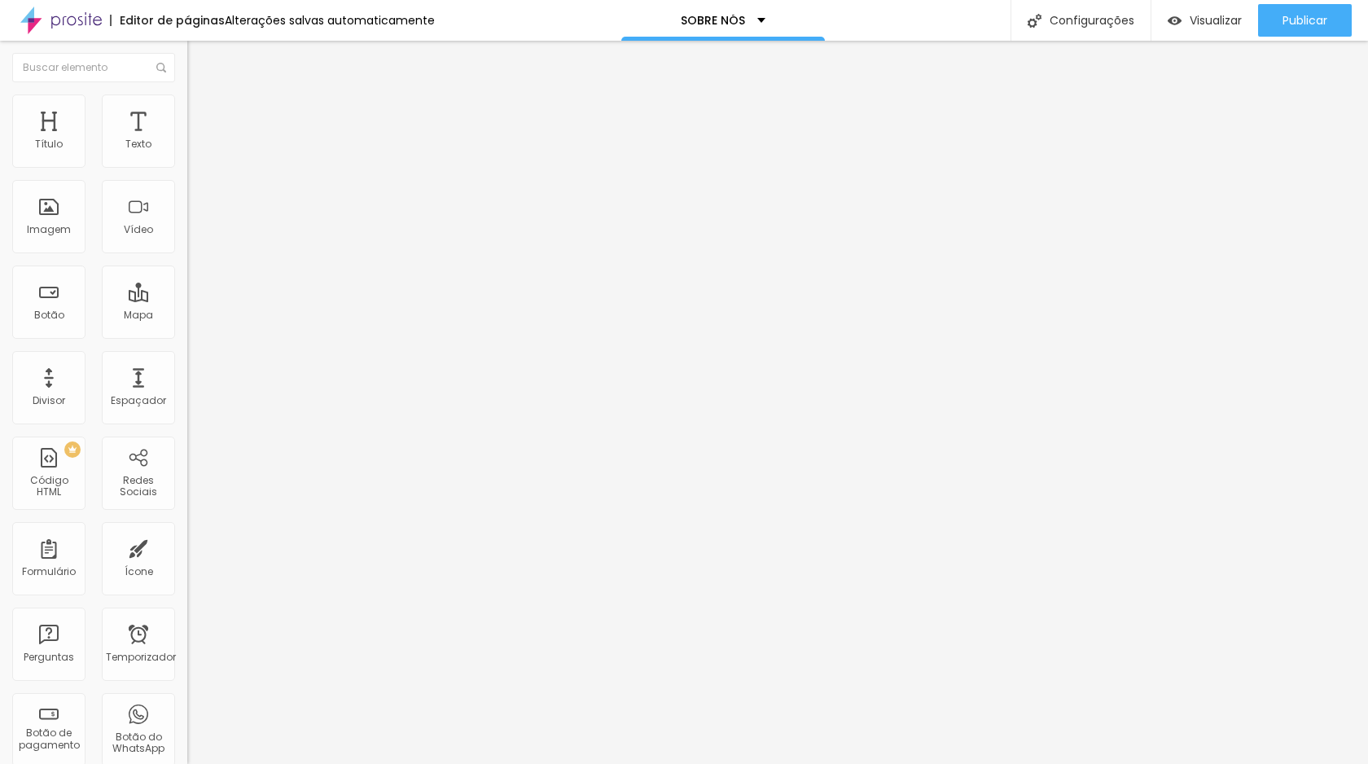
click at [187, 167] on input "range" at bounding box center [239, 160] width 105 height 13
click at [187, 107] on li "Estilo" at bounding box center [280, 102] width 187 height 16
drag, startPoint x: 170, startPoint y: 176, endPoint x: 147, endPoint y: 174, distance: 23.7
click at [187, 167] on input "range" at bounding box center [239, 160] width 105 height 13
click at [199, 59] on div "Editar nulo" at bounding box center [241, 59] width 85 height 13
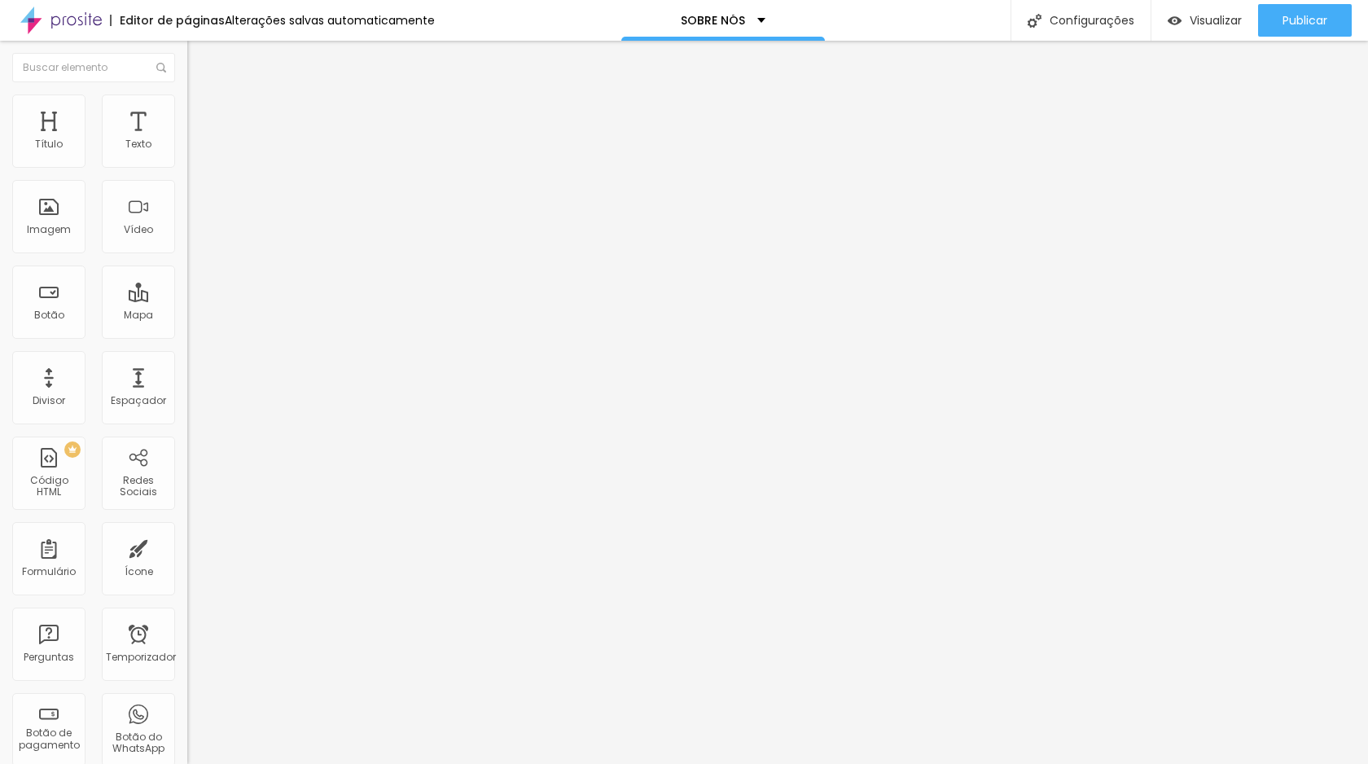
click at [197, 140] on font "Adicionar imagem" at bounding box center [244, 133] width 95 height 14
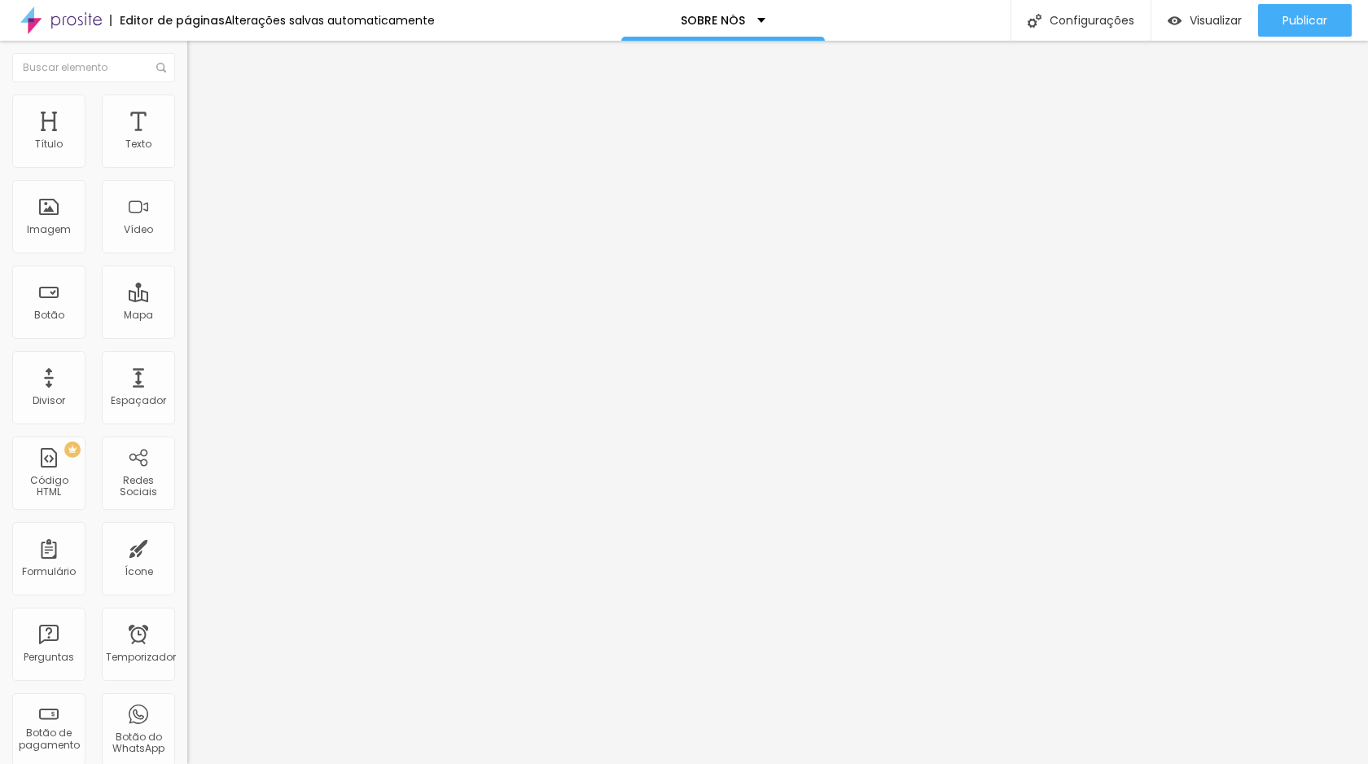
click at [197, 140] on font "Adicionar imagem" at bounding box center [244, 133] width 95 height 14
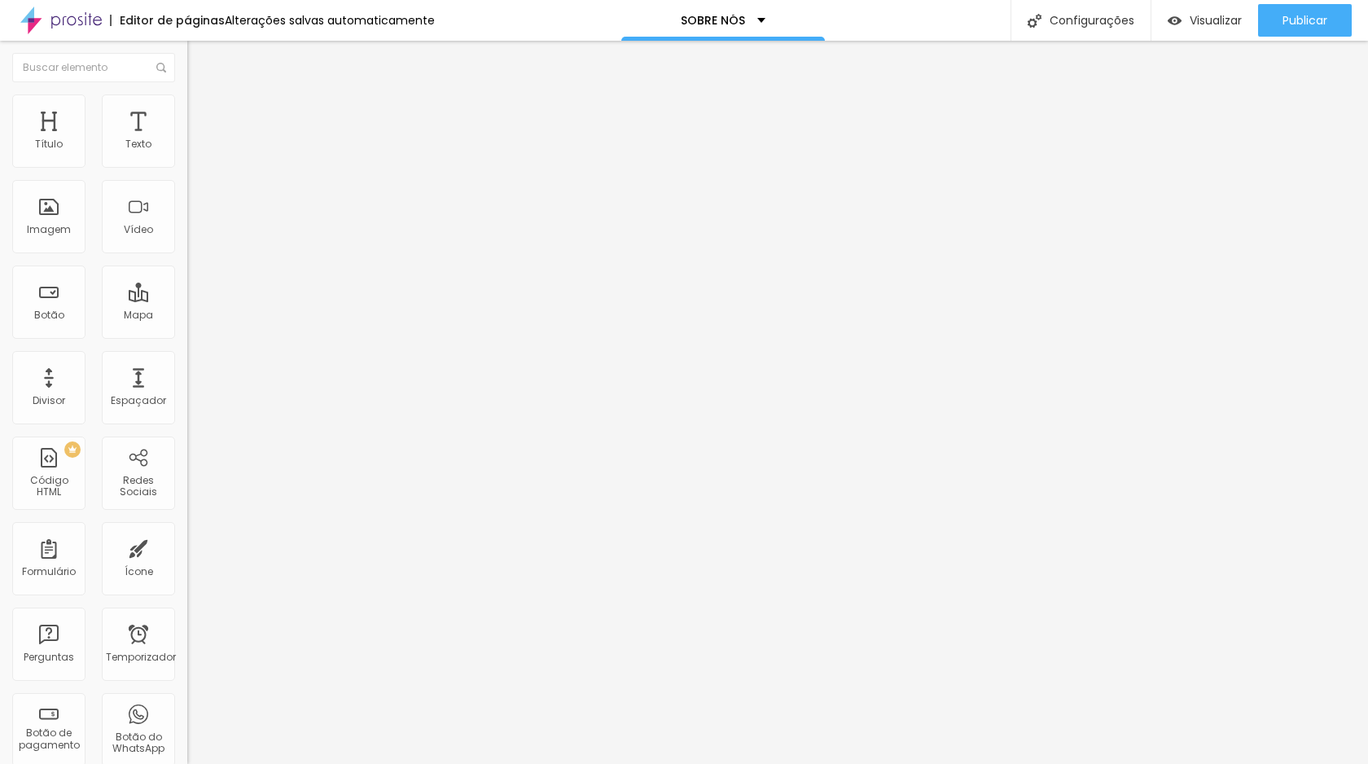
click at [202, 112] on font "Estilo" at bounding box center [214, 106] width 25 height 14
click at [187, 167] on input "range" at bounding box center [239, 160] width 105 height 13
click at [202, 112] on font "Estilo" at bounding box center [214, 106] width 25 height 14
drag, startPoint x: 169, startPoint y: 174, endPoint x: 137, endPoint y: 172, distance: 32.7
click at [187, 167] on input "range" at bounding box center [239, 160] width 105 height 13
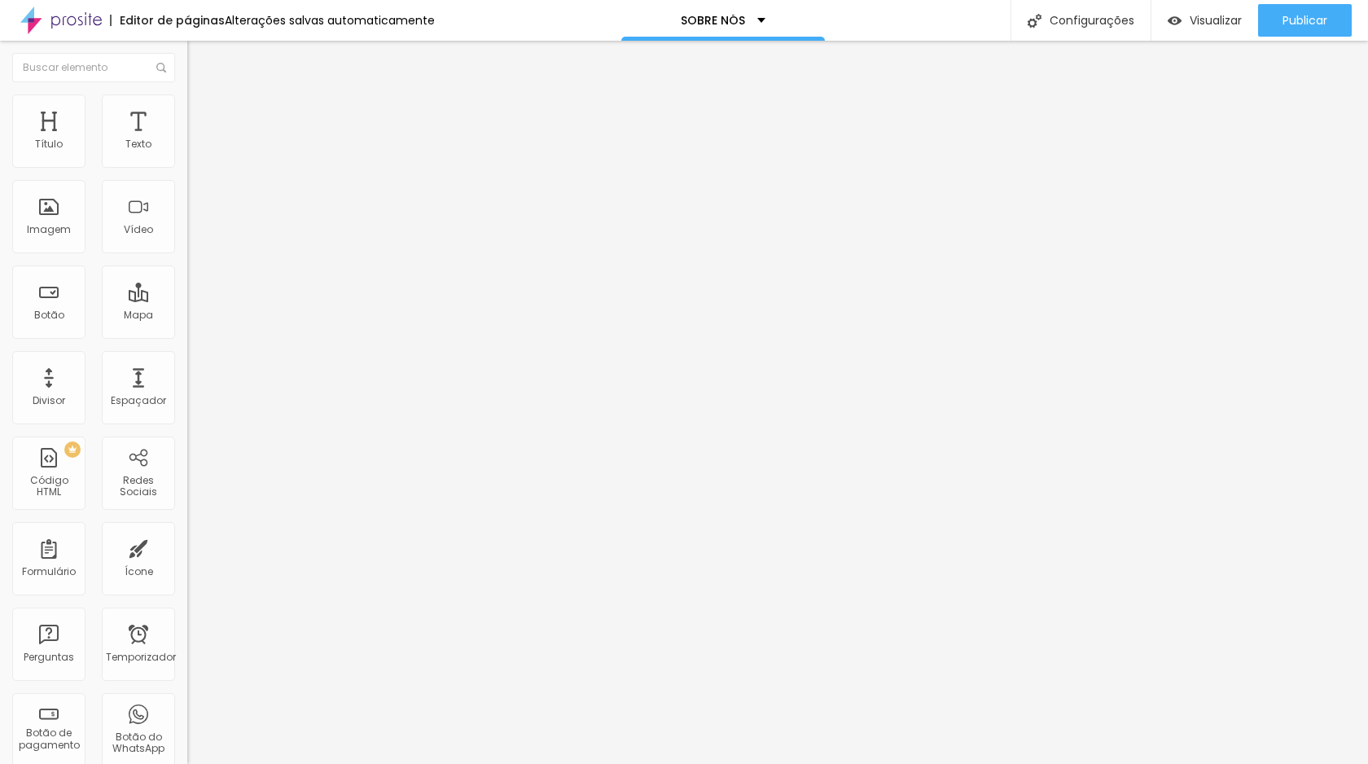
click at [187, 107] on li "Estilo" at bounding box center [280, 102] width 187 height 16
click at [187, 255] on span "Original" at bounding box center [206, 248] width 39 height 14
click at [202, 112] on font "Estilo" at bounding box center [214, 106] width 25 height 14
drag, startPoint x: 43, startPoint y: 207, endPoint x: 15, endPoint y: 208, distance: 27.7
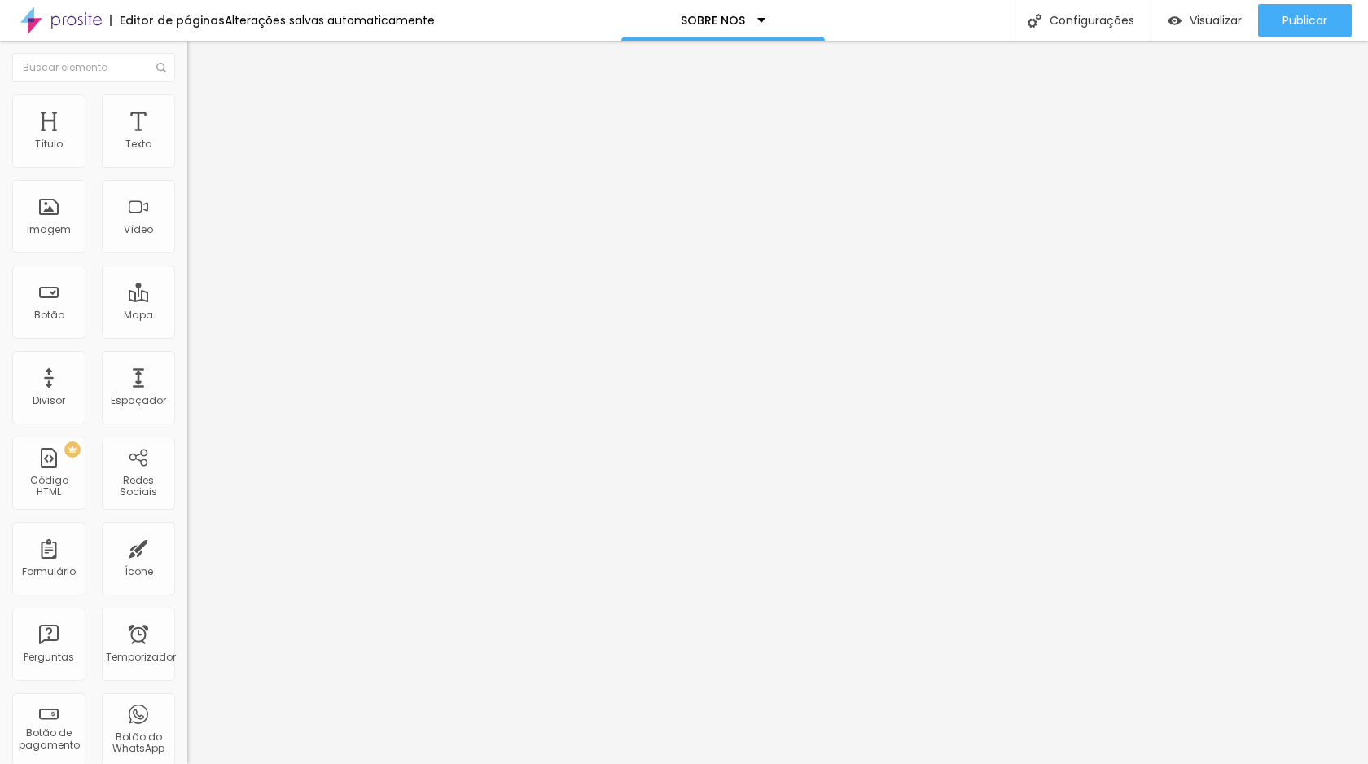
click at [187, 357] on input "range" at bounding box center [239, 363] width 105 height 13
click at [187, 167] on input "range" at bounding box center [239, 160] width 105 height 13
click at [187, 102] on img at bounding box center [194, 101] width 15 height 15
click at [187, 167] on input "range" at bounding box center [239, 160] width 105 height 13
click at [187, 106] on li "Estilo" at bounding box center [280, 102] width 187 height 16
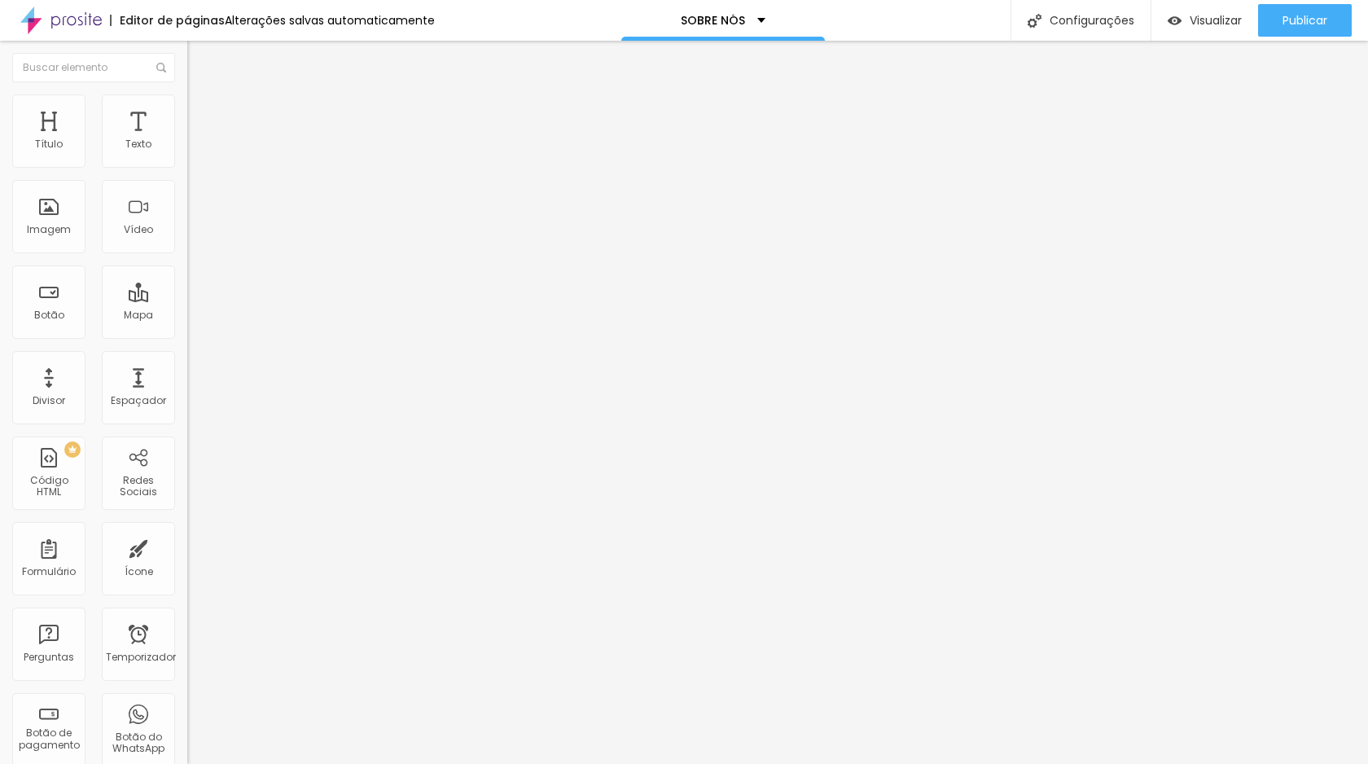
click at [187, 154] on input "95" at bounding box center [222, 145] width 70 height 17
drag, startPoint x: 121, startPoint y: 161, endPoint x: 142, endPoint y: 160, distance: 21.2
click at [187, 154] on div "95 px %" at bounding box center [280, 145] width 187 height 17
click at [187, 114] on ul "Conteúdo Estilo Avançado" at bounding box center [280, 102] width 187 height 49
click at [202, 112] on font "Estilo" at bounding box center [214, 106] width 25 height 14
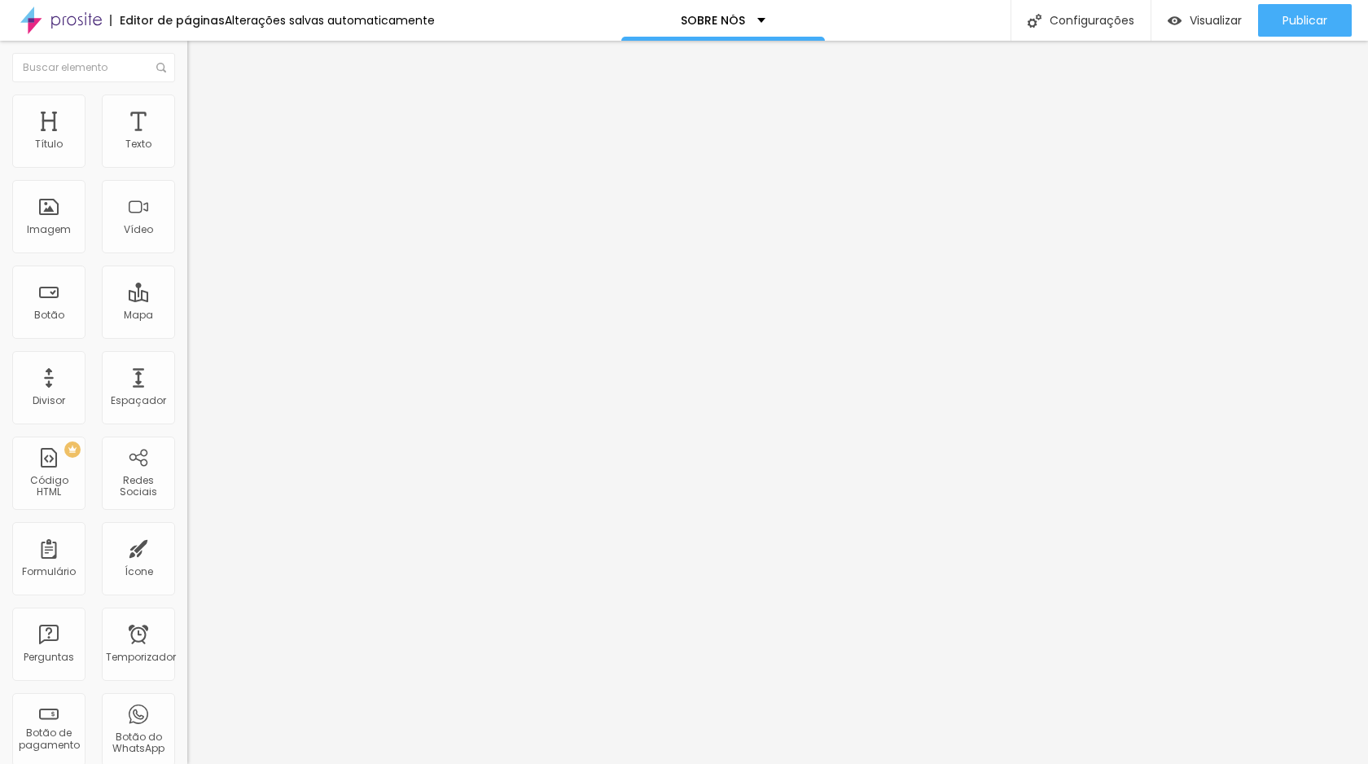
click at [187, 167] on input "range" at bounding box center [239, 160] width 105 height 13
click at [202, 111] on font "Estilo" at bounding box center [214, 106] width 25 height 14
click at [187, 167] on input "range" at bounding box center [239, 160] width 105 height 13
click at [187, 154] on input "80" at bounding box center [222, 145] width 70 height 17
drag, startPoint x: 121, startPoint y: 157, endPoint x: 156, endPoint y: 158, distance: 34.2
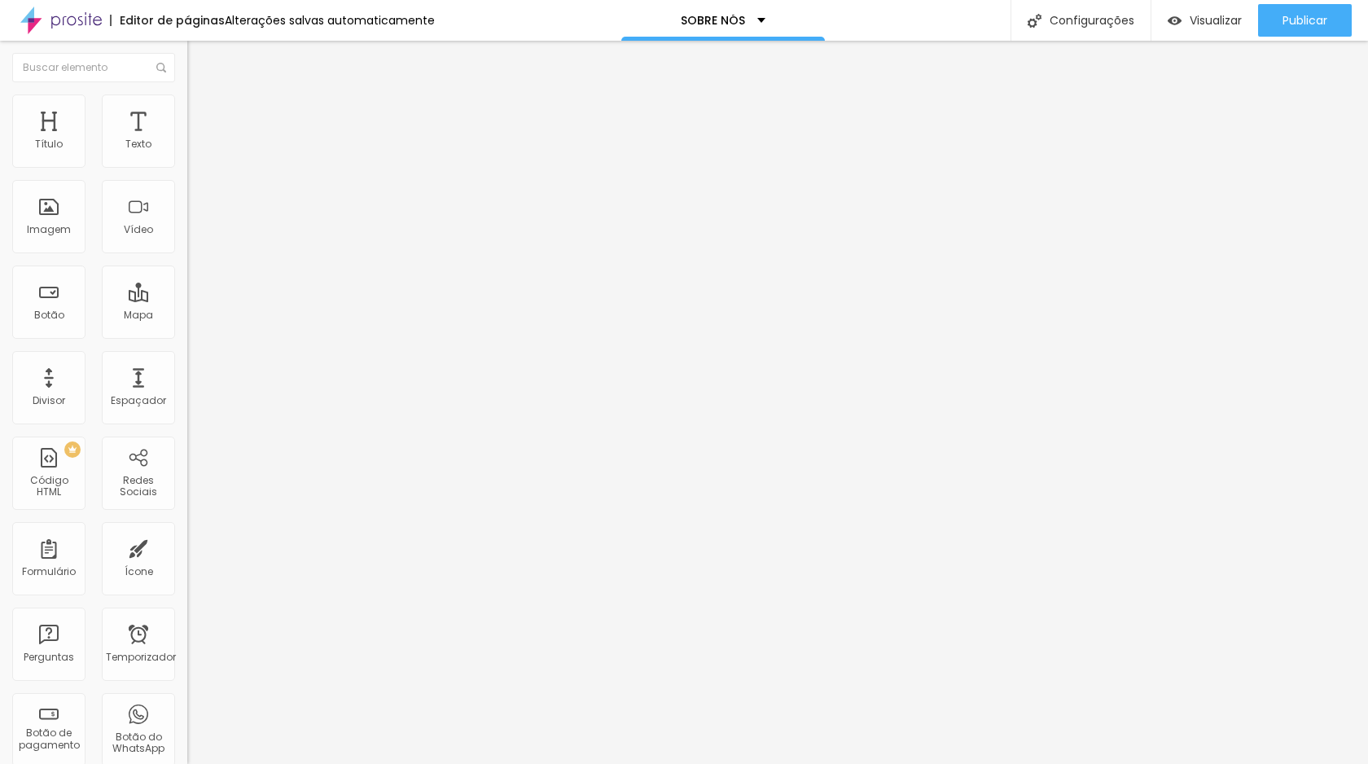
click at [187, 154] on div "80 px %" at bounding box center [280, 145] width 187 height 17
click at [202, 112] on font "Estilo" at bounding box center [214, 106] width 25 height 14
click at [187, 167] on input "range" at bounding box center [239, 160] width 105 height 13
click at [187, 102] on li "Estilo" at bounding box center [280, 102] width 187 height 16
click at [187, 154] on div "78 px %" at bounding box center [280, 145] width 187 height 17
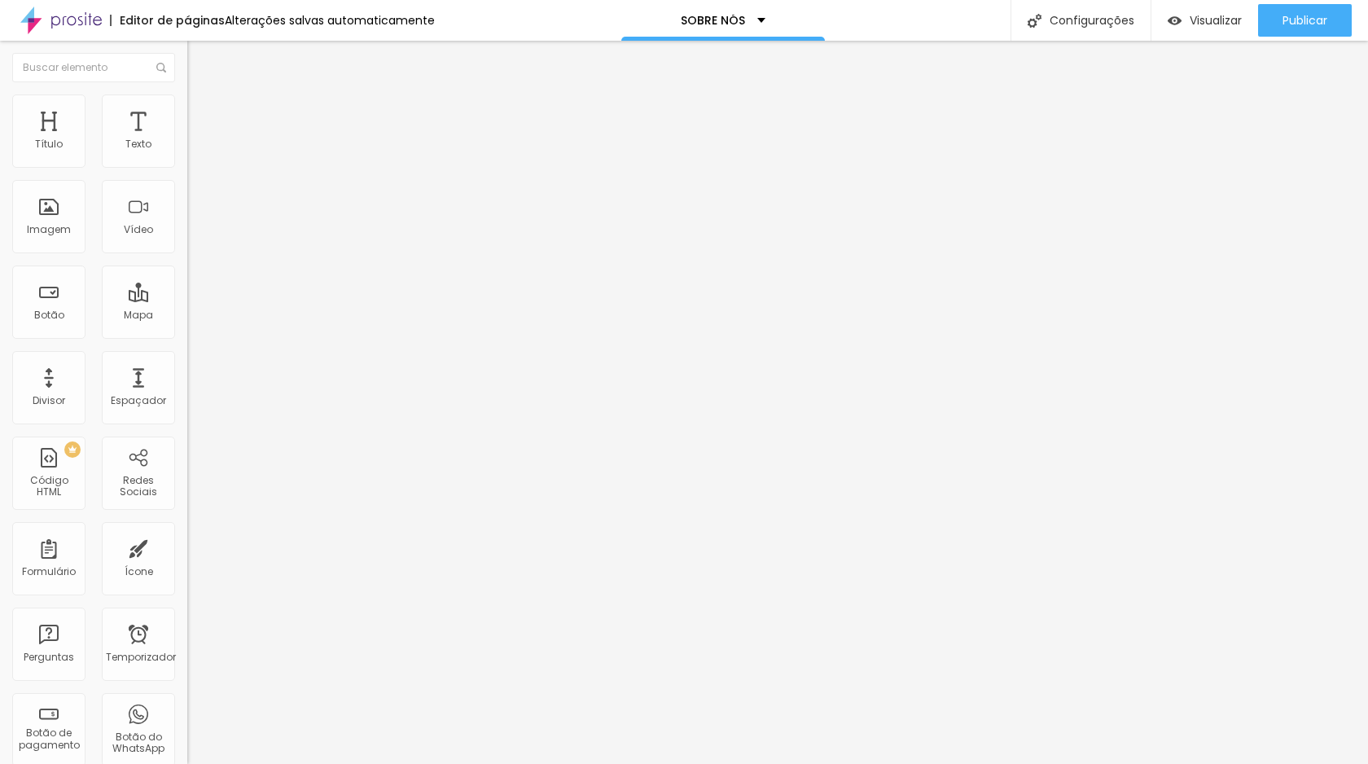
click at [187, 154] on input "78" at bounding box center [222, 145] width 70 height 17
click at [199, 62] on img "button" at bounding box center [205, 59] width 13 height 13
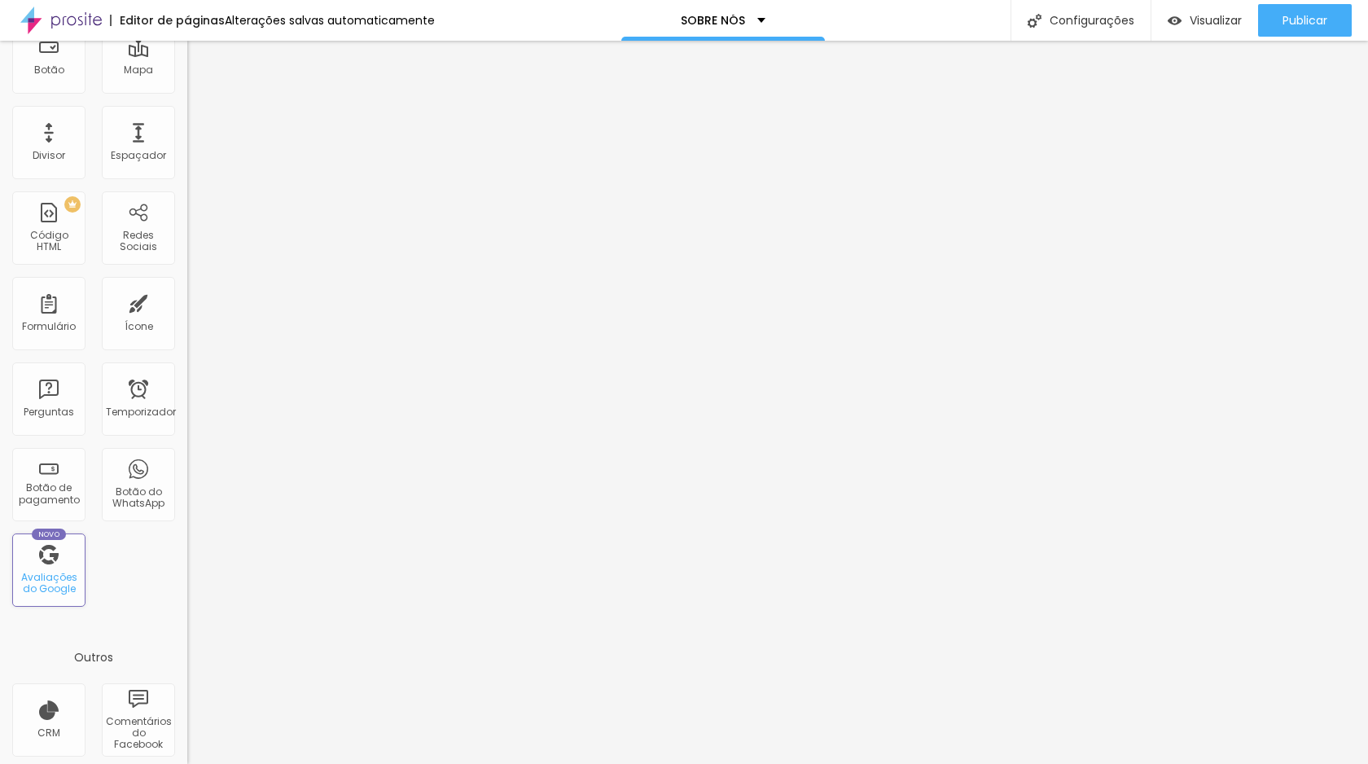
scroll to position [0, 0]
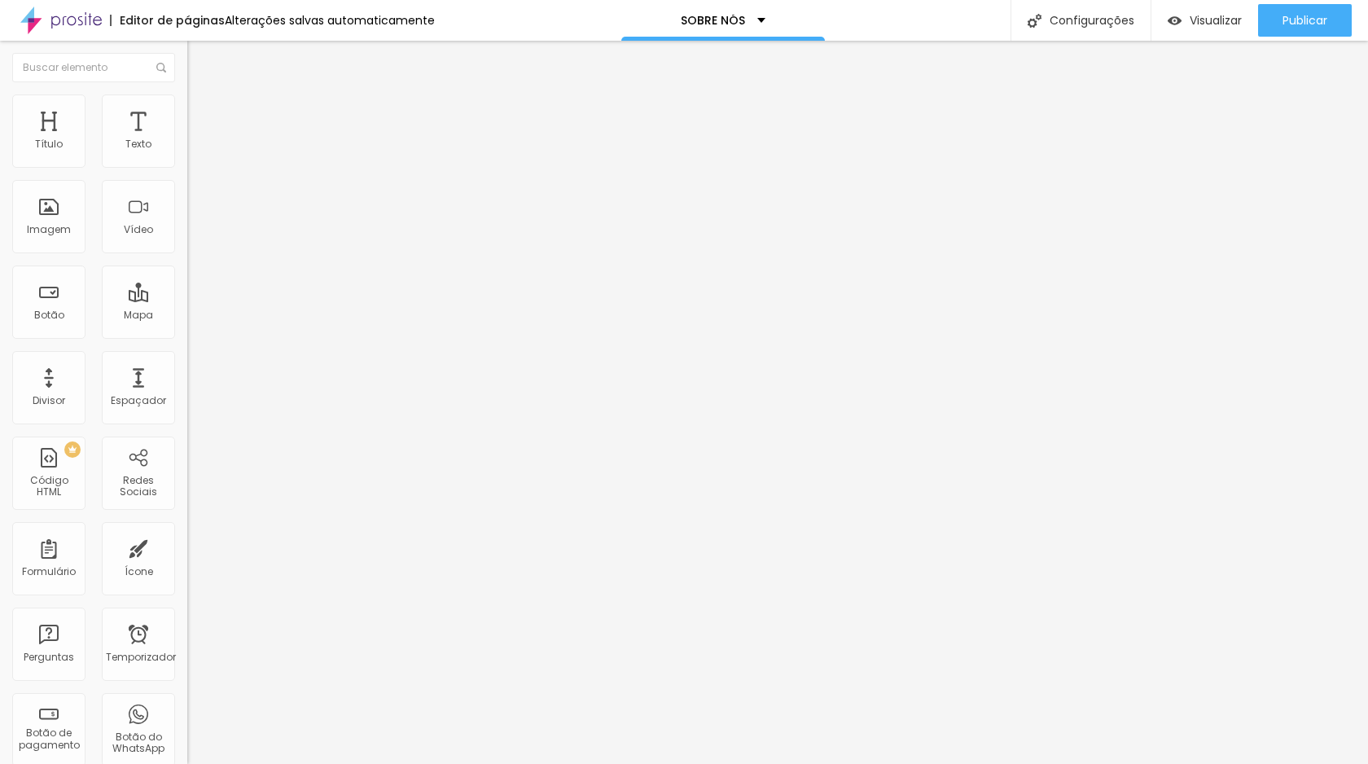
click at [187, 326] on input at bounding box center [297, 334] width 221 height 16
click at [187, 106] on li "Estilo" at bounding box center [280, 102] width 187 height 16
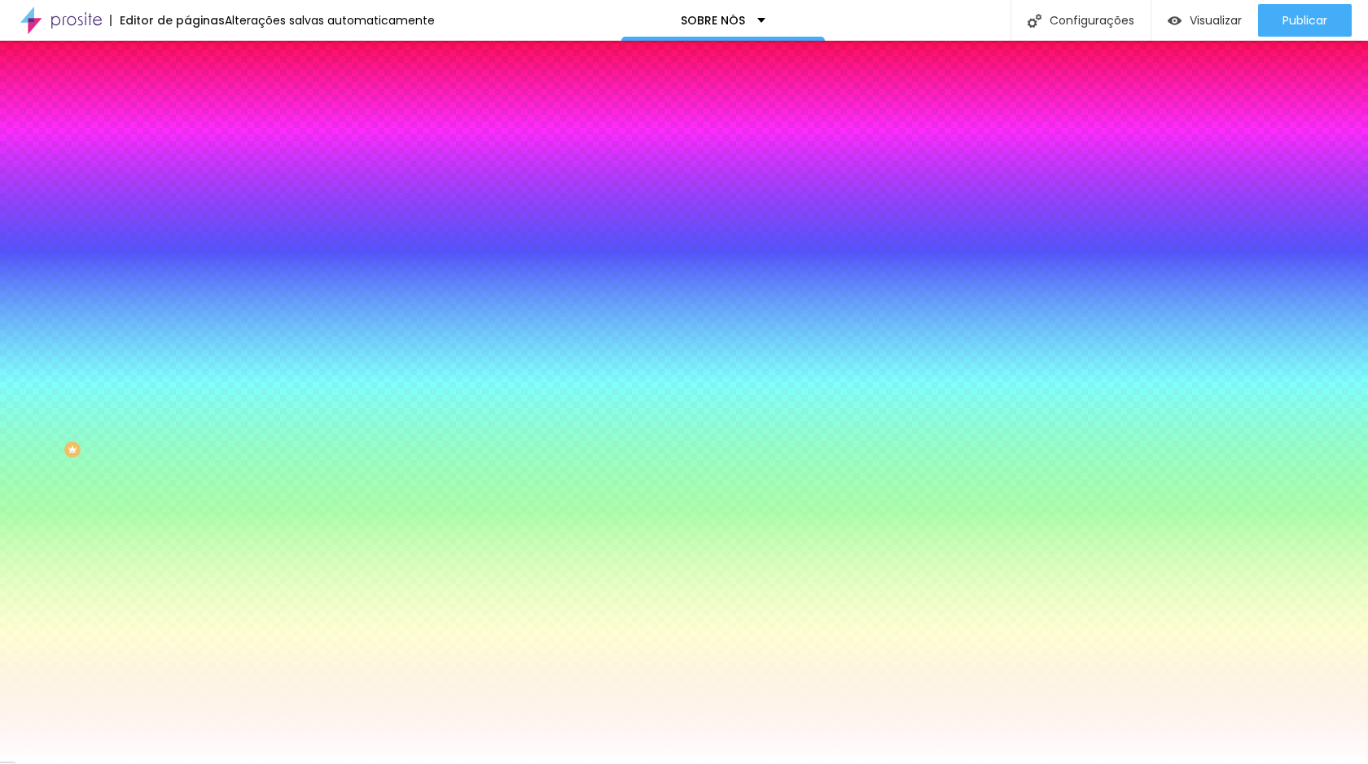
click at [187, 111] on li "Avançado" at bounding box center [280, 119] width 187 height 16
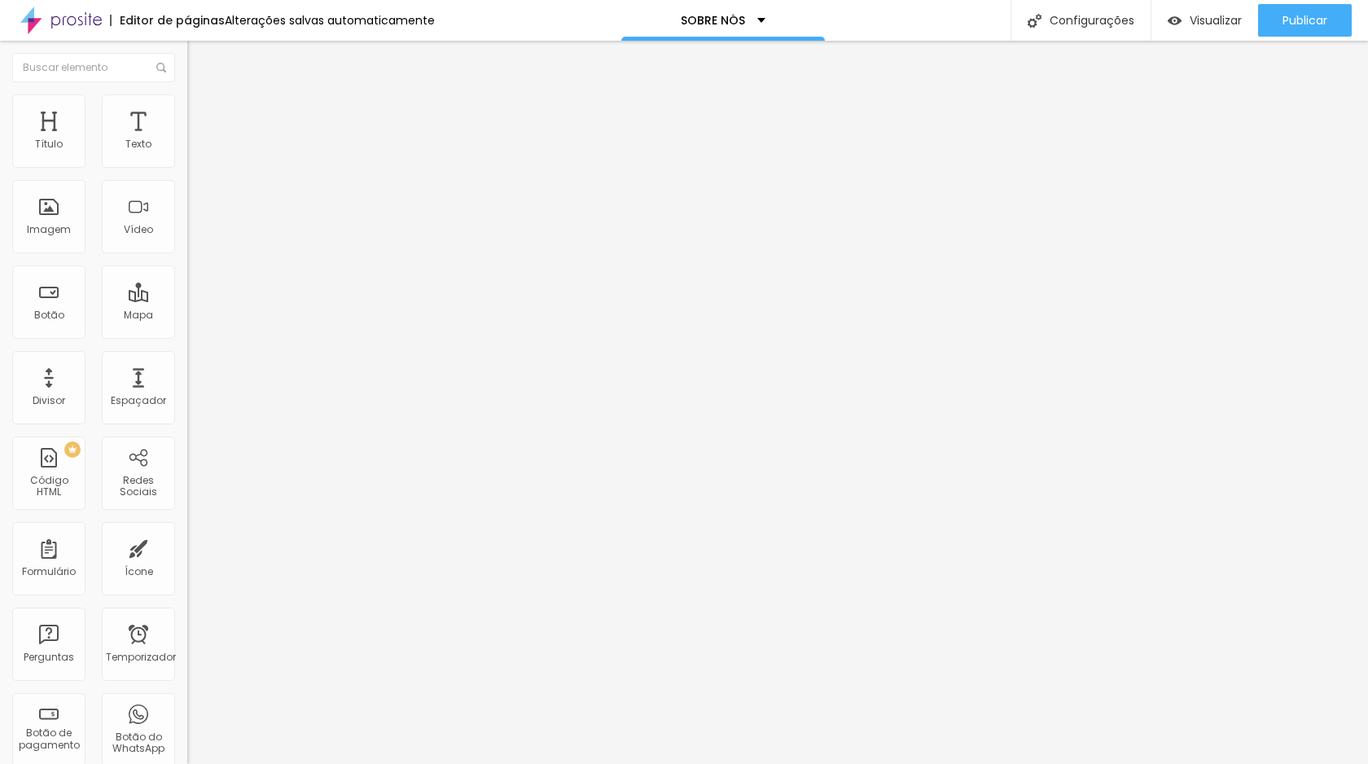
click at [199, 63] on img "button" at bounding box center [205, 59] width 13 height 13
click at [187, 148] on span "Encaixotado" at bounding box center [219, 141] width 64 height 14
click at [187, 173] on span "Completo" at bounding box center [212, 167] width 50 height 14
click at [187, 158] on span "Encaixotado" at bounding box center [219, 151] width 64 height 14
click at [187, 107] on li "Estilo" at bounding box center [280, 102] width 187 height 16
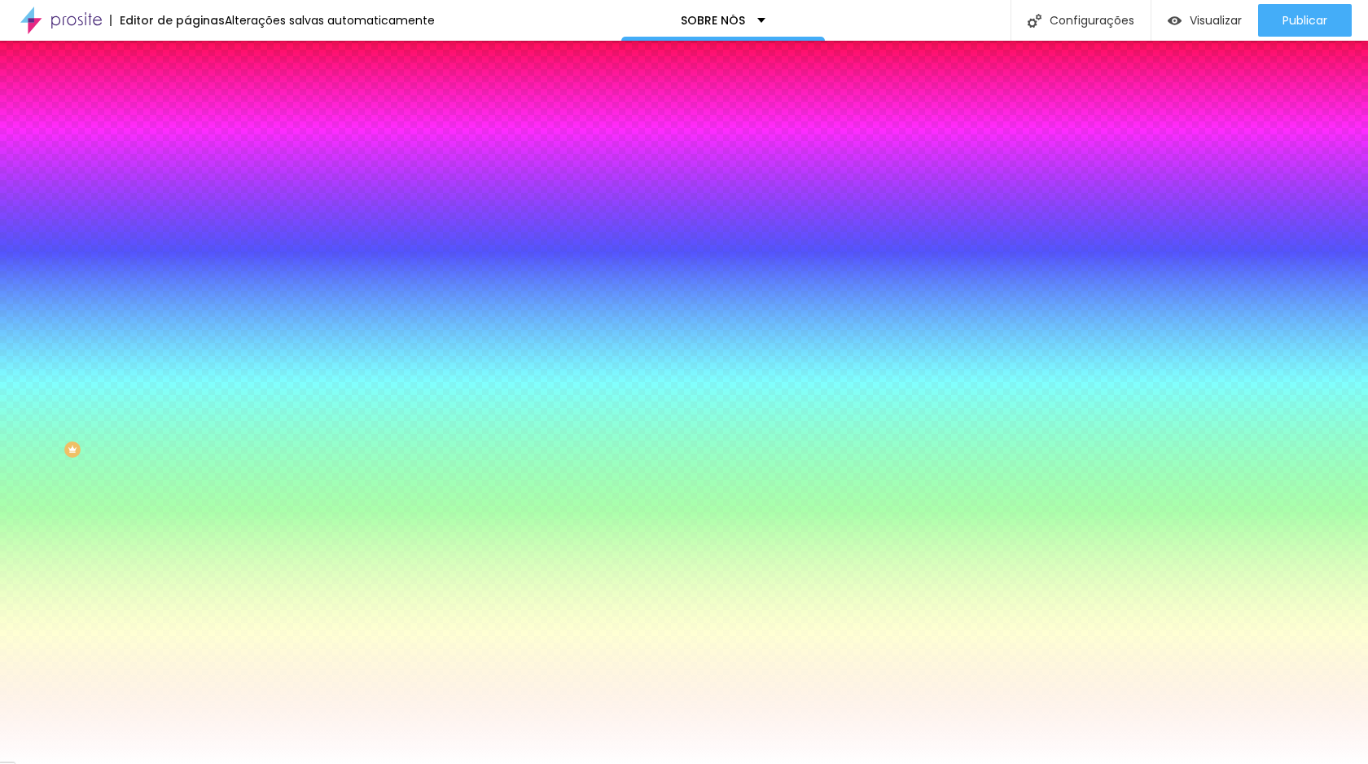
click at [187, 111] on li "Avançado" at bounding box center [280, 119] width 187 height 16
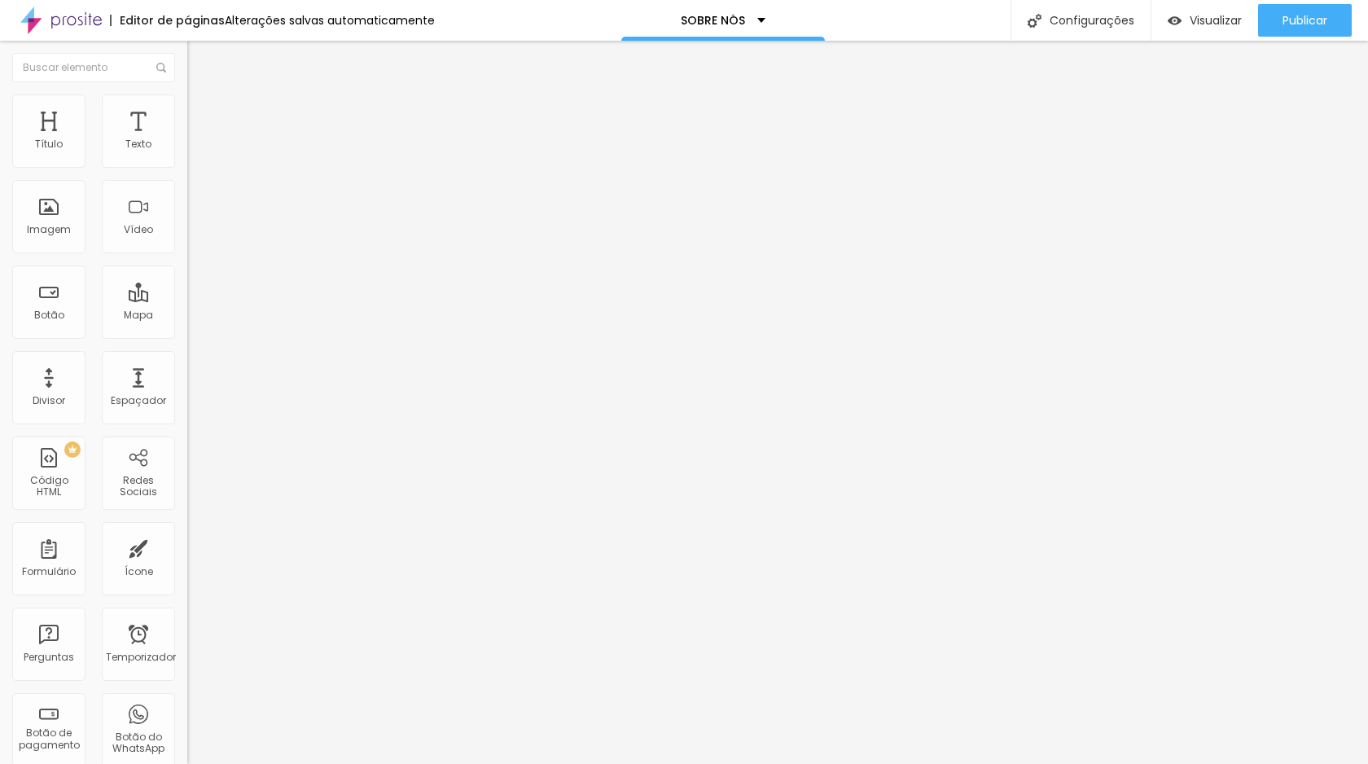
click at [187, 316] on input "range" at bounding box center [239, 322] width 105 height 13
click at [187, 546] on input "range" at bounding box center [239, 552] width 105 height 13
click at [187, 678] on div "Editar nulo Conteúdo Estilo Avançado 5 Espaçamento entre colunas 171 px Espaçam…" at bounding box center [280, 402] width 187 height 723
click at [202, 110] on font "Avançado" at bounding box center [229, 106] width 54 height 14
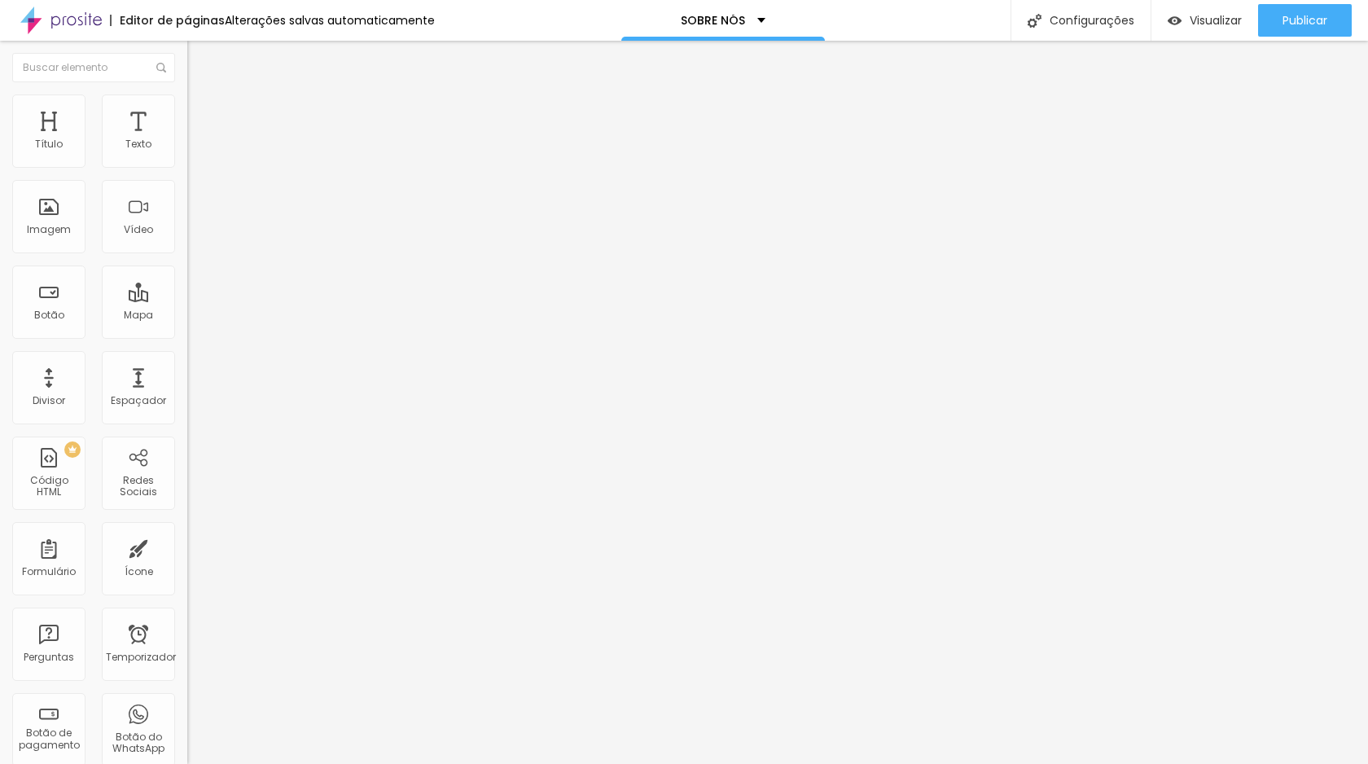
click at [202, 110] on font "Avançado" at bounding box center [229, 106] width 54 height 14
click at [1220, 28] on div "Visualizar" at bounding box center [1205, 20] width 74 height 33
click at [86, 16] on img at bounding box center [60, 20] width 81 height 41
click at [202, 112] on font "Avançado" at bounding box center [229, 106] width 54 height 14
click at [202, 96] on font "Estilo" at bounding box center [214, 89] width 25 height 14
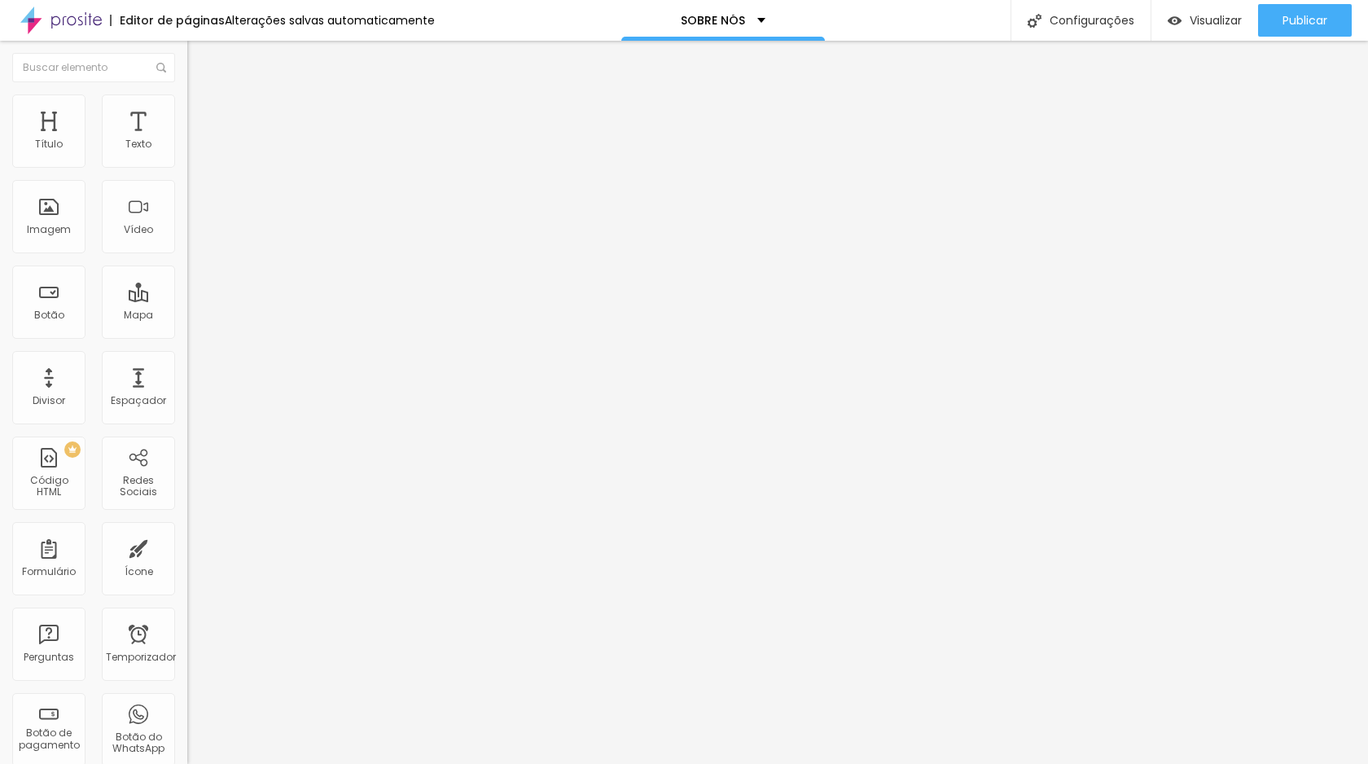
click at [199, 64] on img "button" at bounding box center [205, 59] width 13 height 13
click at [1190, 24] on font "Visualizar" at bounding box center [1216, 20] width 52 height 16
click at [187, 105] on li "Avançado" at bounding box center [280, 102] width 187 height 16
click at [199, 62] on img "button" at bounding box center [205, 59] width 13 height 13
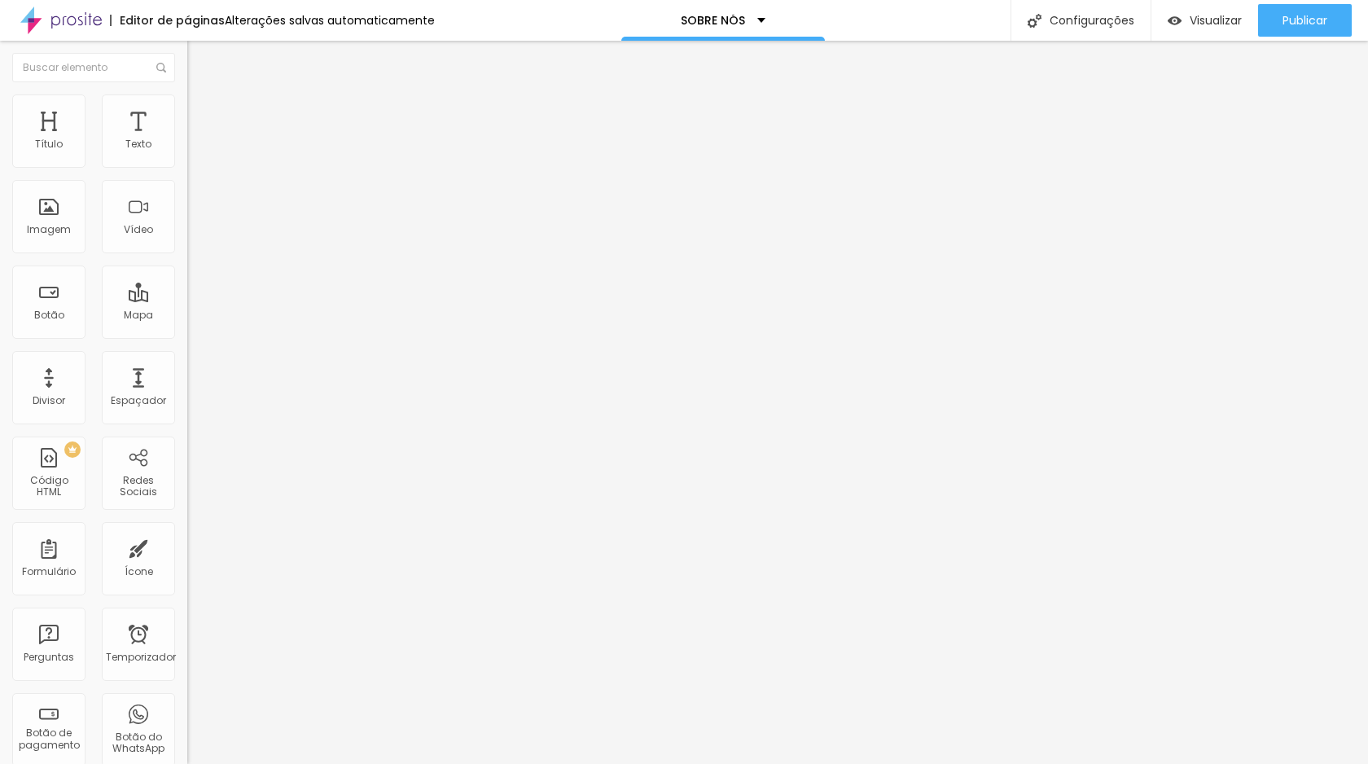
click at [187, 102] on img at bounding box center [194, 101] width 15 height 15
click at [187, 93] on img at bounding box center [194, 85] width 15 height 15
click at [187, 94] on li "Estilo" at bounding box center [280, 86] width 187 height 16
click at [199, 64] on img "button" at bounding box center [205, 59] width 13 height 13
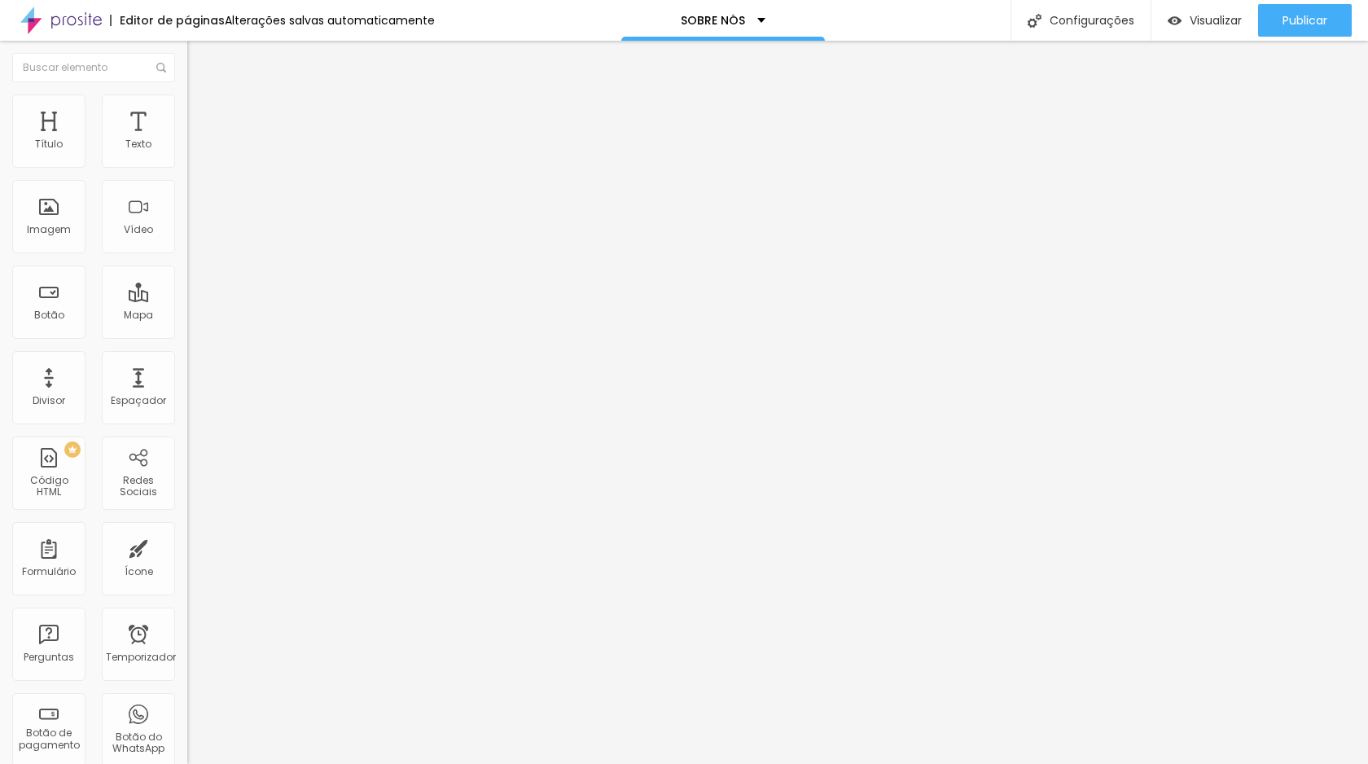
click at [202, 112] on font "Avançado" at bounding box center [229, 106] width 54 height 14
click at [202, 96] on font "Estilo" at bounding box center [214, 89] width 25 height 14
click at [187, 107] on li "Avançado" at bounding box center [280, 102] width 187 height 16
click at [187, 94] on li "Estilo" at bounding box center [280, 86] width 187 height 16
